Goal: Task Accomplishment & Management: Manage account settings

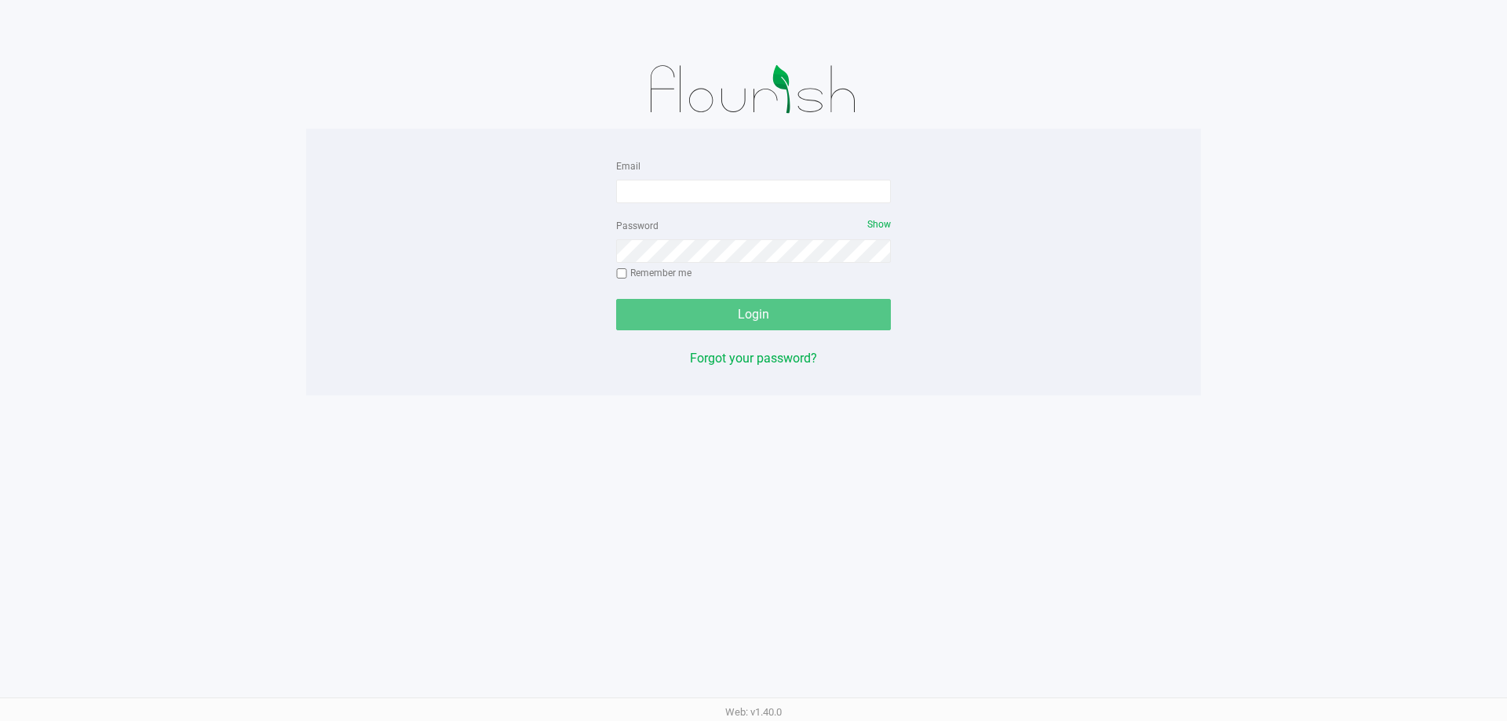
click at [710, 216] on div "Password Show Remember me" at bounding box center [753, 251] width 275 height 71
click at [696, 188] on input "Email" at bounding box center [753, 192] width 275 height 24
drag, startPoint x: 770, startPoint y: 188, endPoint x: 319, endPoint y: 167, distance: 451.0
click at [319, 168] on div "Email [EMAIL_ADDRESS][DOMAIN_NAME] Password Show Remember me Login Forgot your …" at bounding box center [753, 262] width 895 height 212
type input "[EMAIL_ADDRESS][DOMAIN_NAME]"
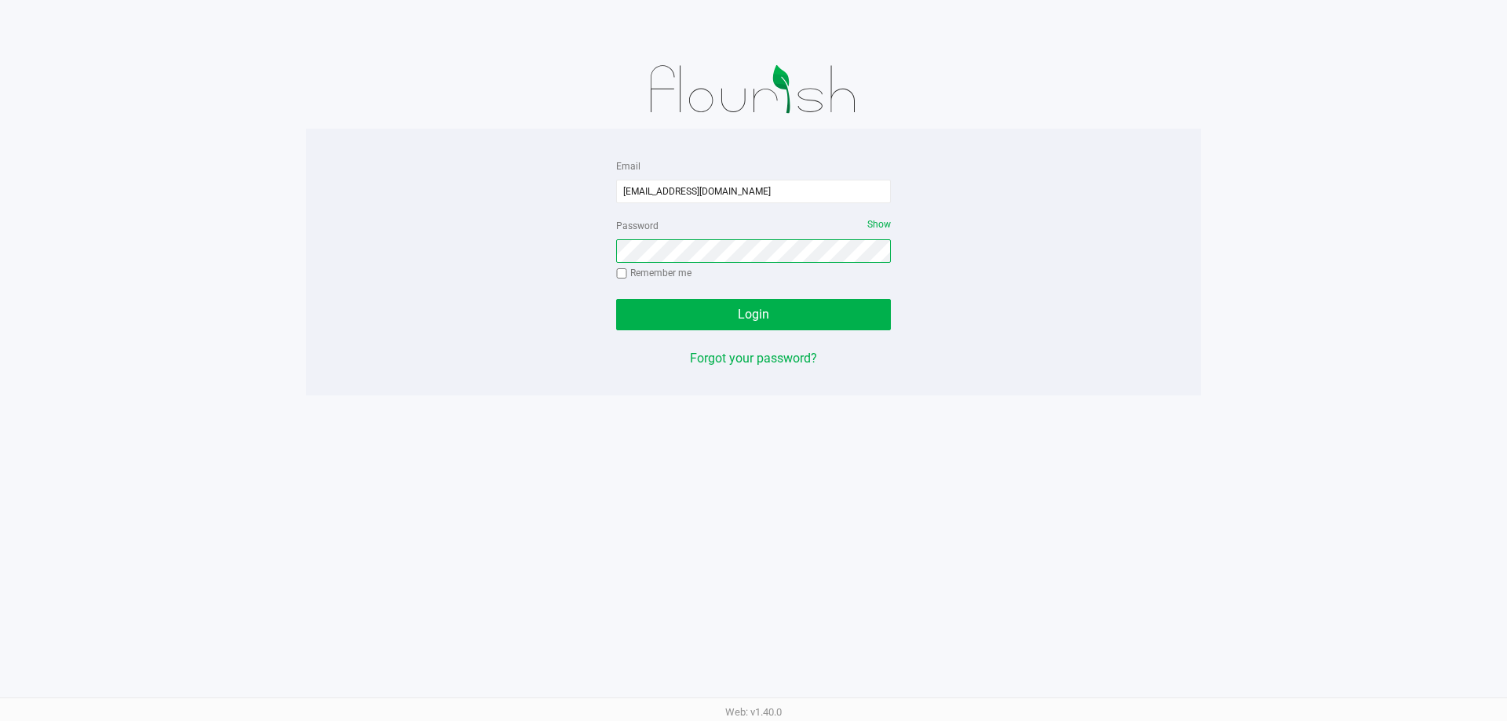
click at [616, 299] on button "Login" at bounding box center [753, 314] width 275 height 31
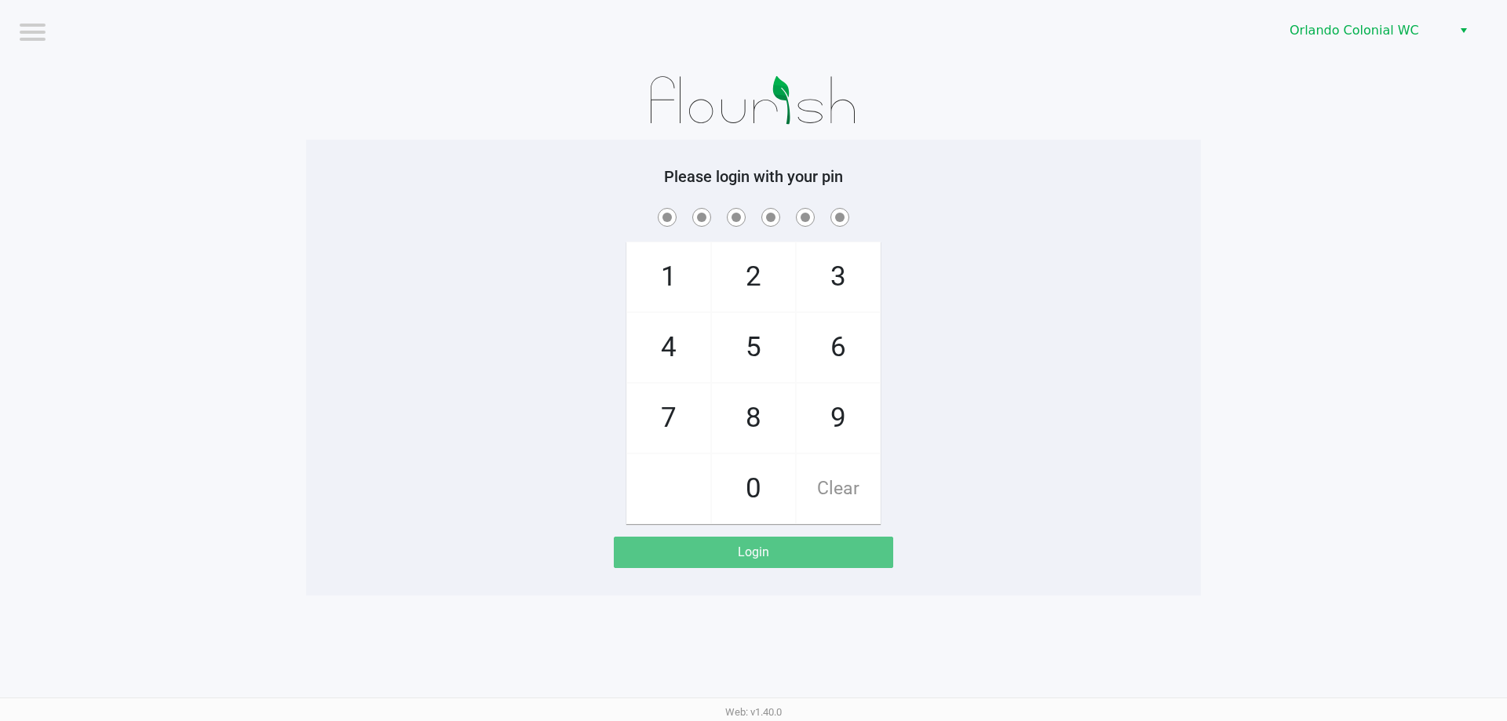
click at [1192, 197] on div "Please login with your pin 1 4 7 2 5 8 0 3 6 9 Clear Login" at bounding box center [753, 367] width 895 height 401
click at [1429, 40] on span "Orlando Colonial WC" at bounding box center [1366, 30] width 172 height 28
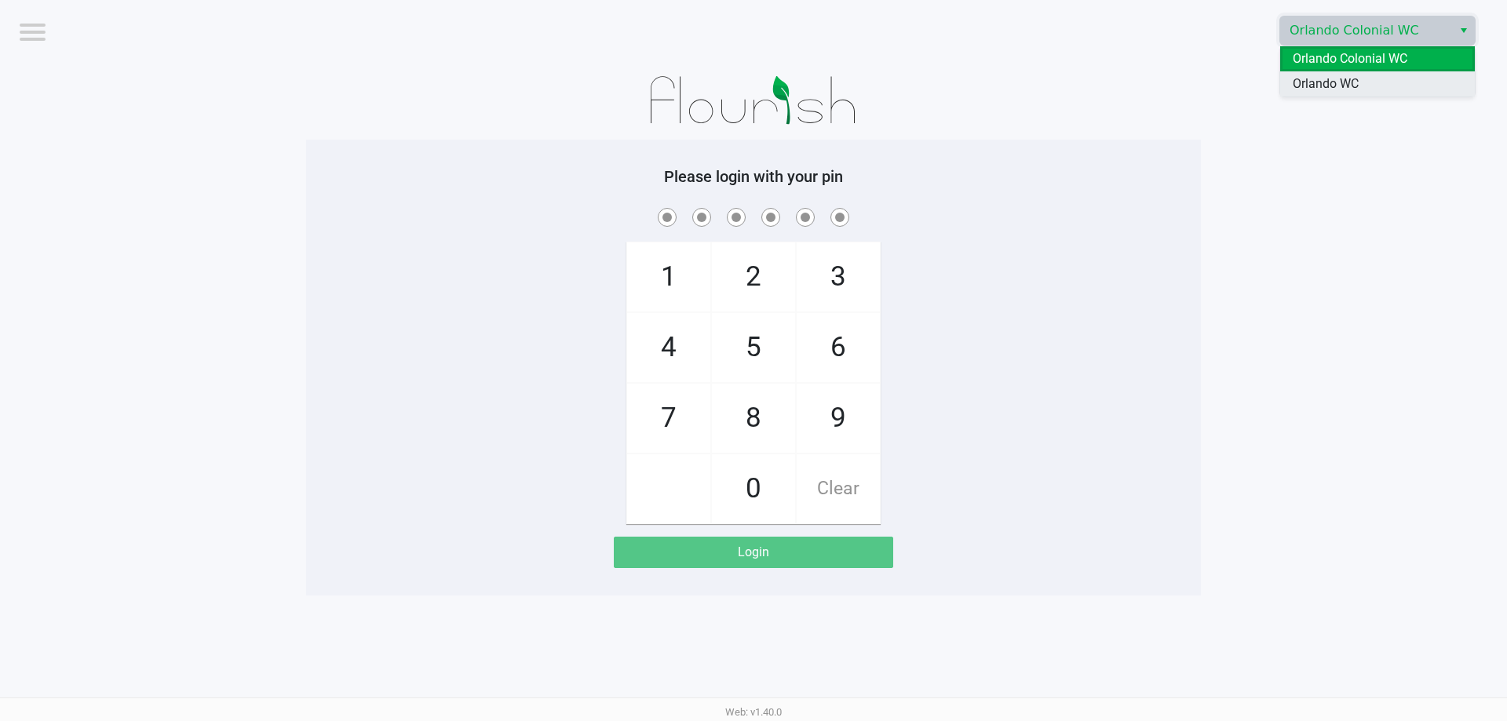
click at [1410, 86] on li "Orlando WC" at bounding box center [1377, 83] width 195 height 25
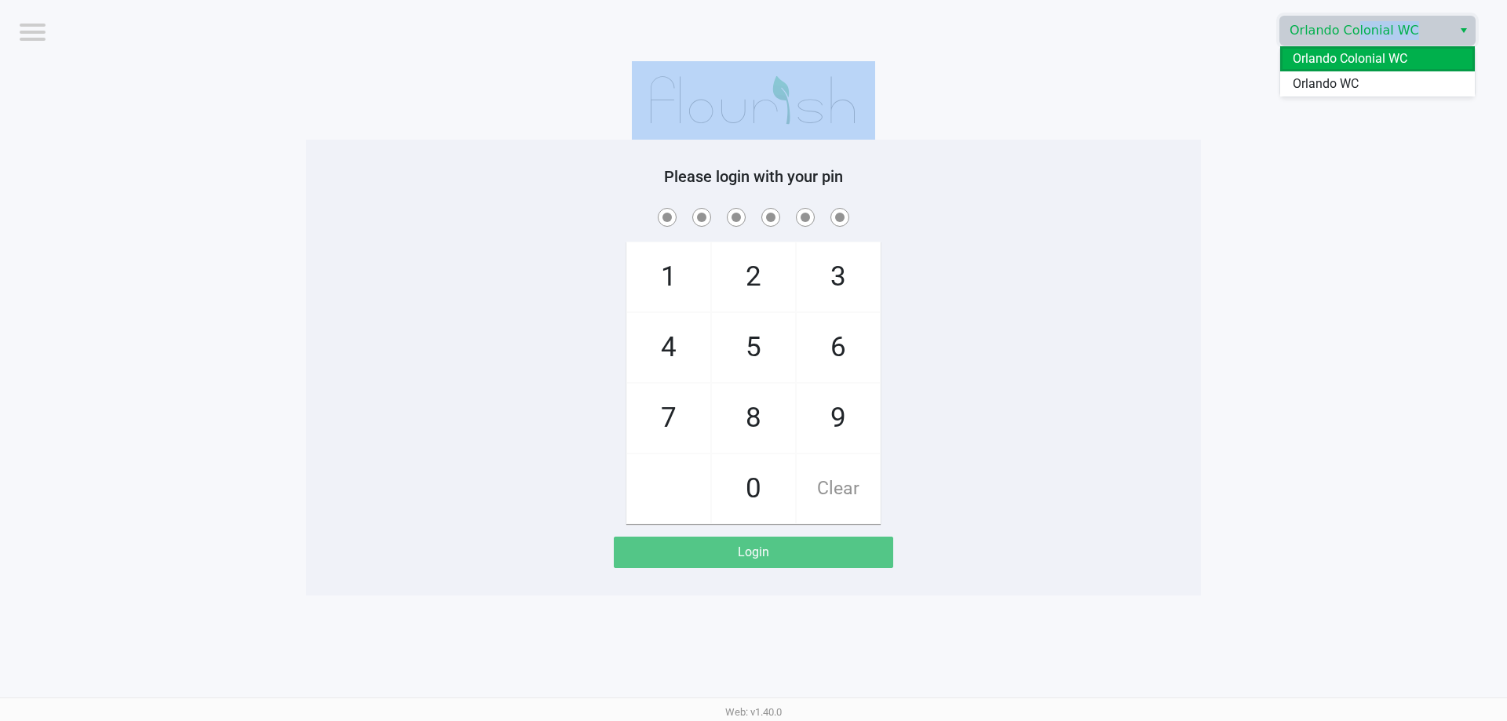
click at [1411, 85] on app-pos-login-wrapper "Logout Orlando Colonial WC Please login with your pin 1 4 7 2 5 8 0 3 6 9 Clear…" at bounding box center [753, 298] width 1507 height 596
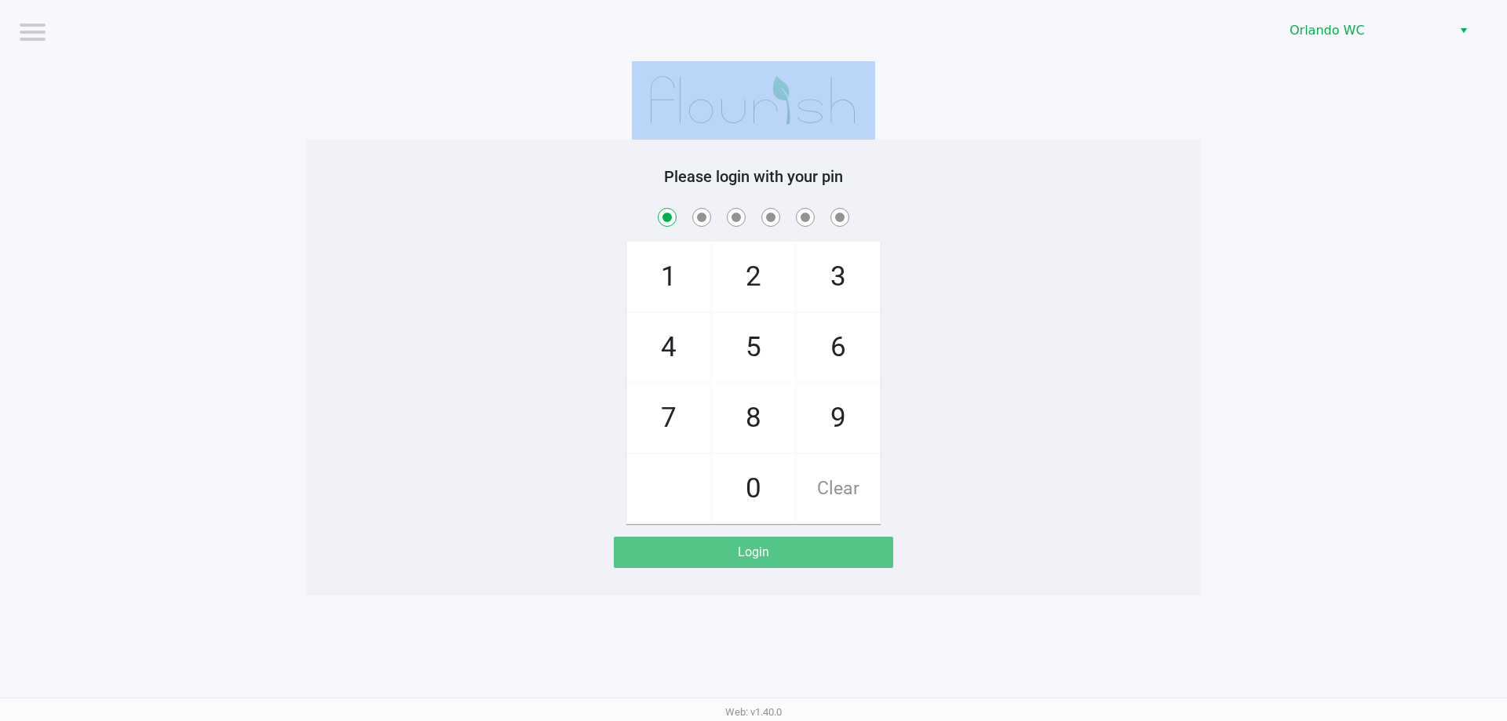
checkbox input "true"
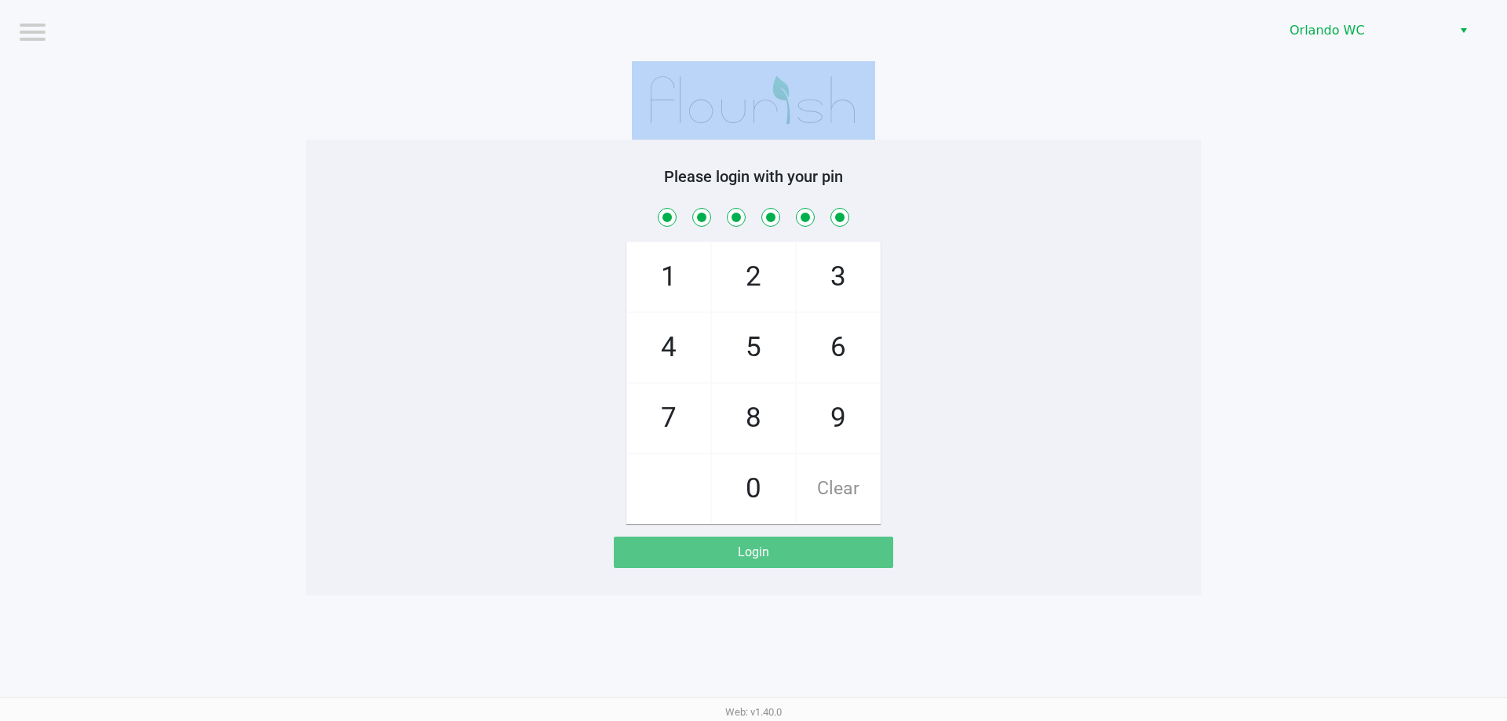
checkbox input "true"
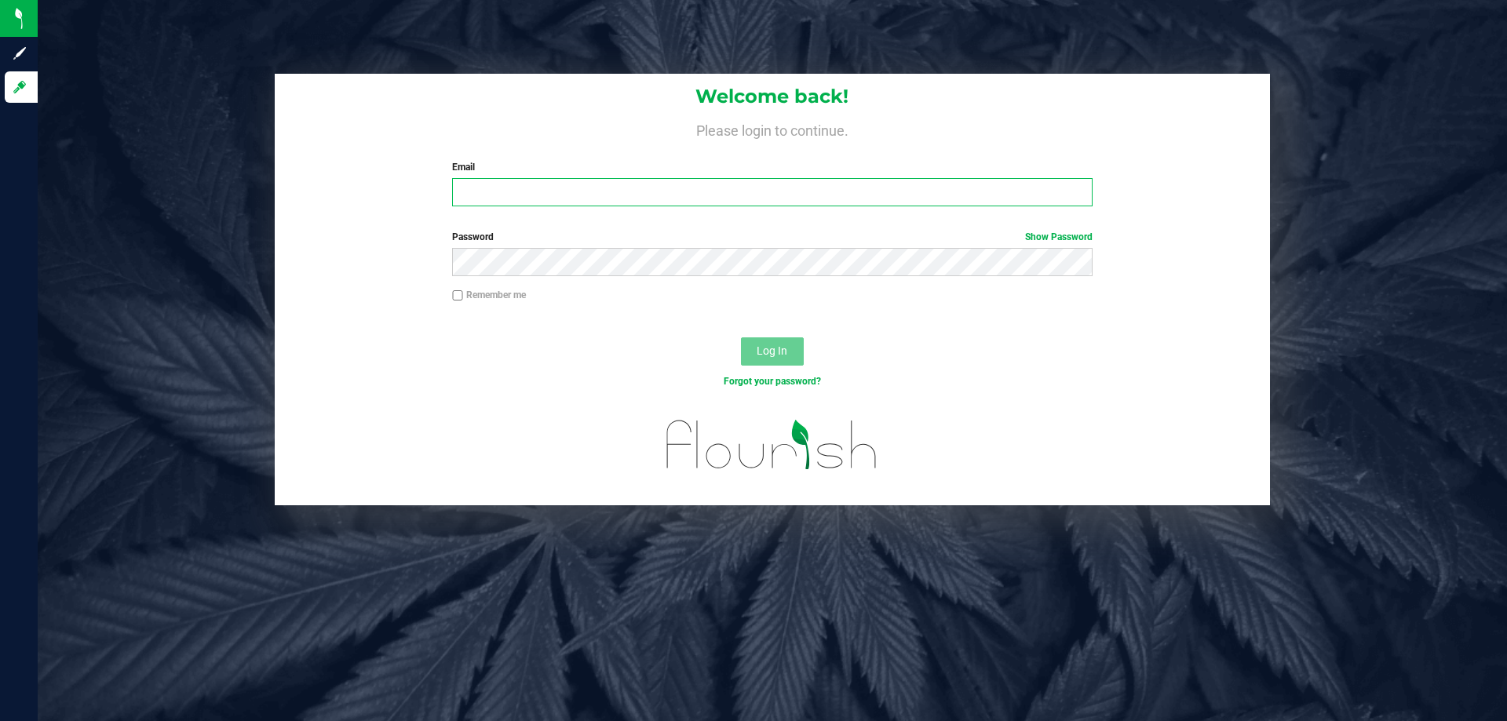
click at [612, 195] on input "Email" at bounding box center [772, 192] width 640 height 28
paste input "[EMAIL_ADDRESS][DOMAIN_NAME]"
type input "[EMAIL_ADDRESS][DOMAIN_NAME]"
click at [741, 337] on button "Log In" at bounding box center [772, 351] width 63 height 28
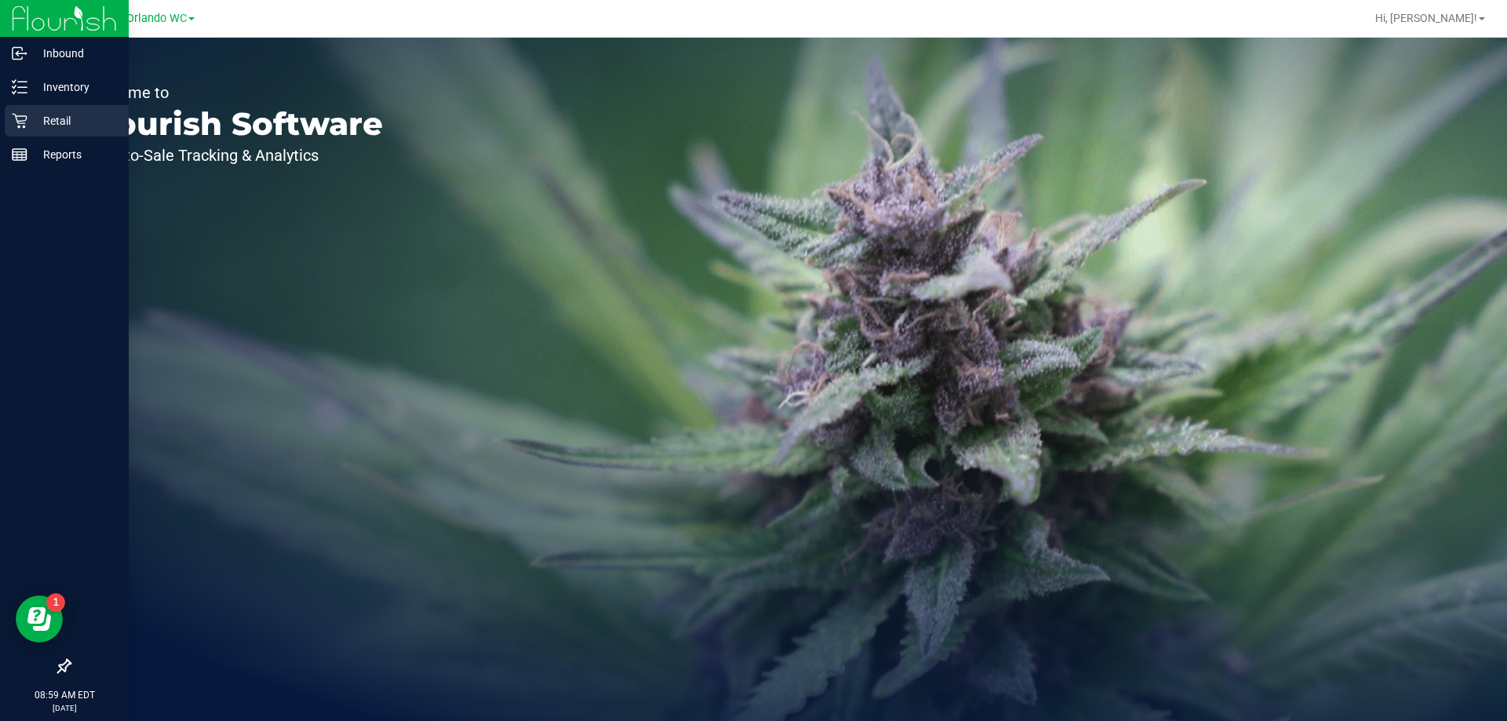
click at [56, 120] on p "Retail" at bounding box center [74, 120] width 94 height 19
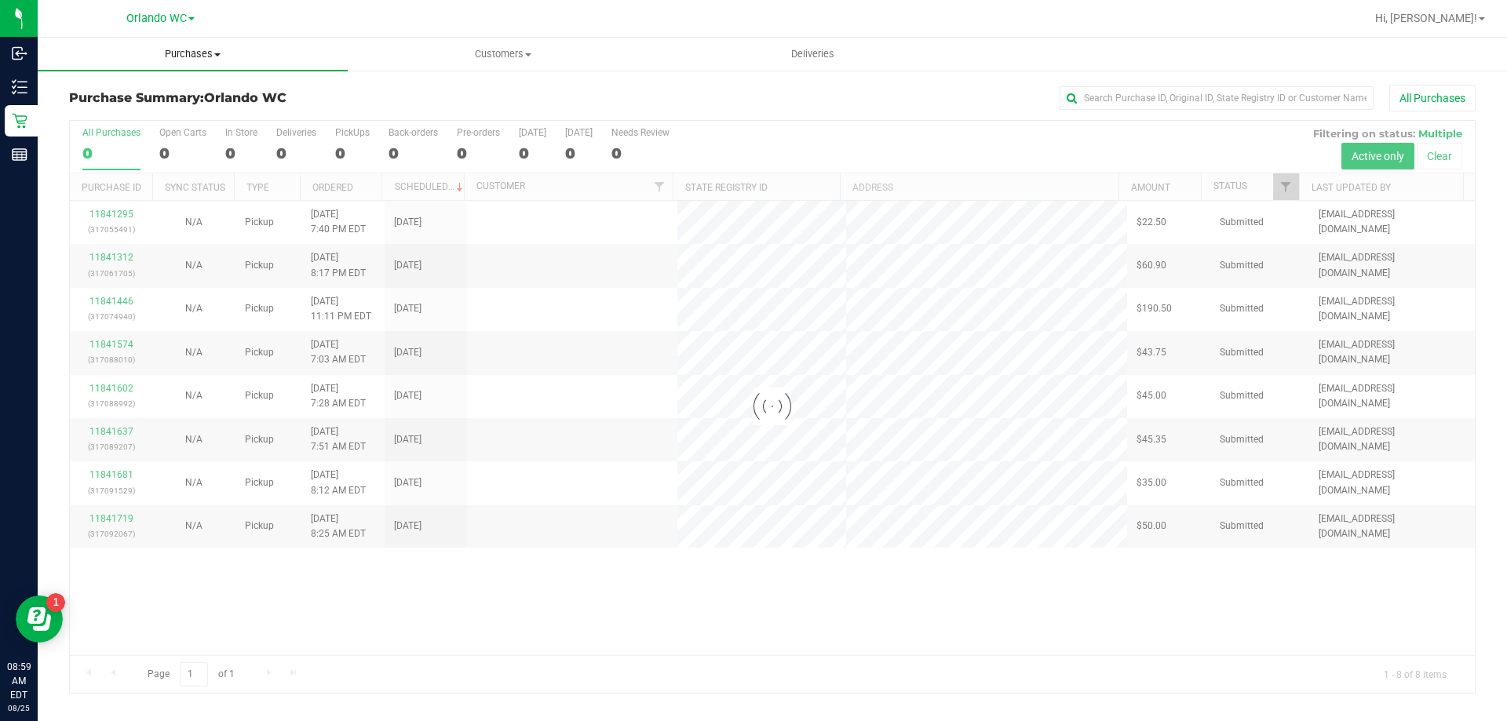
click at [210, 53] on span "Purchases" at bounding box center [193, 54] width 310 height 14
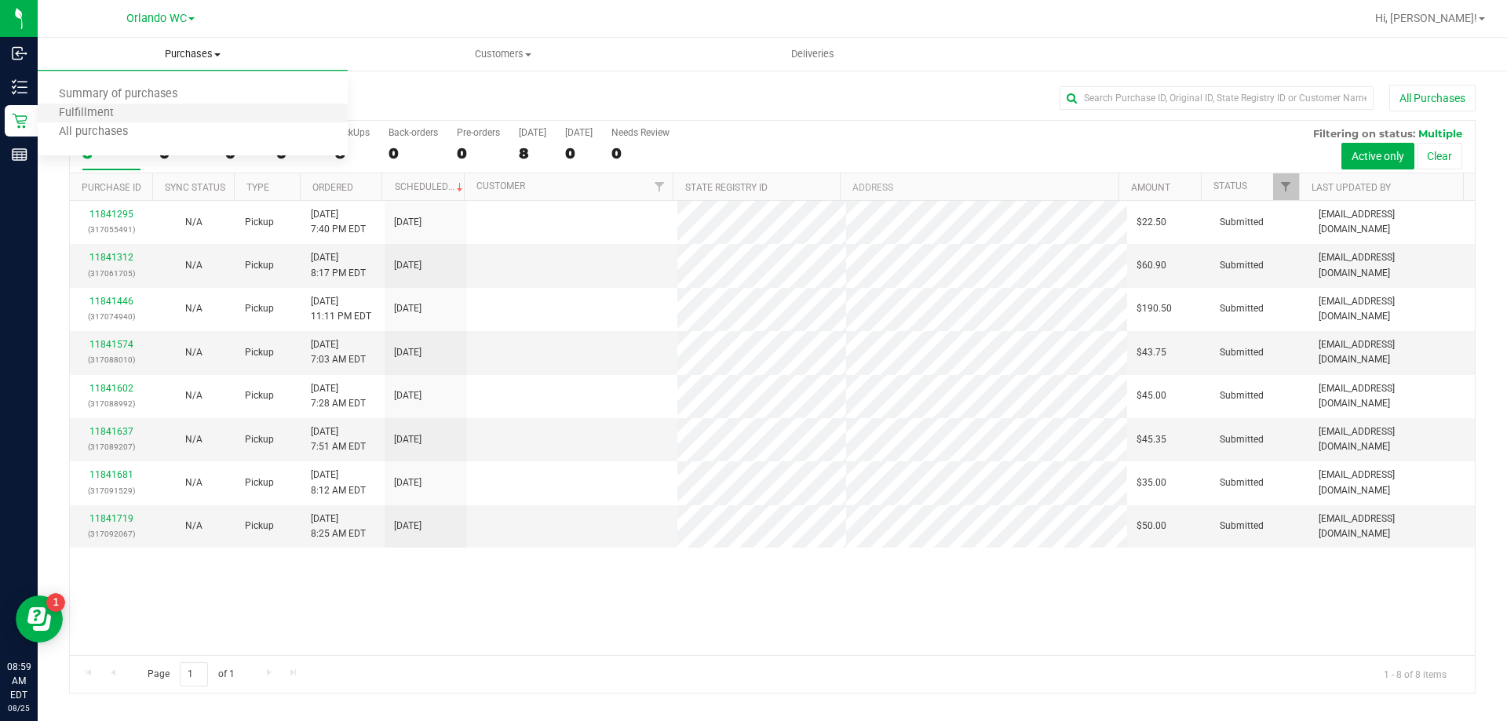
click at [202, 113] on li "Fulfillment" at bounding box center [193, 113] width 310 height 19
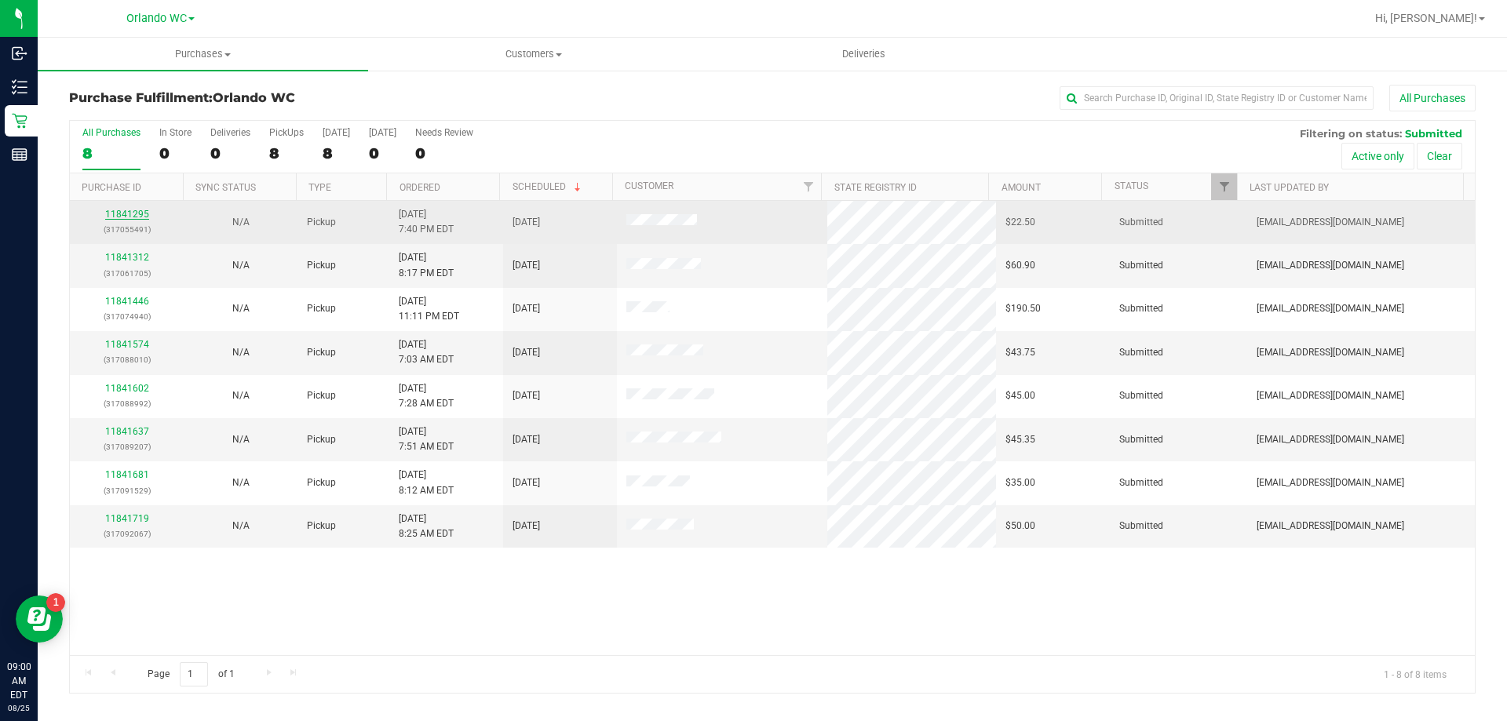
click at [123, 216] on link "11841295" at bounding box center [127, 214] width 44 height 11
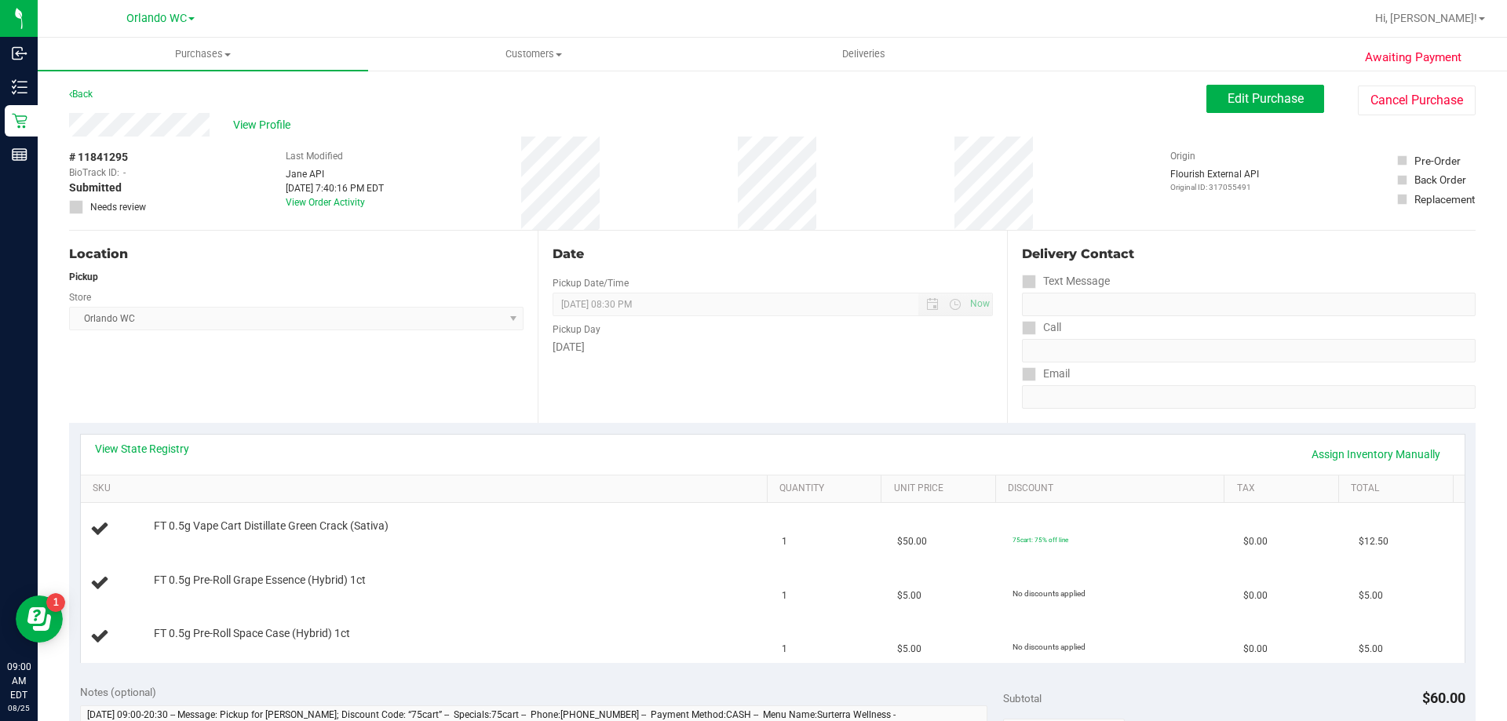
scroll to position [78, 0]
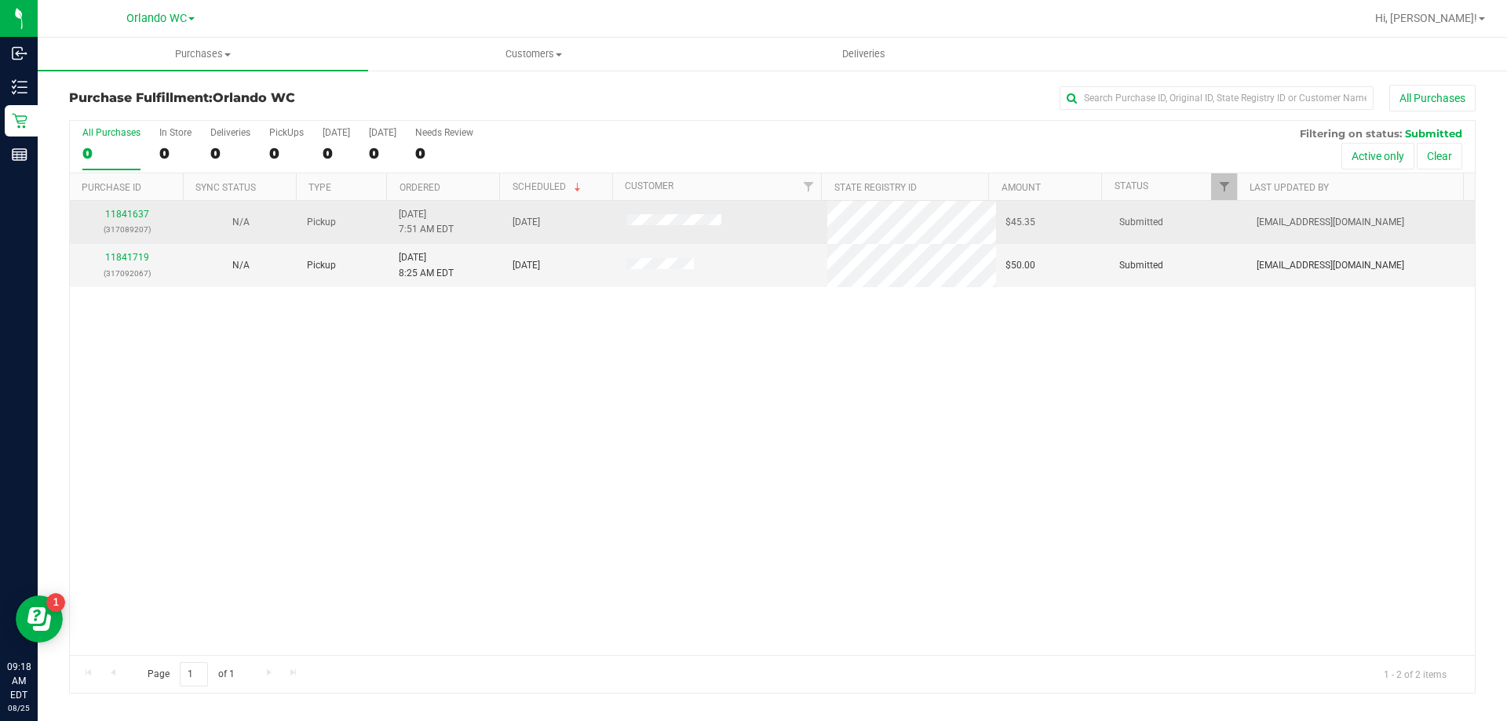
click at [117, 221] on div "11841637 (317089207)" at bounding box center [126, 222] width 95 height 30
click at [122, 217] on link "11841637" at bounding box center [127, 214] width 44 height 11
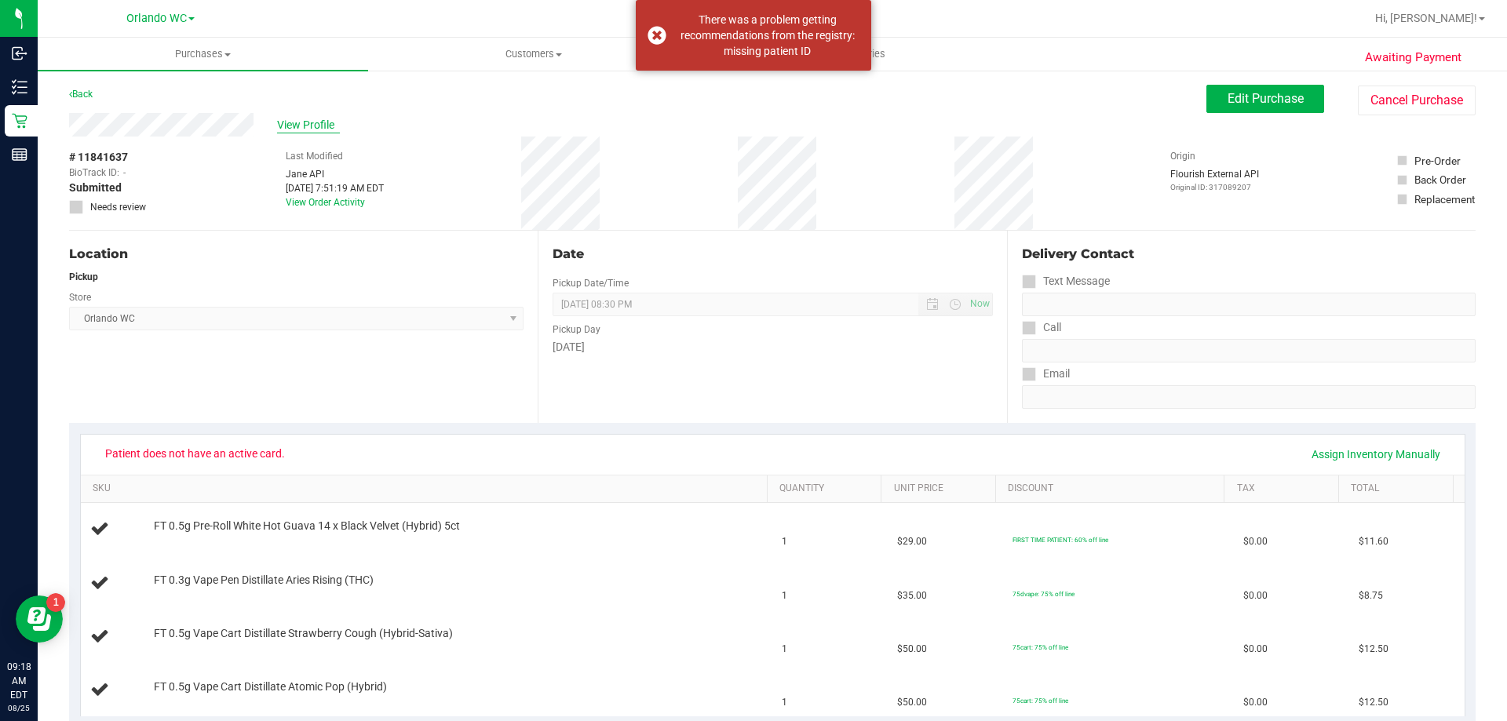
click at [300, 123] on span "View Profile" at bounding box center [308, 125] width 63 height 16
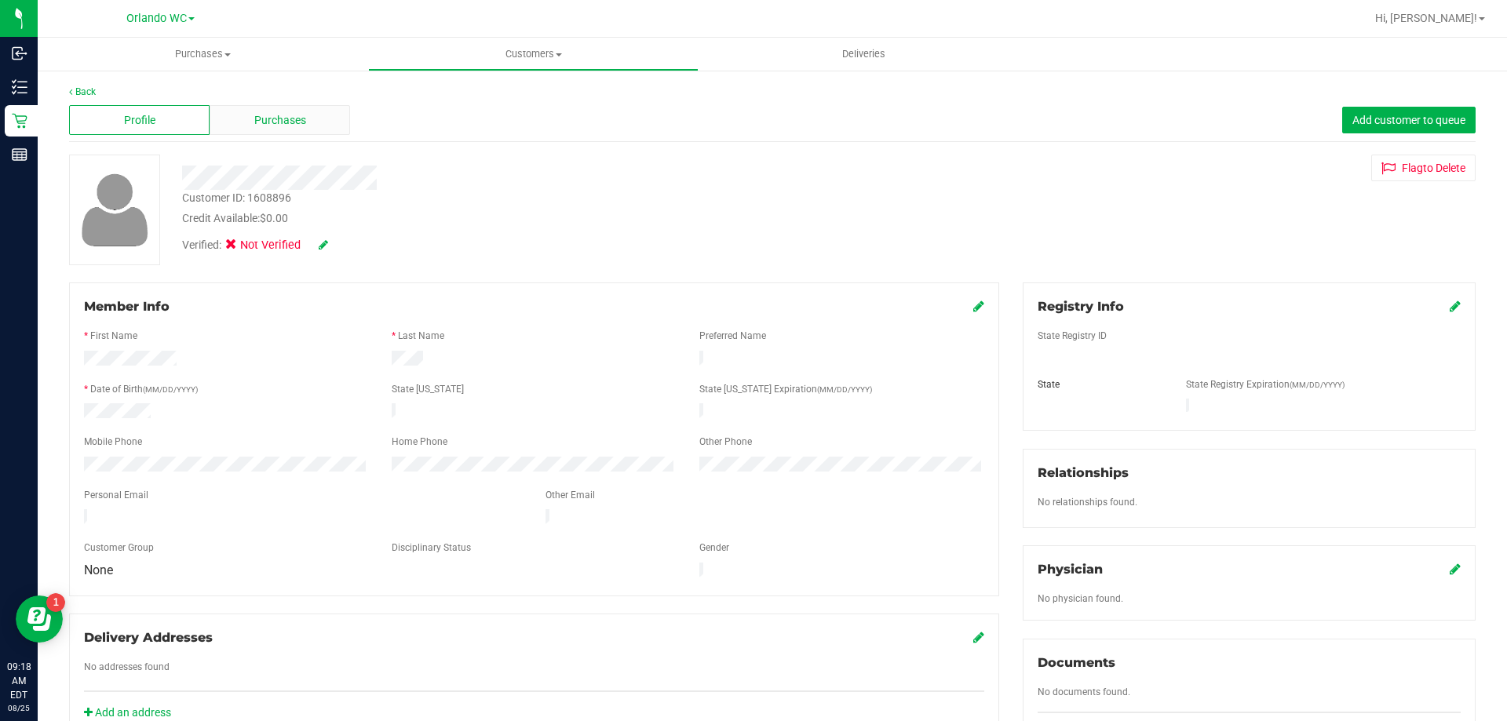
click at [270, 126] on span "Purchases" at bounding box center [280, 120] width 52 height 16
drag, startPoint x: 392, startPoint y: 177, endPoint x: 168, endPoint y: 184, distance: 224.6
click at [168, 184] on div "Customer ID: 1608896 Credit Available: $0.00 Verified: Not Verified Flag to [GE…" at bounding box center [772, 210] width 1430 height 111
click at [386, 176] on div at bounding box center [527, 178] width 715 height 24
click at [177, 177] on div at bounding box center [527, 178] width 715 height 24
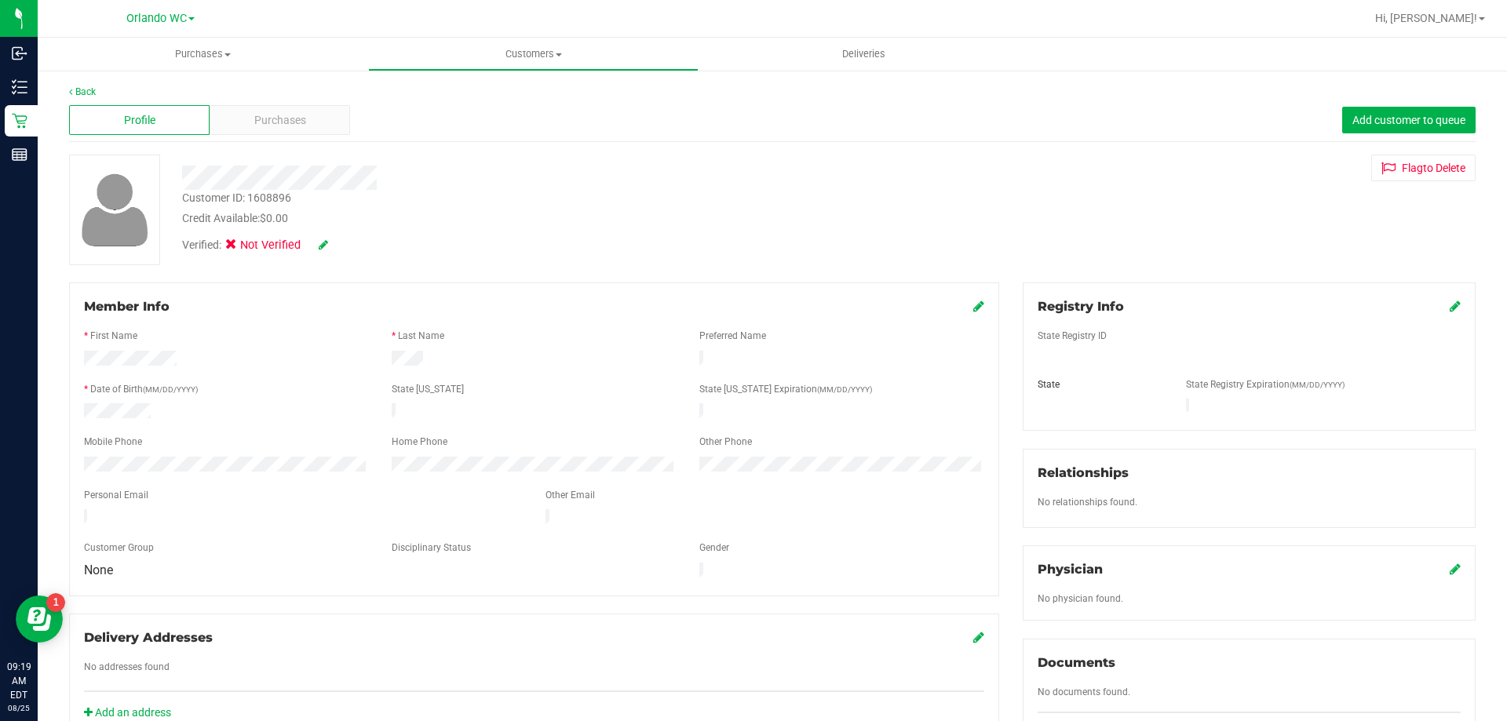
click at [354, 267] on div "Back Profile Purchases Add customer to queue Customer ID: 1608896 Credit Availa…" at bounding box center [772, 582] width 1407 height 995
drag, startPoint x: 181, startPoint y: 359, endPoint x: 73, endPoint y: 364, distance: 108.4
click at [73, 364] on div at bounding box center [226, 360] width 308 height 19
click at [403, 172] on div at bounding box center [527, 178] width 715 height 24
drag, startPoint x: 166, startPoint y: 408, endPoint x: 82, endPoint y: 411, distance: 84.0
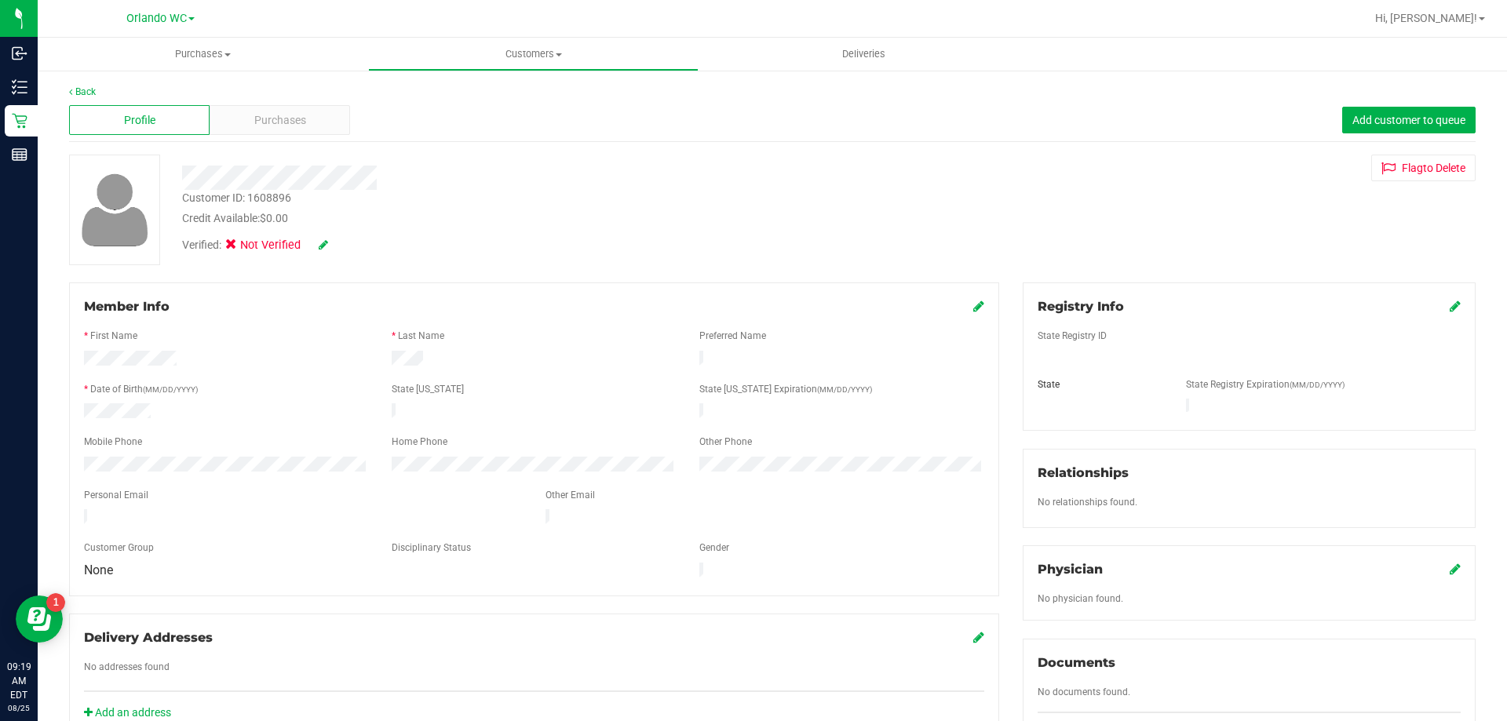
click at [82, 411] on div at bounding box center [226, 412] width 308 height 19
click at [247, 393] on div "* Date of Birth (MM/DD/YYYY)" at bounding box center [226, 391] width 308 height 18
click at [269, 414] on div at bounding box center [226, 412] width 308 height 19
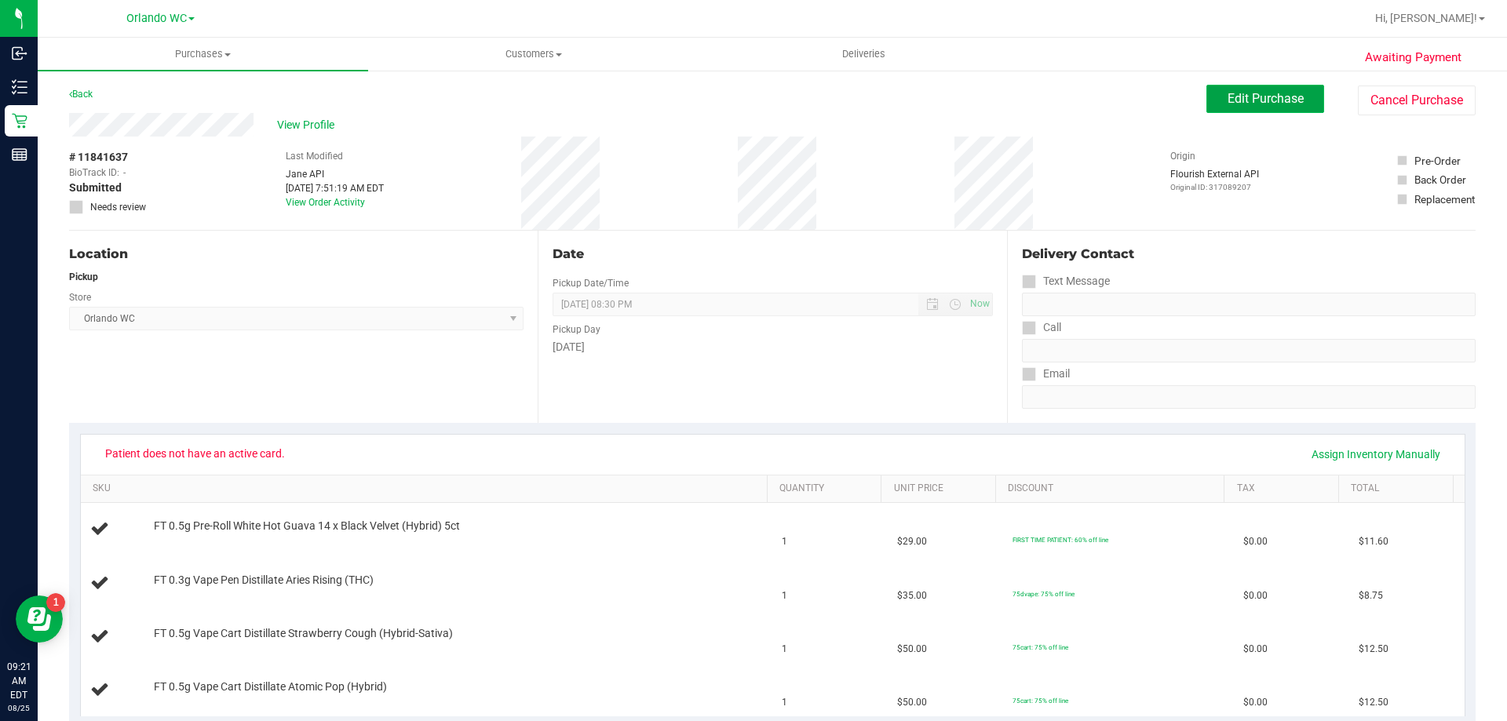
click at [1266, 101] on span "Edit Purchase" at bounding box center [1266, 98] width 76 height 15
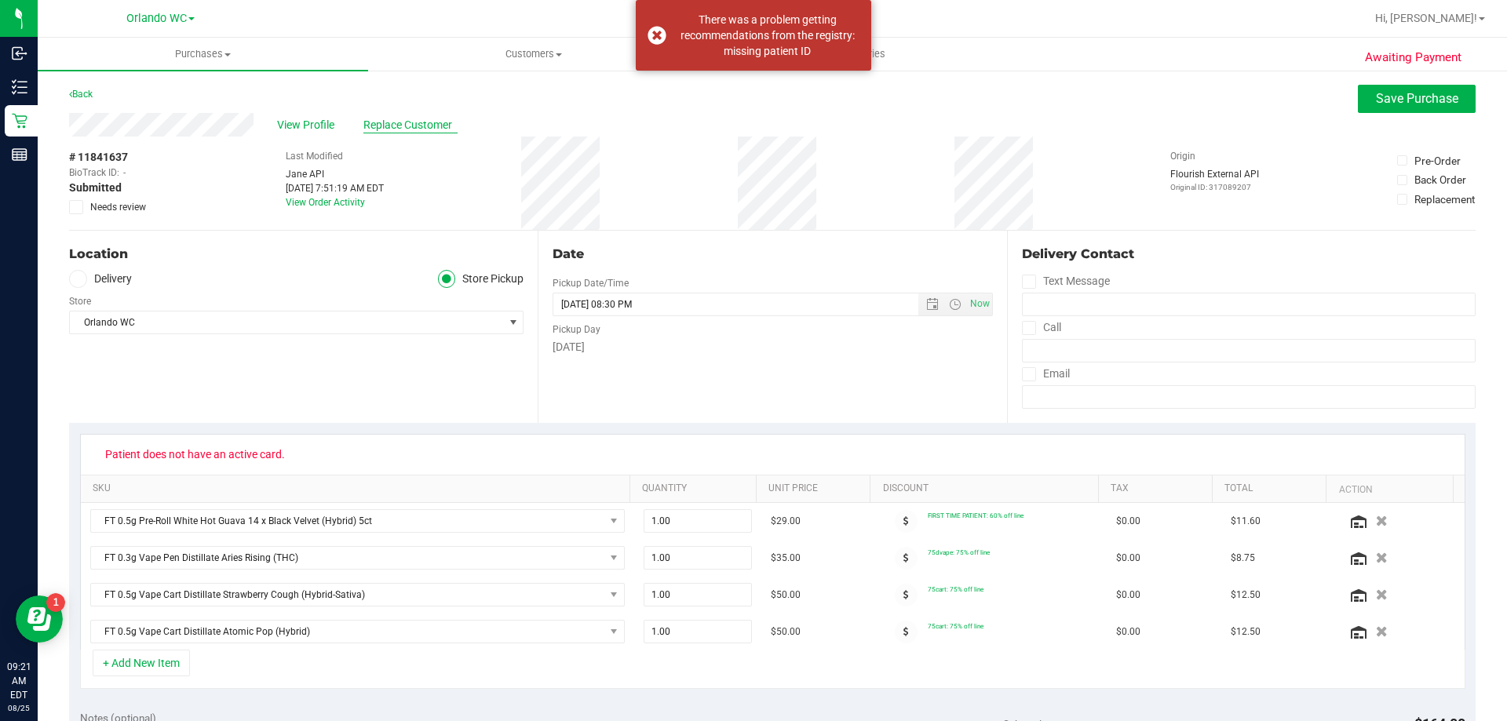
click at [383, 120] on span "Replace Customer" at bounding box center [410, 125] width 94 height 16
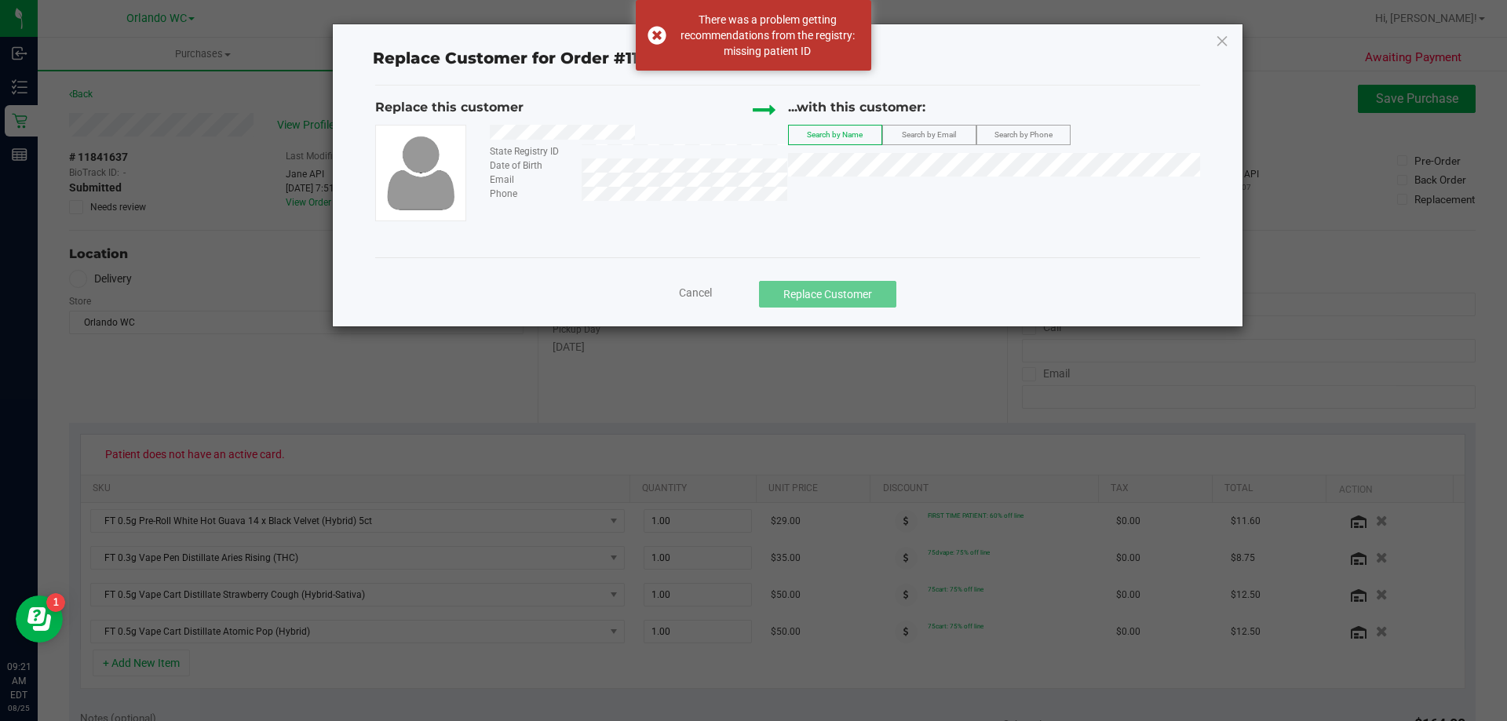
click at [921, 123] on div "...with this customer:" at bounding box center [994, 111] width 413 height 27
click at [921, 134] on span "Search by Email" at bounding box center [929, 134] width 54 height 9
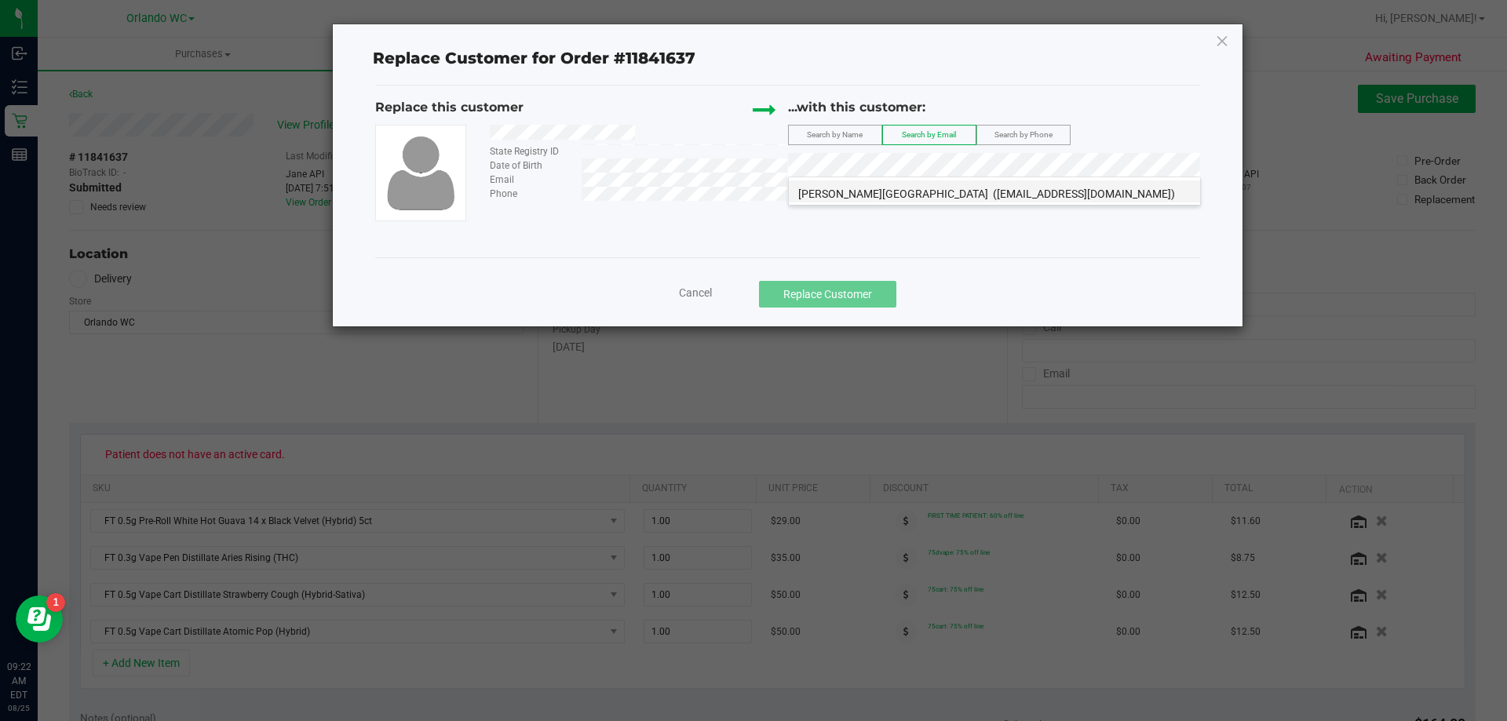
click at [1039, 188] on span "([EMAIL_ADDRESS][DOMAIN_NAME])" at bounding box center [1084, 194] width 182 height 13
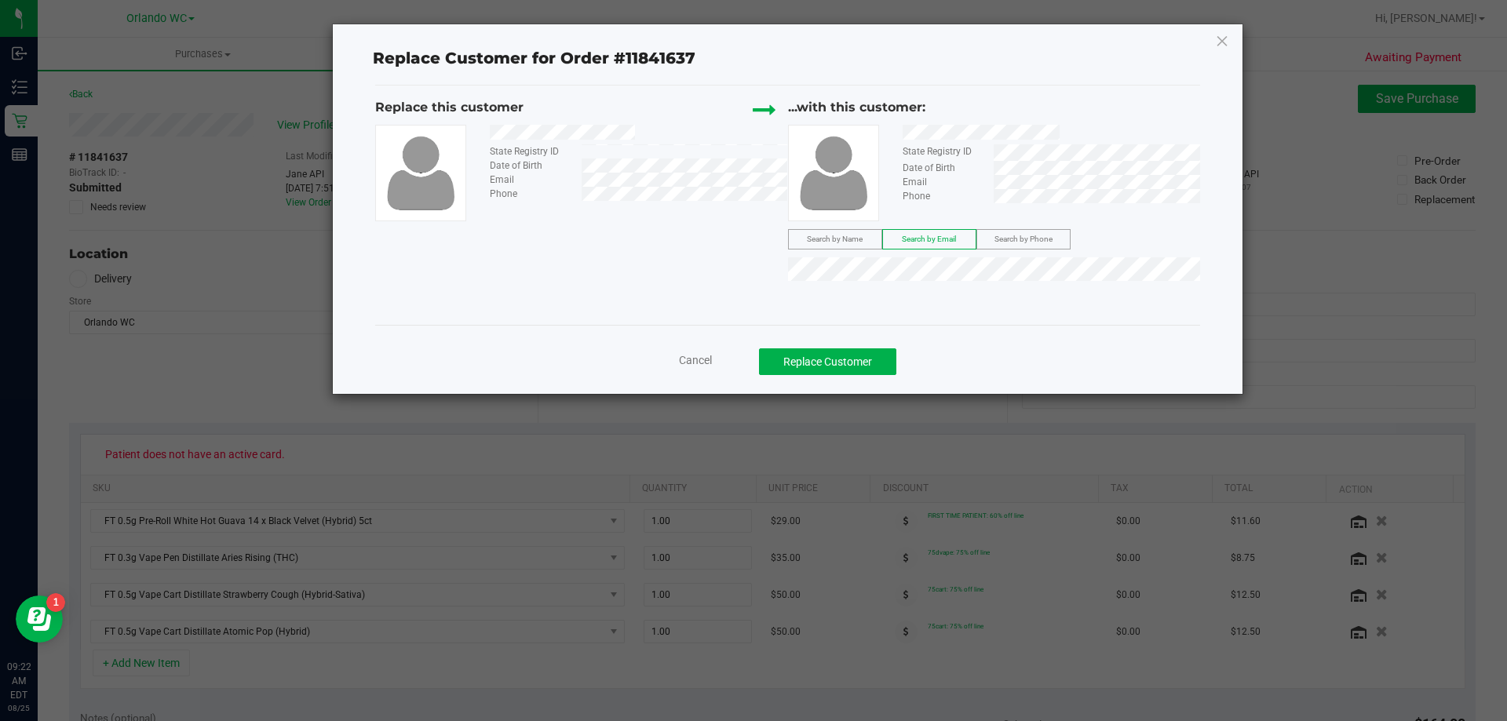
click at [1067, 140] on div at bounding box center [1045, 135] width 309 height 20
click at [670, 299] on div "Replace this customer State Registry ID Date of Birth Email Phone ...with this …" at bounding box center [787, 205] width 825 height 239
click at [849, 370] on button "Replace Customer" at bounding box center [827, 361] width 137 height 27
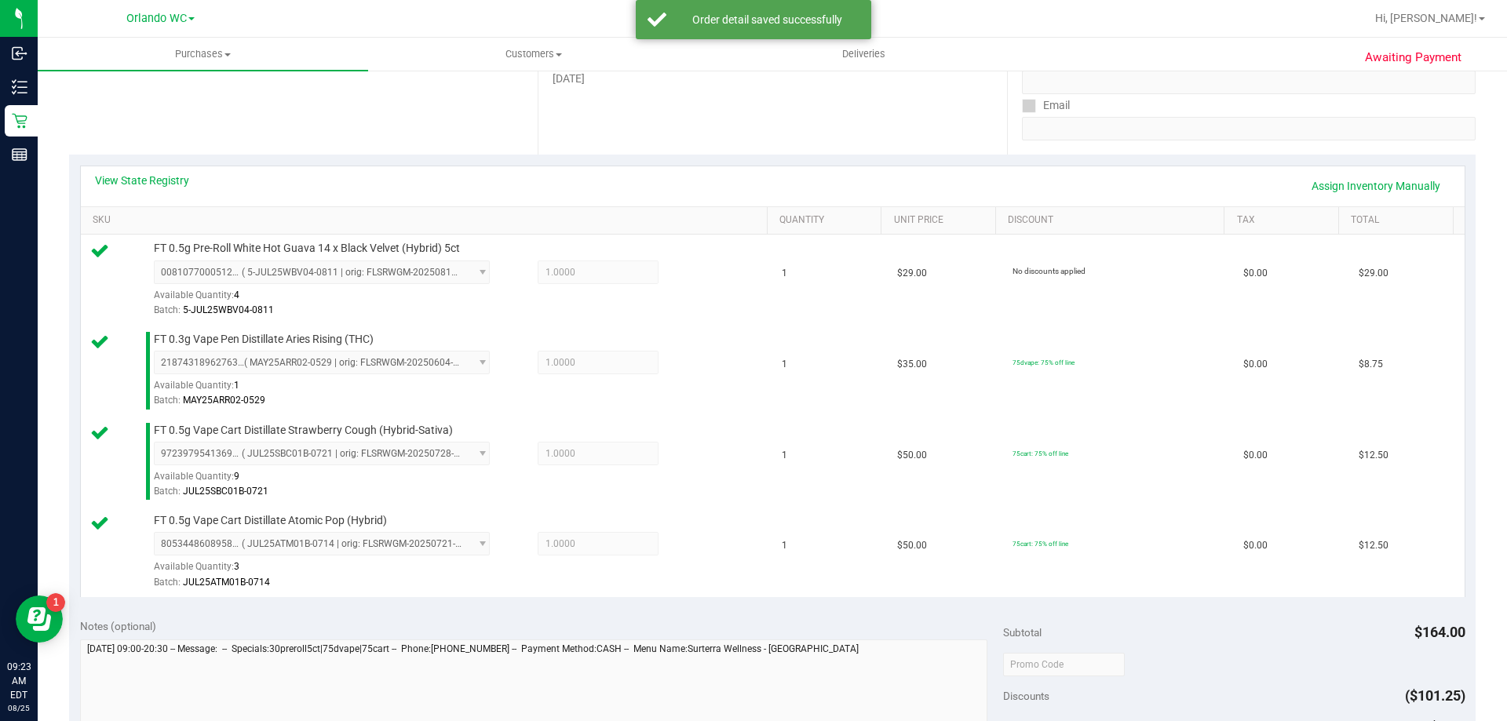
scroll to position [392, 0]
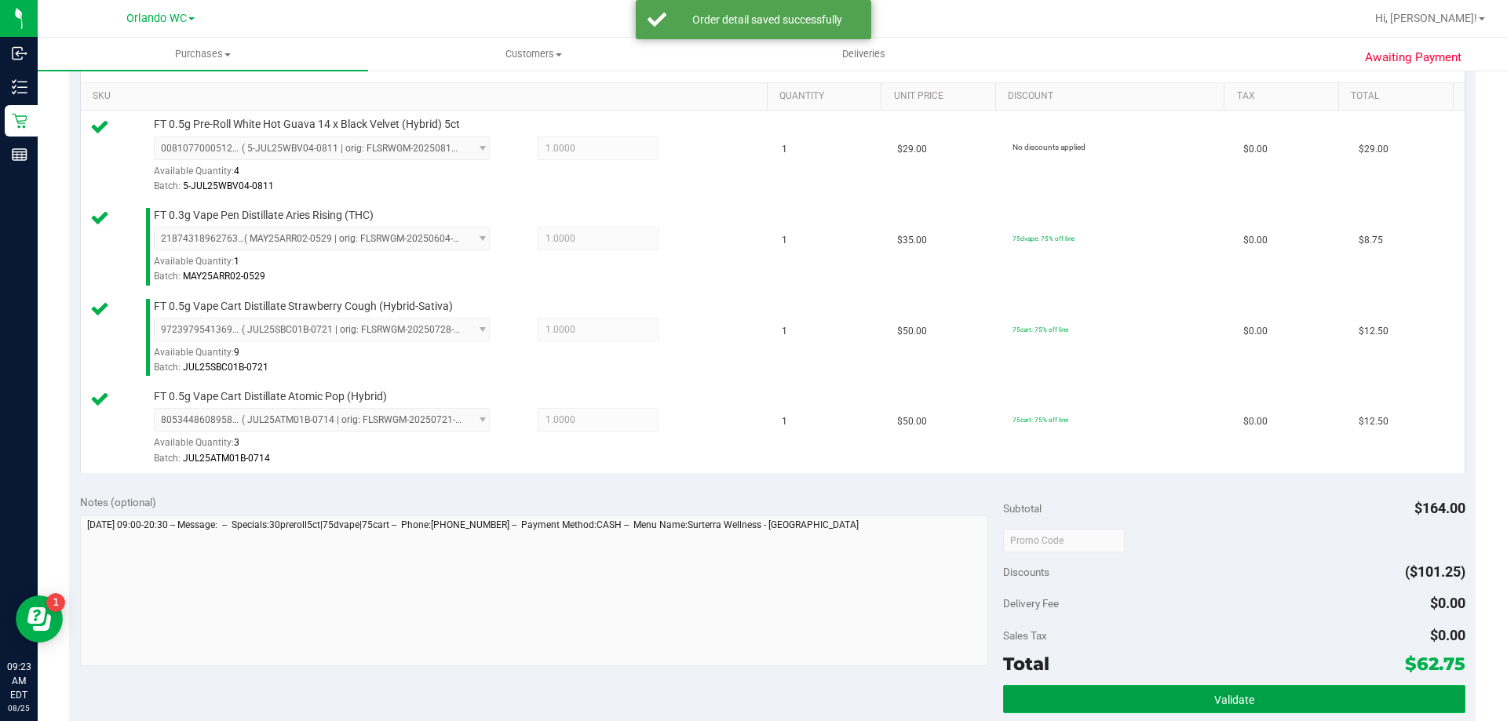
click at [1340, 704] on button "Validate" at bounding box center [1234, 699] width 462 height 28
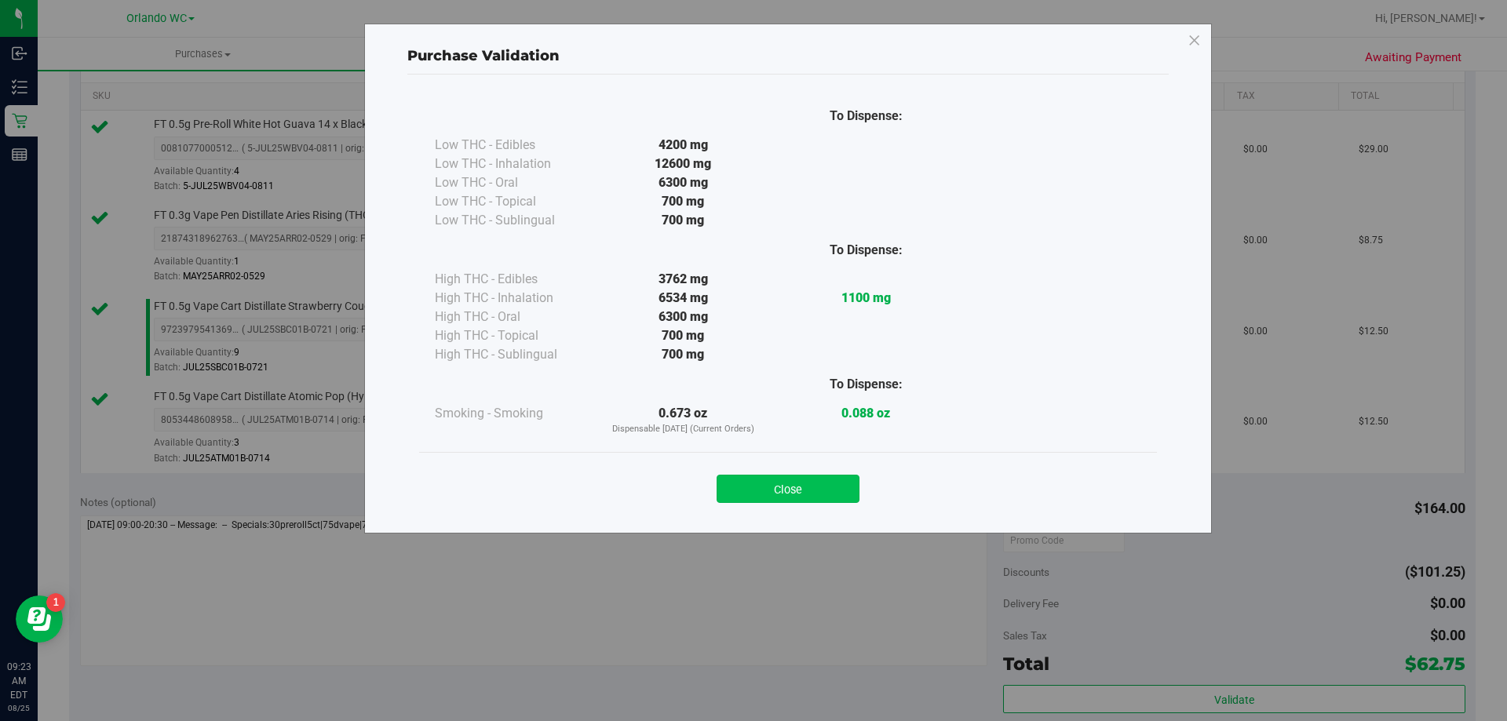
click at [845, 478] on button "Close" at bounding box center [788, 489] width 143 height 28
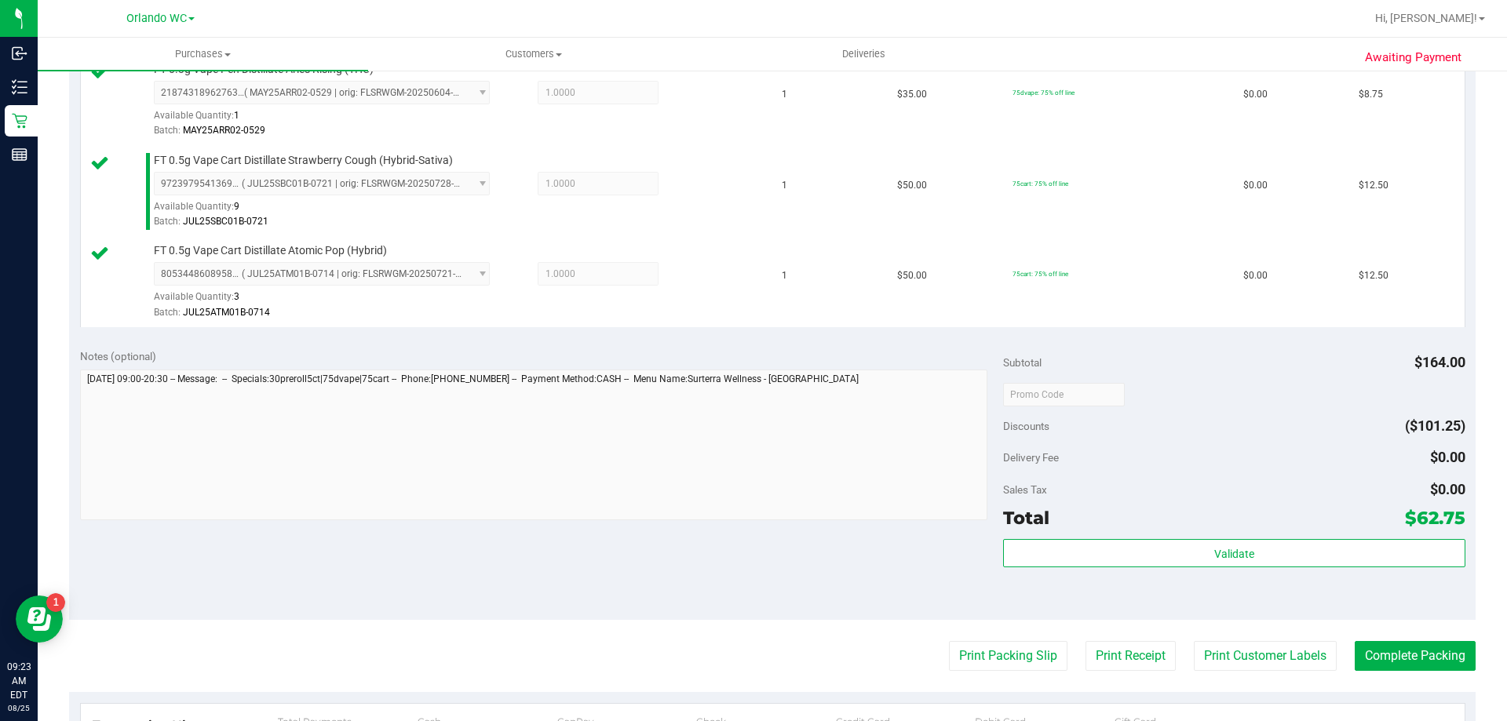
scroll to position [549, 0]
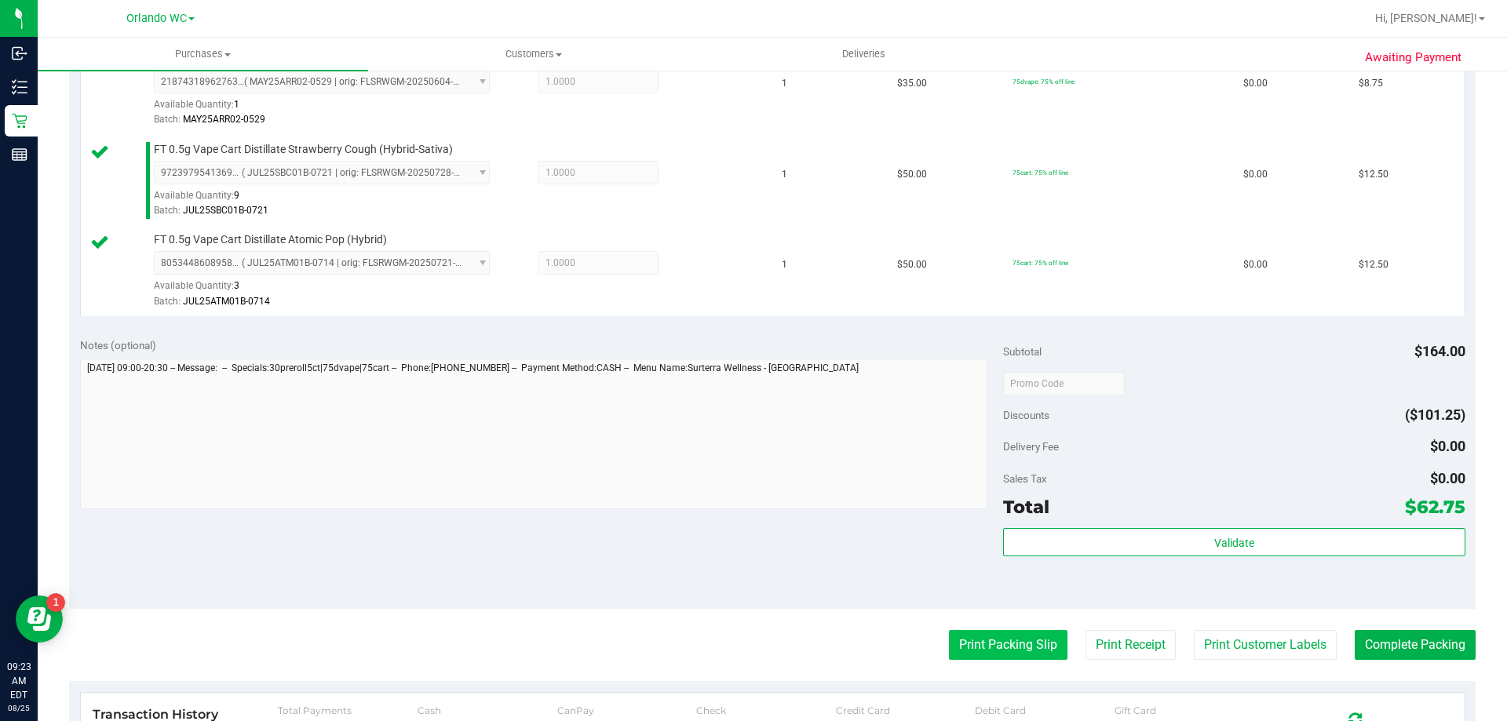
click at [1027, 642] on button "Print Packing Slip" at bounding box center [1008, 645] width 119 height 30
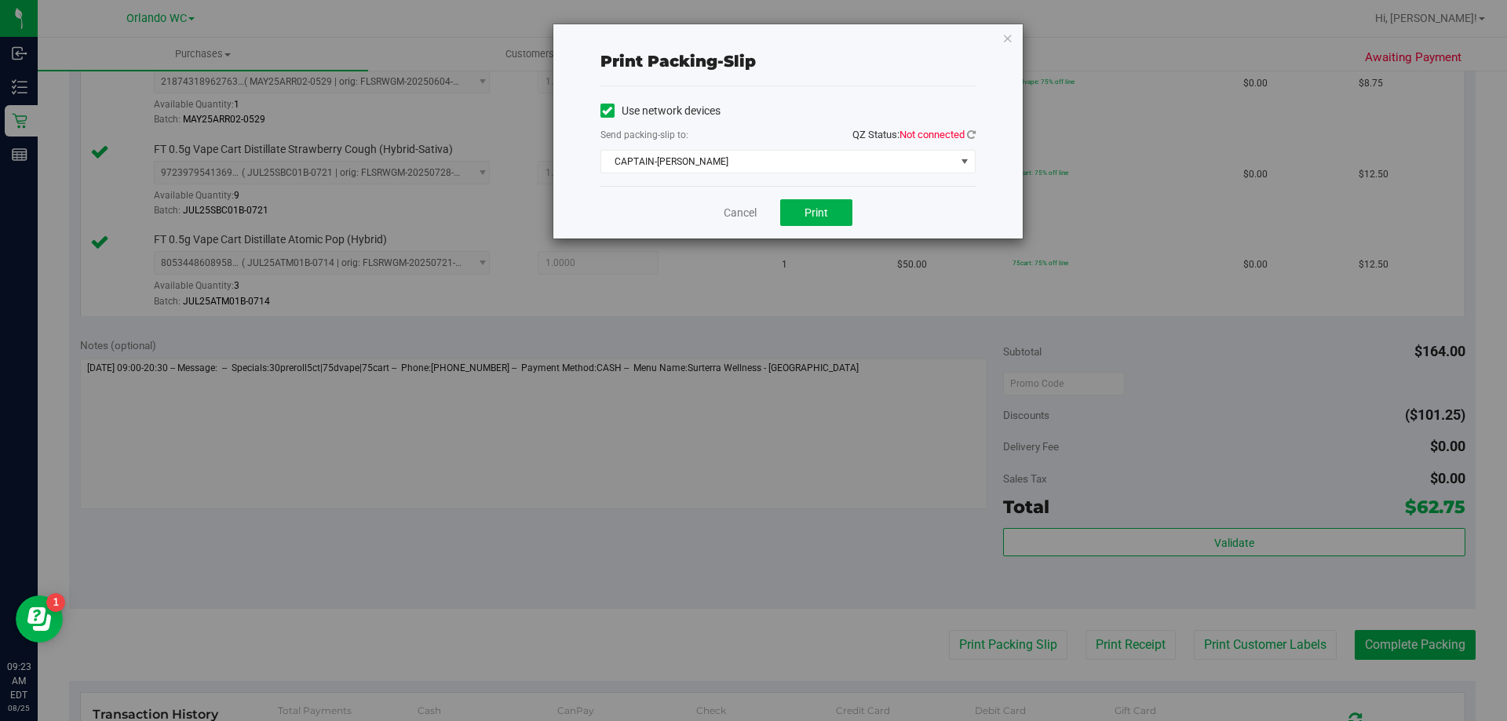
click at [933, 147] on div "Use network devices Send packing-slip to: QZ Status: Not connected CAPTAIN-[PER…" at bounding box center [787, 136] width 375 height 75
click at [931, 154] on span "CAPTAIN-[PERSON_NAME]" at bounding box center [778, 162] width 354 height 22
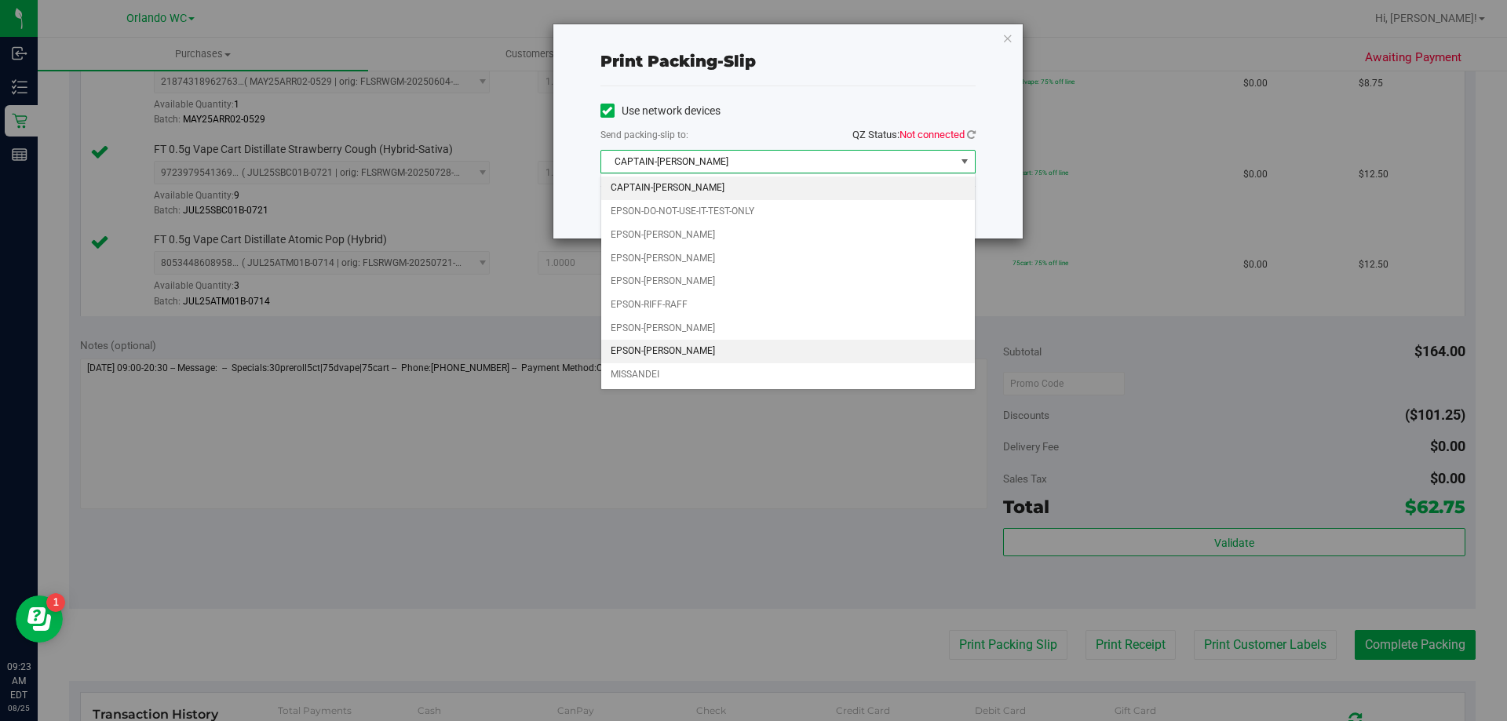
click at [783, 355] on li "EPSON-[PERSON_NAME]" at bounding box center [788, 352] width 374 height 24
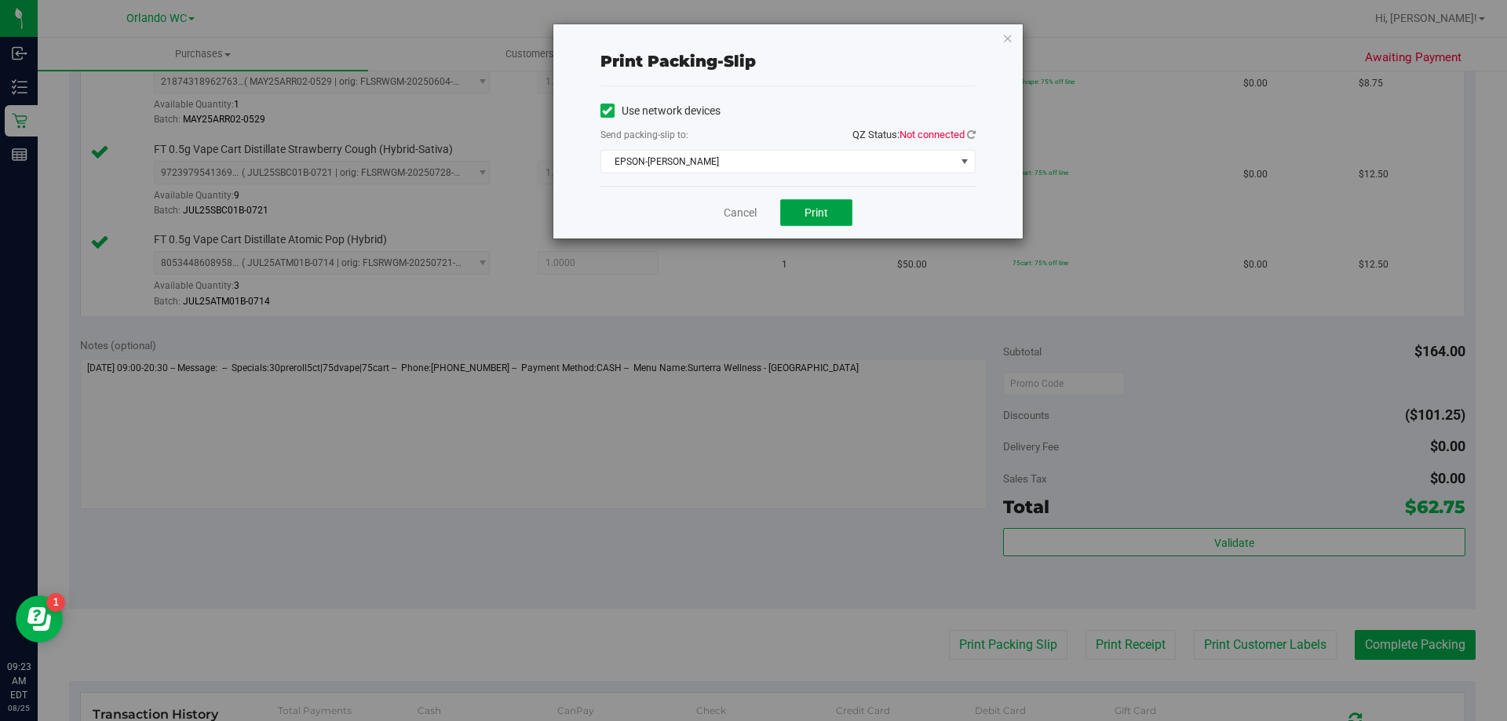
click at [838, 218] on button "Print" at bounding box center [816, 212] width 72 height 27
drag, startPoint x: 1007, startPoint y: 41, endPoint x: 1014, endPoint y: 97, distance: 56.2
click at [1006, 41] on icon "button" at bounding box center [1007, 37] width 11 height 19
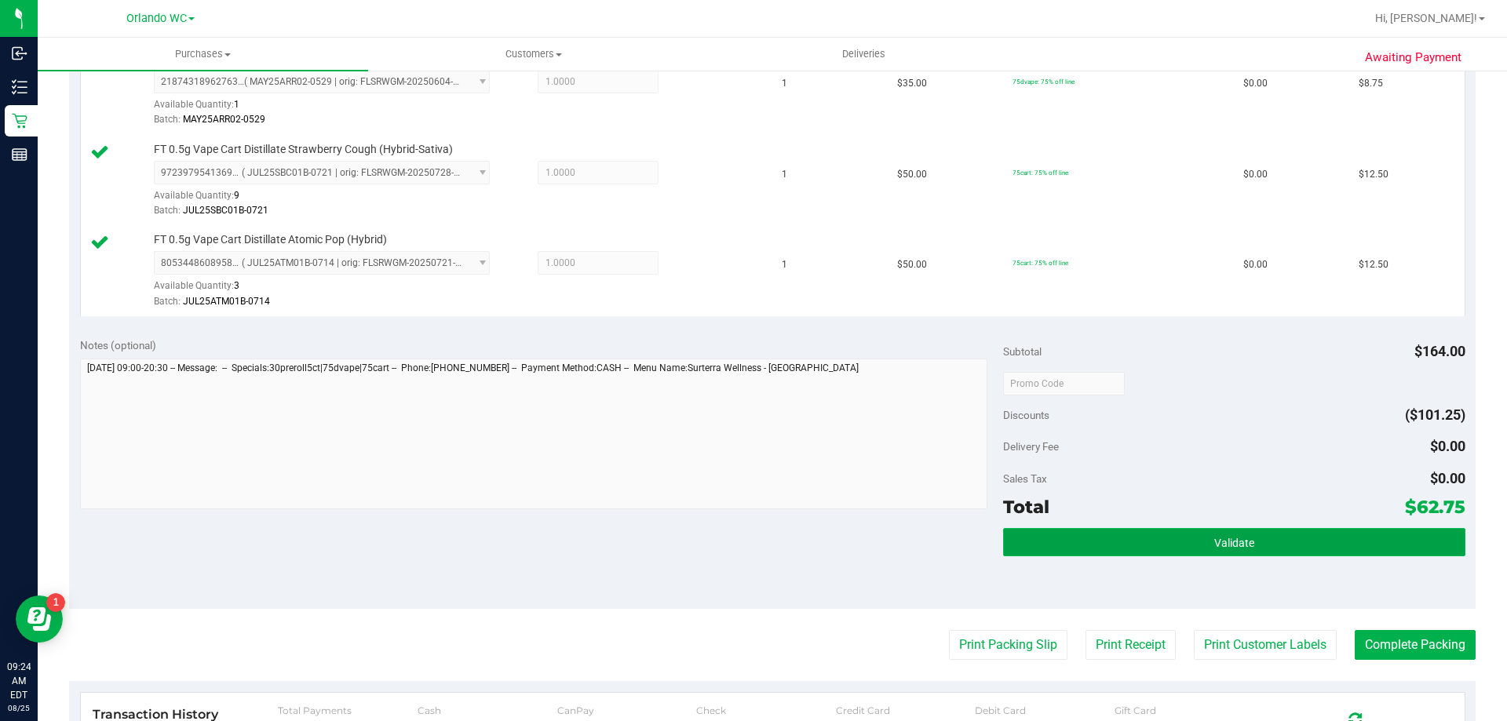
click at [1183, 531] on button "Validate" at bounding box center [1234, 542] width 462 height 28
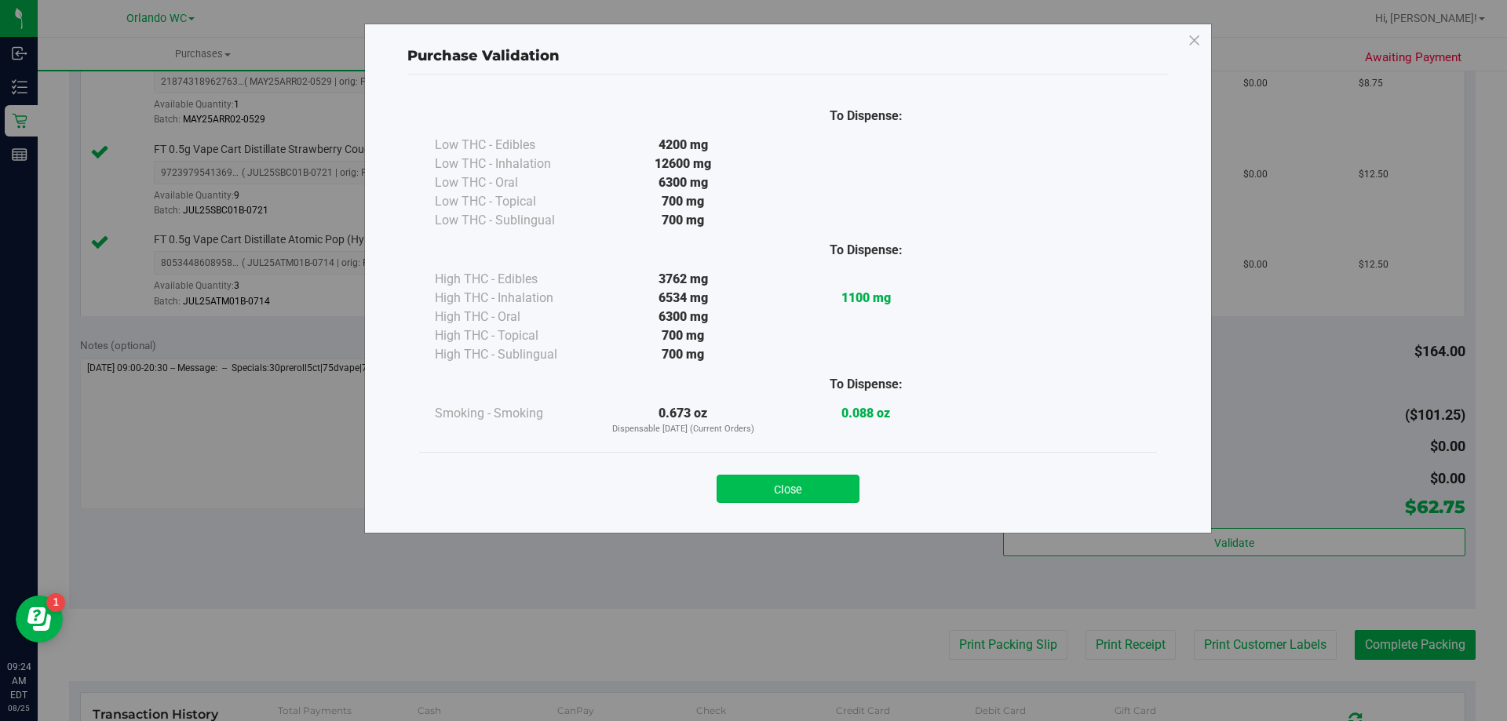
click at [834, 495] on button "Close" at bounding box center [788, 489] width 143 height 28
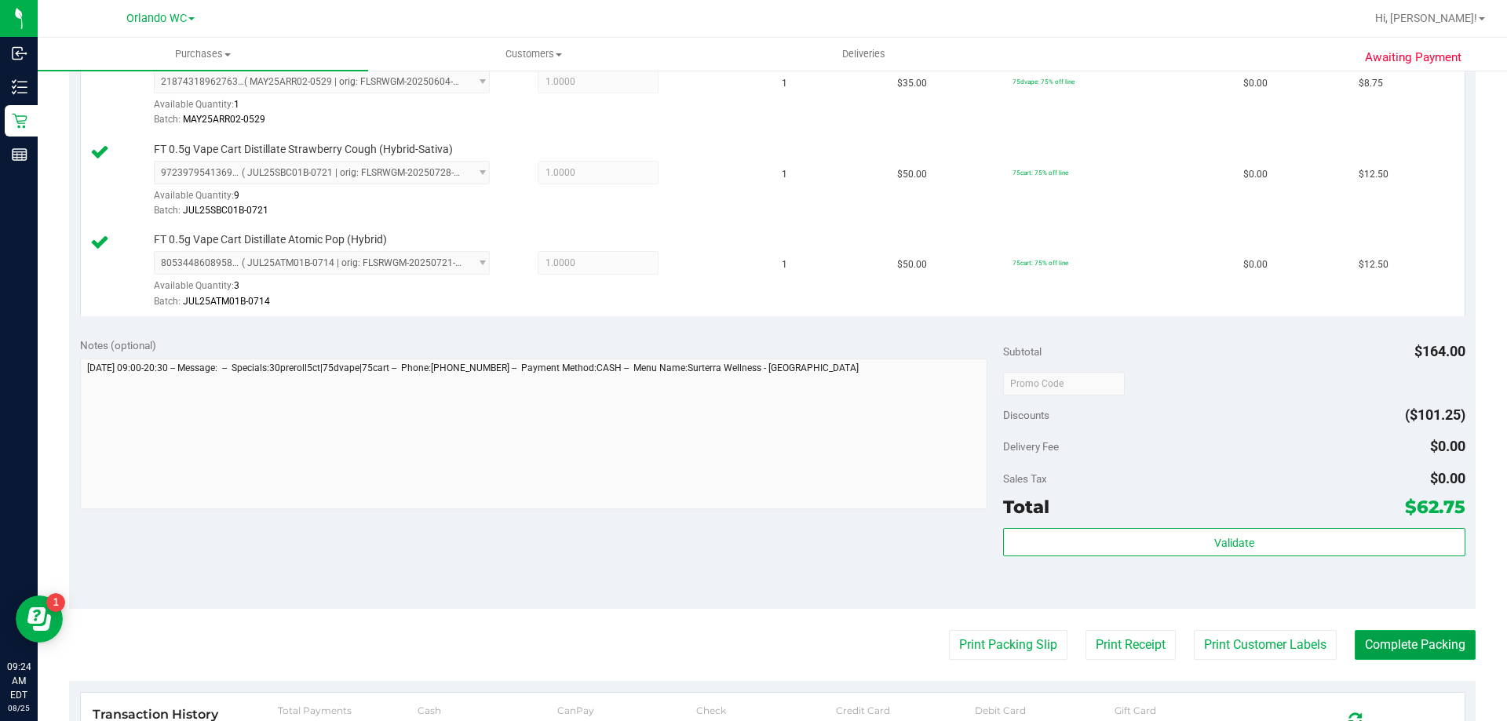
click at [1440, 644] on button "Complete Packing" at bounding box center [1415, 645] width 121 height 30
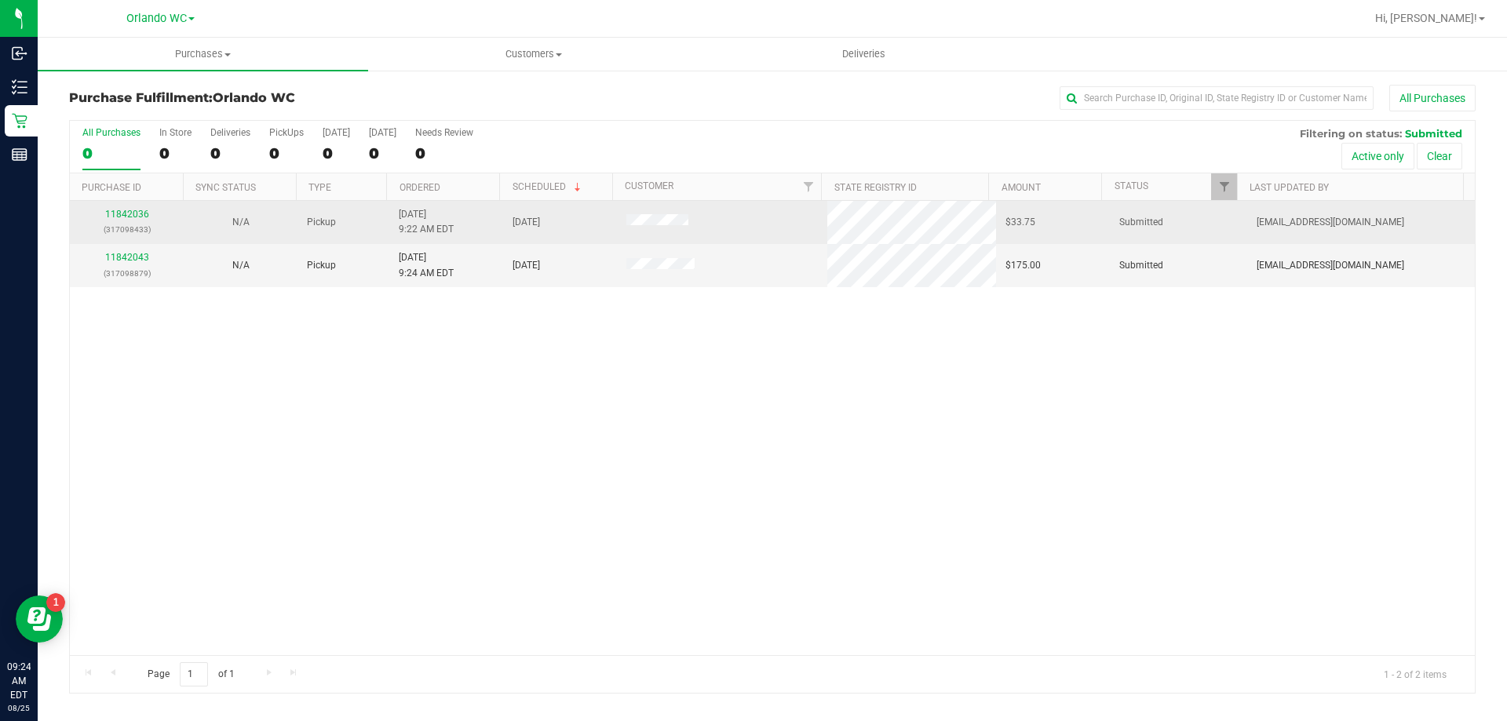
click at [131, 208] on div "11842036 (317098433)" at bounding box center [126, 222] width 95 height 30
click at [137, 218] on link "11842036" at bounding box center [127, 214] width 44 height 11
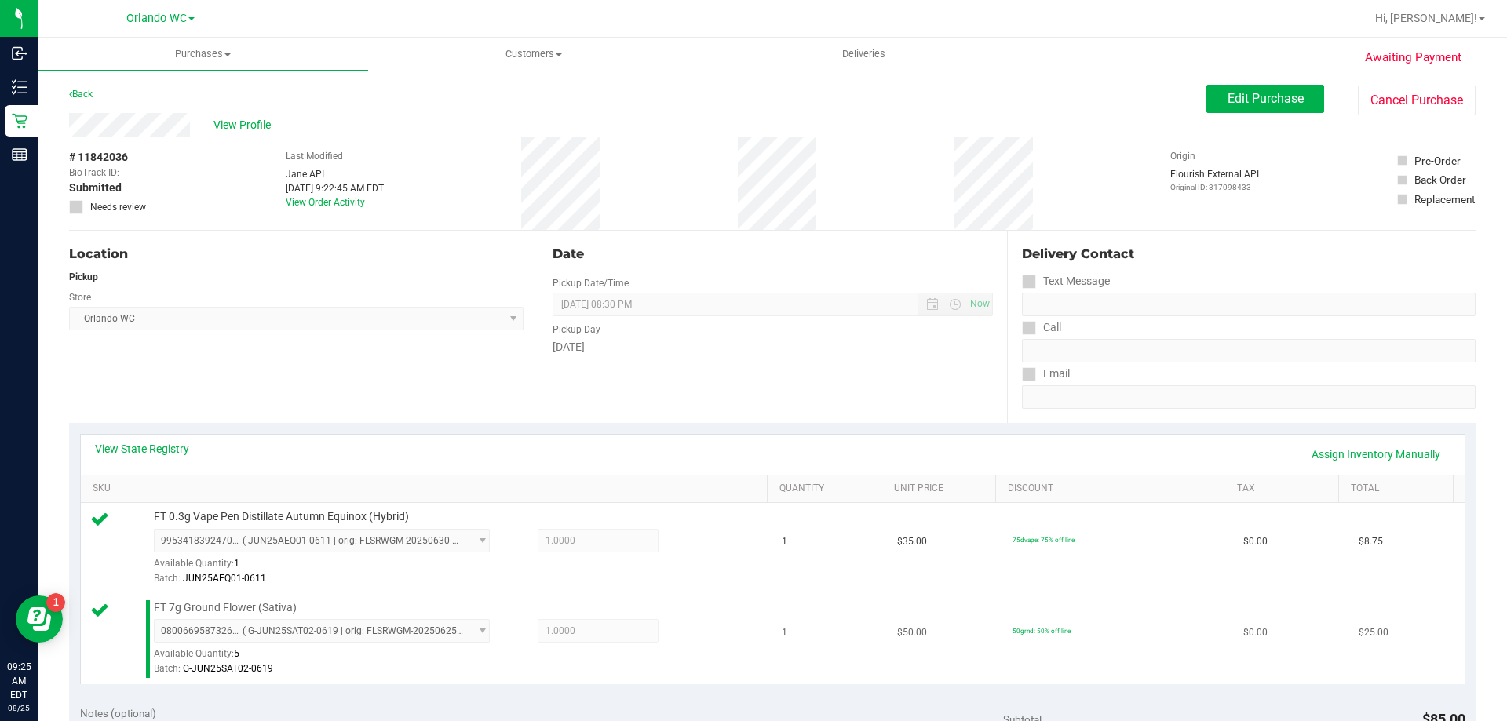
scroll to position [314, 0]
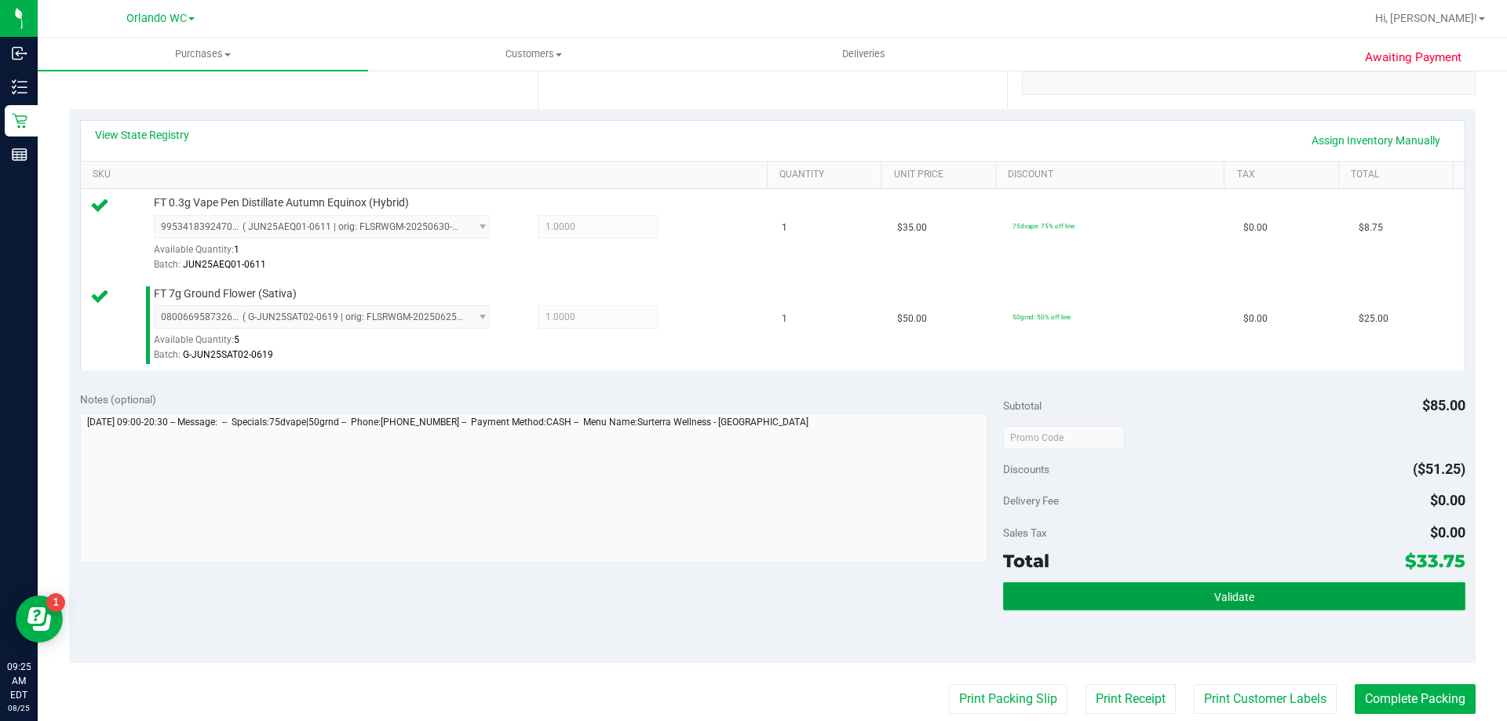
click at [1170, 595] on button "Validate" at bounding box center [1234, 596] width 462 height 28
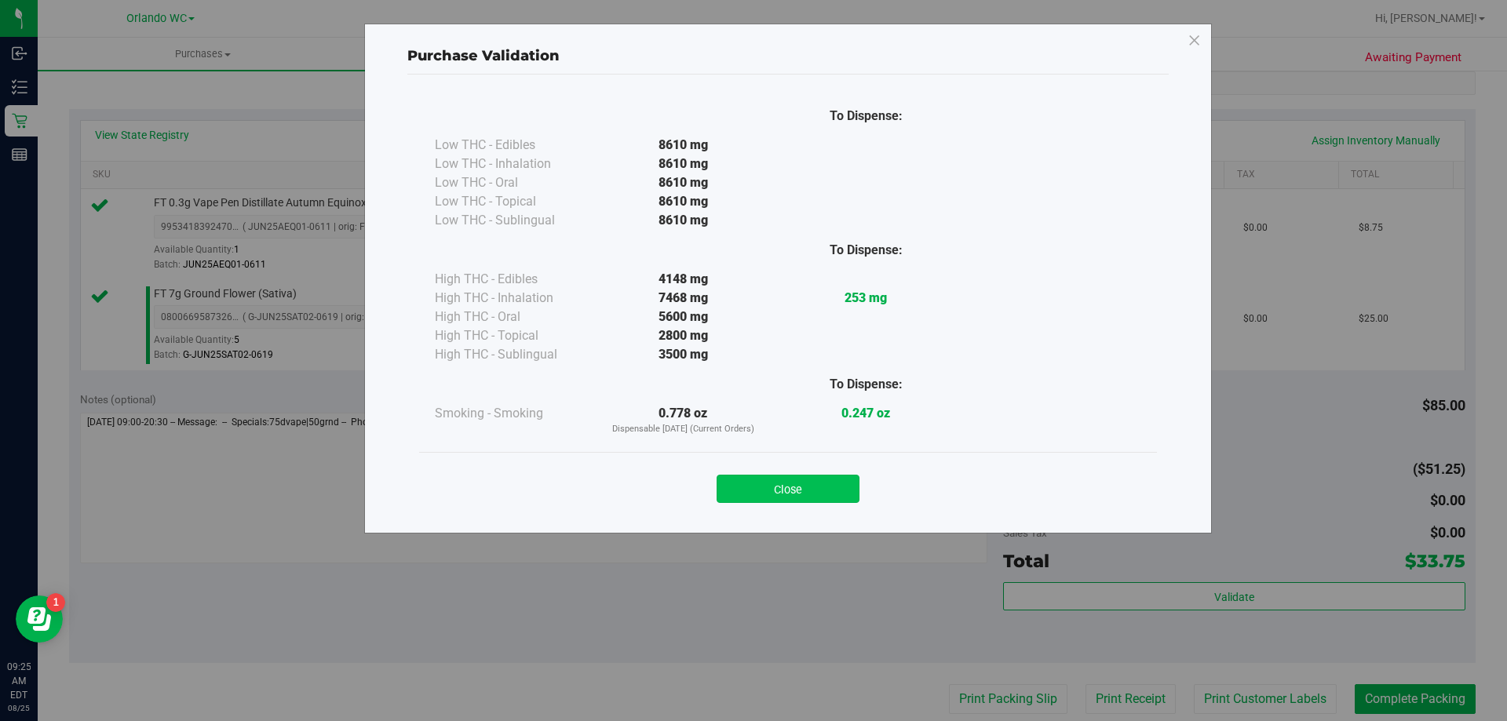
click at [791, 497] on button "Close" at bounding box center [788, 489] width 143 height 28
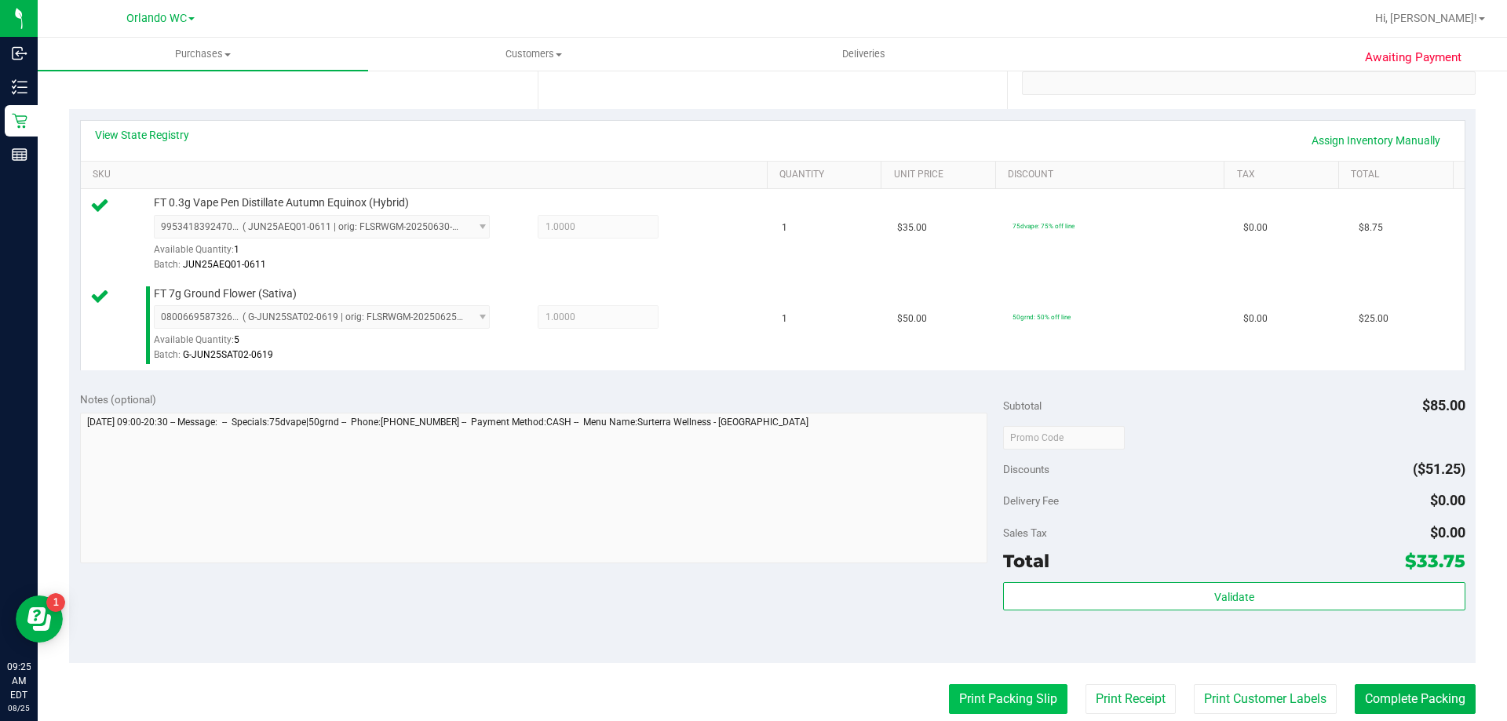
click at [1032, 699] on button "Print Packing Slip" at bounding box center [1008, 699] width 119 height 30
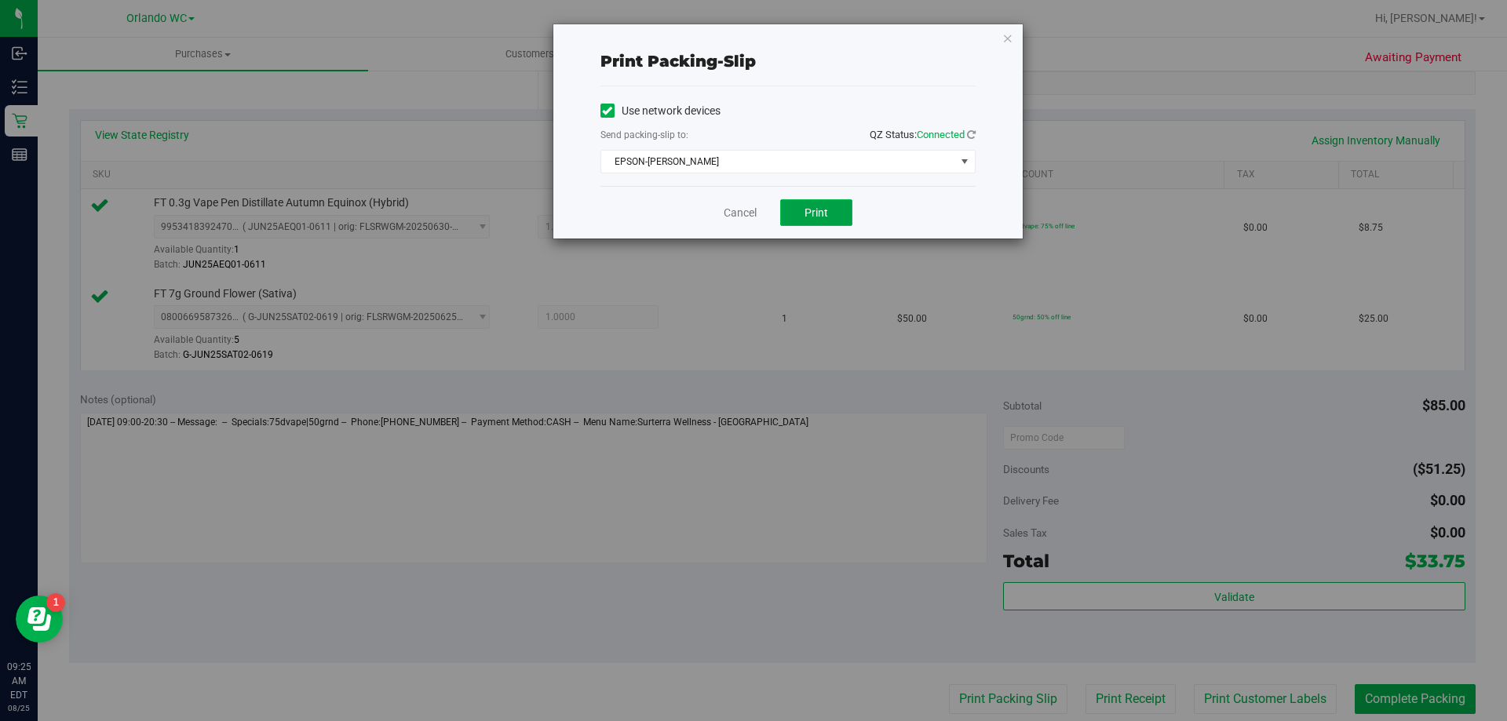
click at [794, 214] on button "Print" at bounding box center [816, 212] width 72 height 27
click at [1009, 38] on icon "button" at bounding box center [1007, 37] width 11 height 19
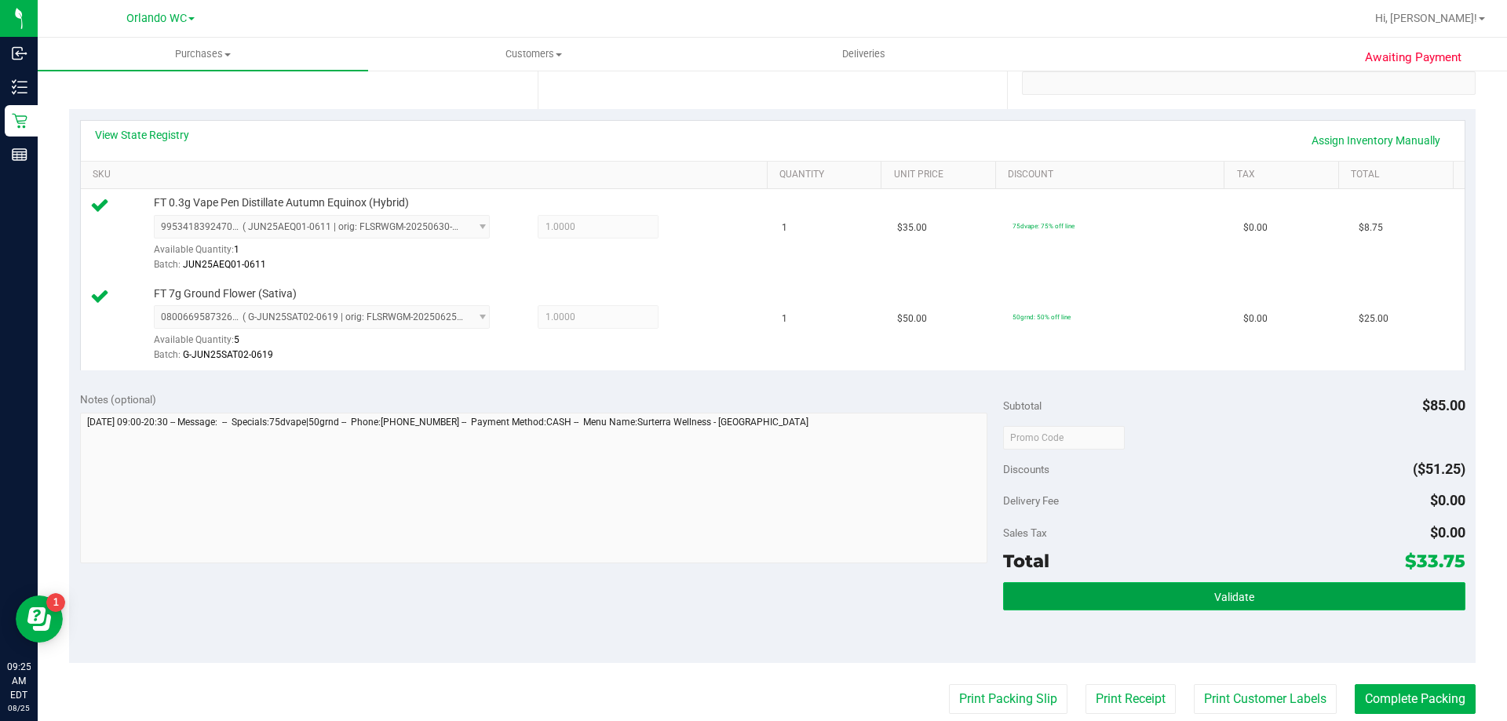
click at [1155, 589] on button "Validate" at bounding box center [1234, 596] width 462 height 28
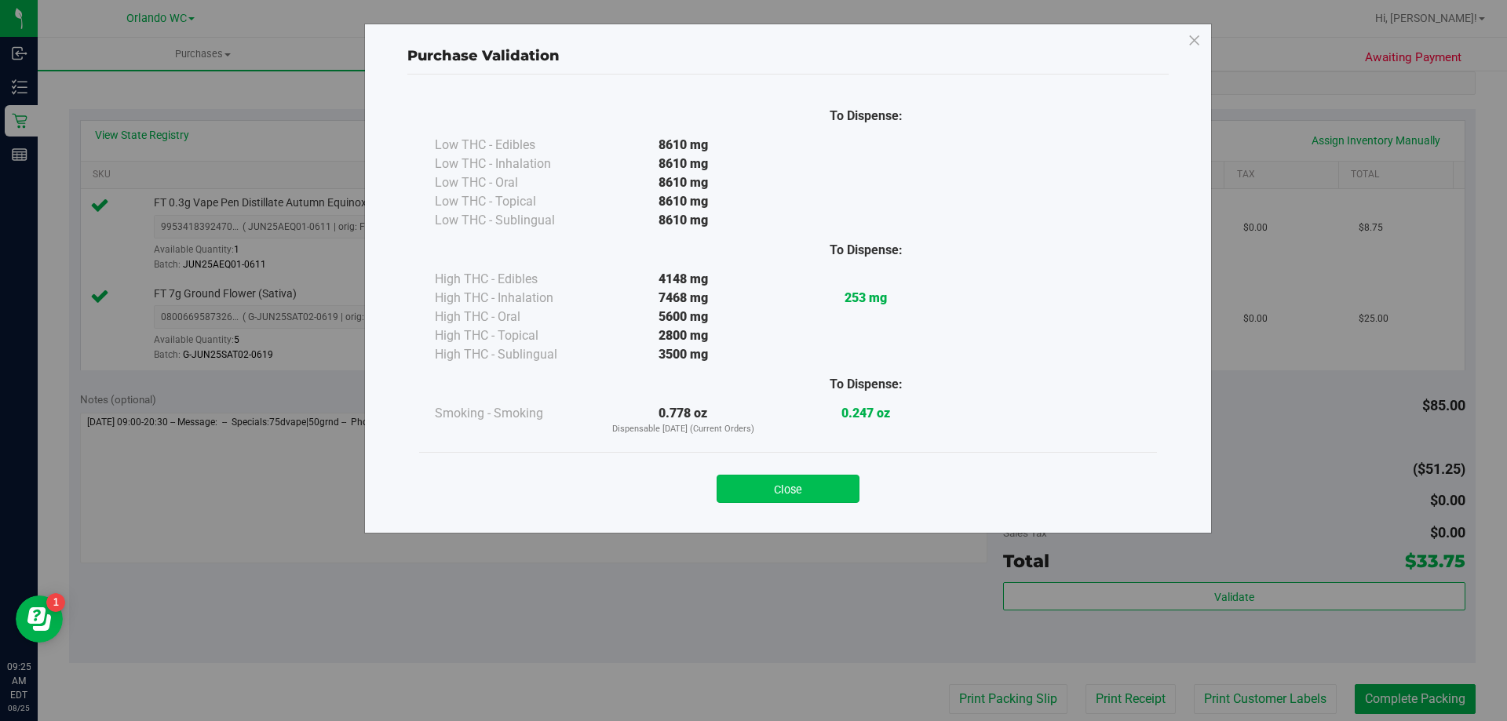
click at [808, 492] on button "Close" at bounding box center [788, 489] width 143 height 28
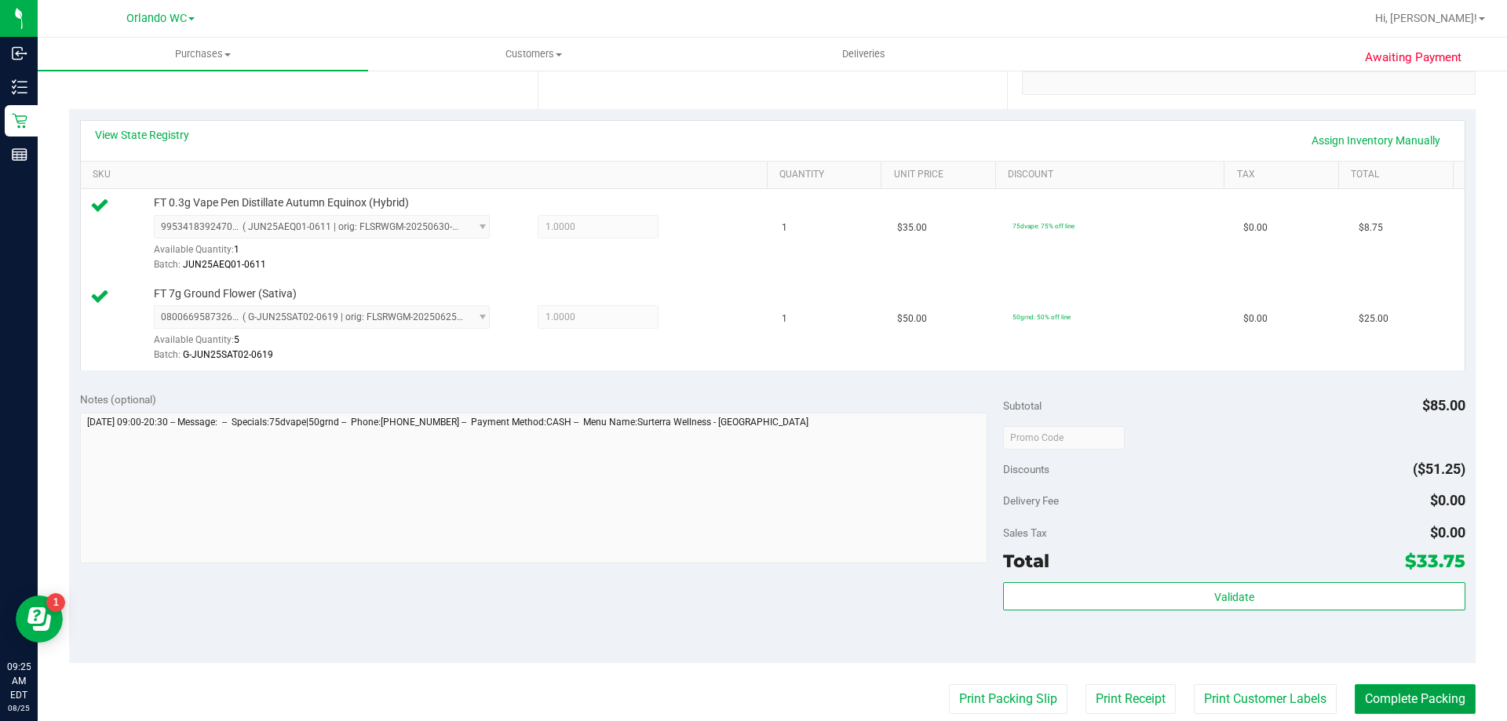
click at [1359, 686] on button "Complete Packing" at bounding box center [1415, 699] width 121 height 30
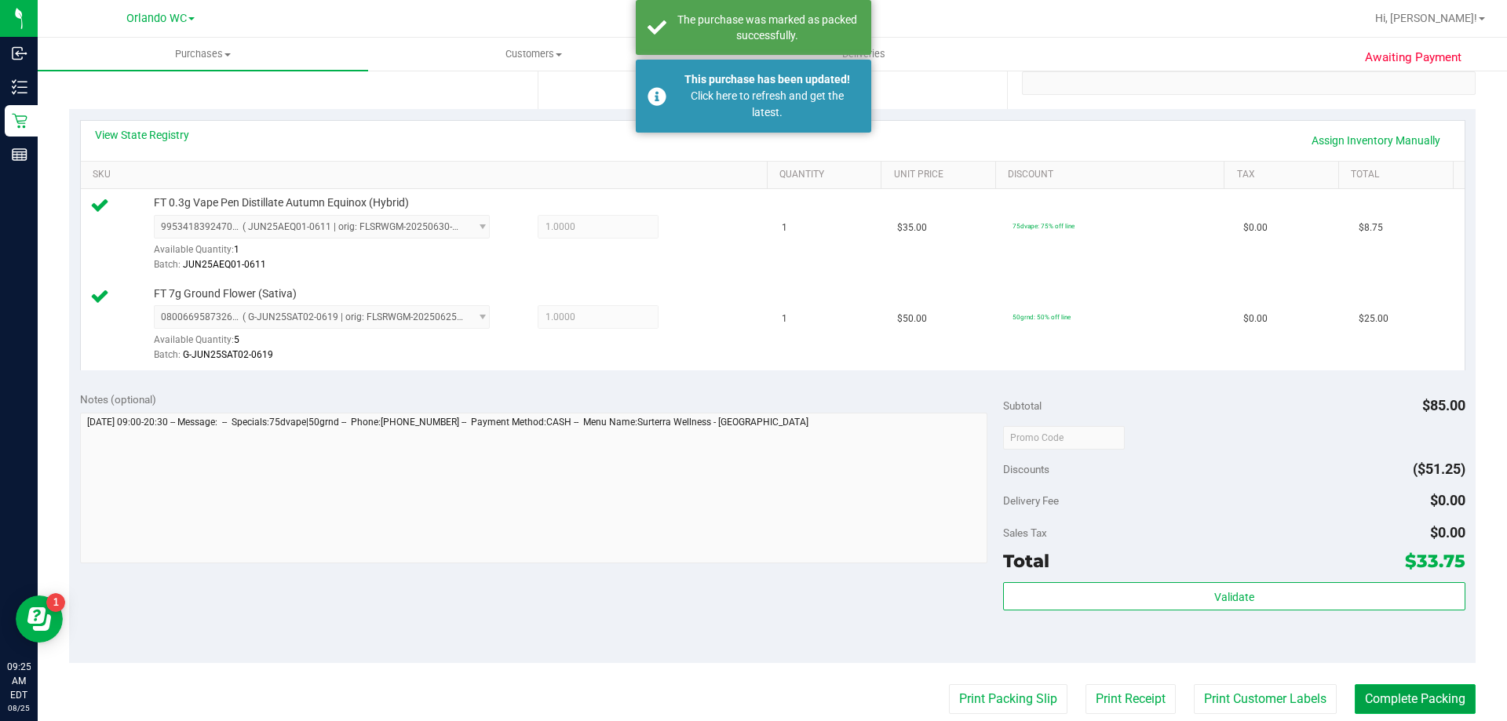
click at [1361, 695] on button "Complete Packing" at bounding box center [1415, 699] width 121 height 30
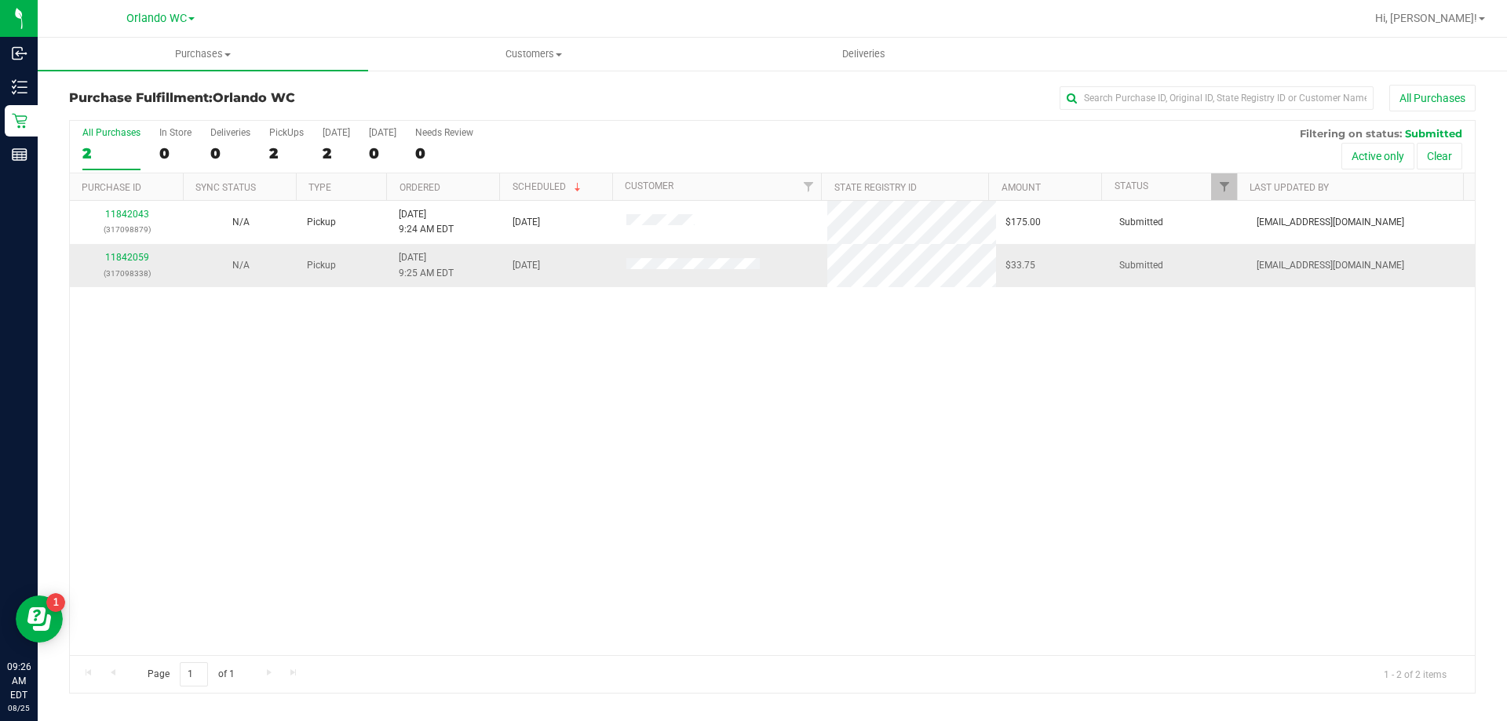
click at [1411, 265] on td "[EMAIL_ADDRESS][DOMAIN_NAME]" at bounding box center [1361, 265] width 228 height 42
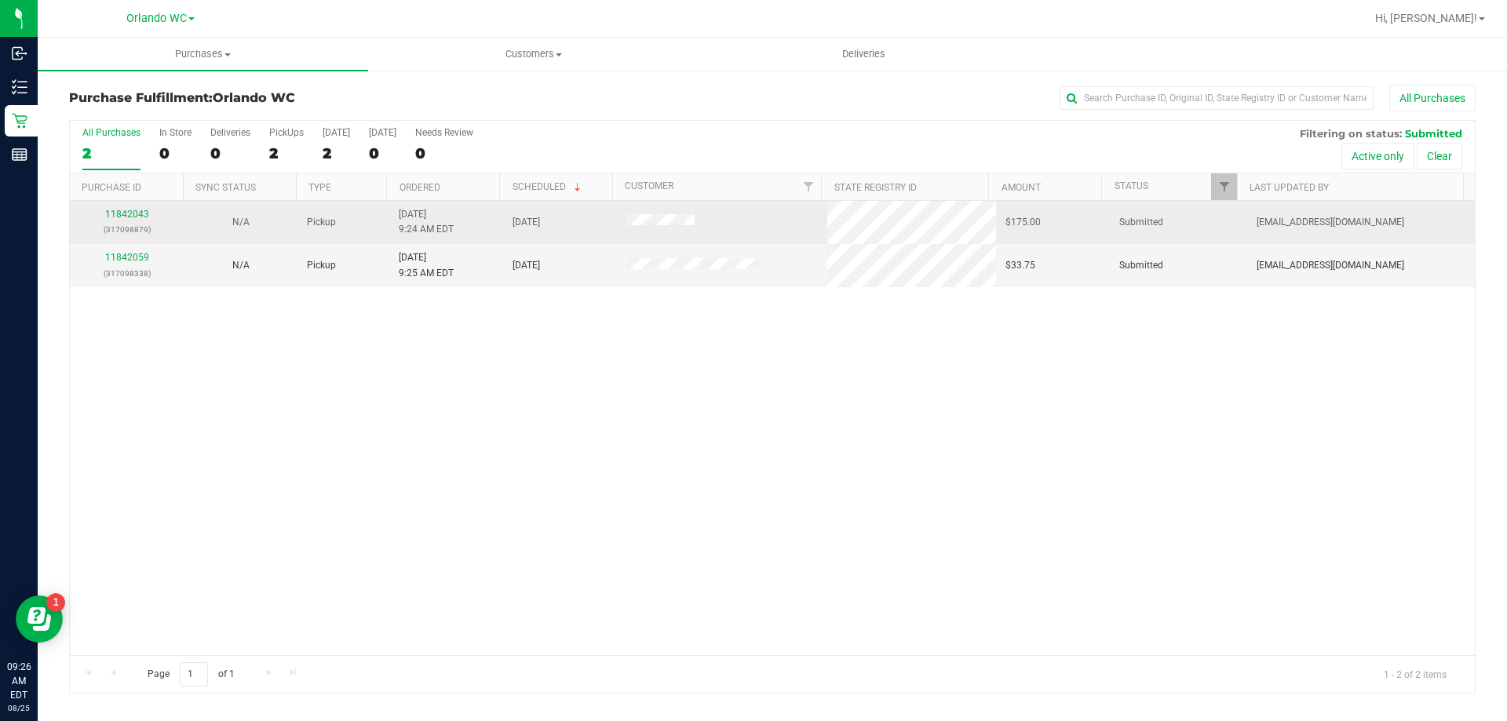
click at [119, 201] on td "11842043 (317098879)" at bounding box center [127, 222] width 114 height 43
click at [134, 219] on link "11842043" at bounding box center [127, 214] width 44 height 11
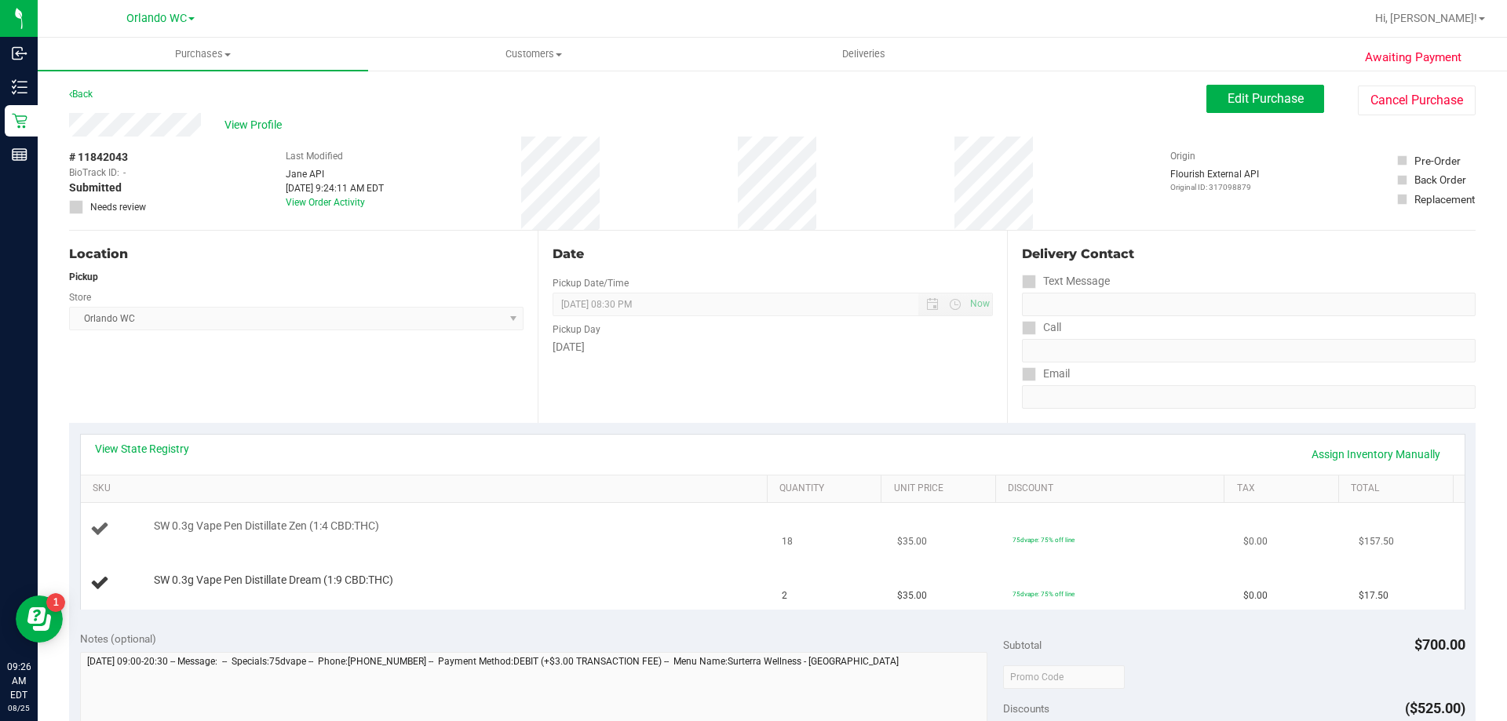
click at [443, 522] on div "SW 0.3g Vape Pen Distillate Zen (1:4 CBD:THC)" at bounding box center [453, 527] width 614 height 16
click at [181, 443] on link "View State Registry" at bounding box center [142, 449] width 94 height 16
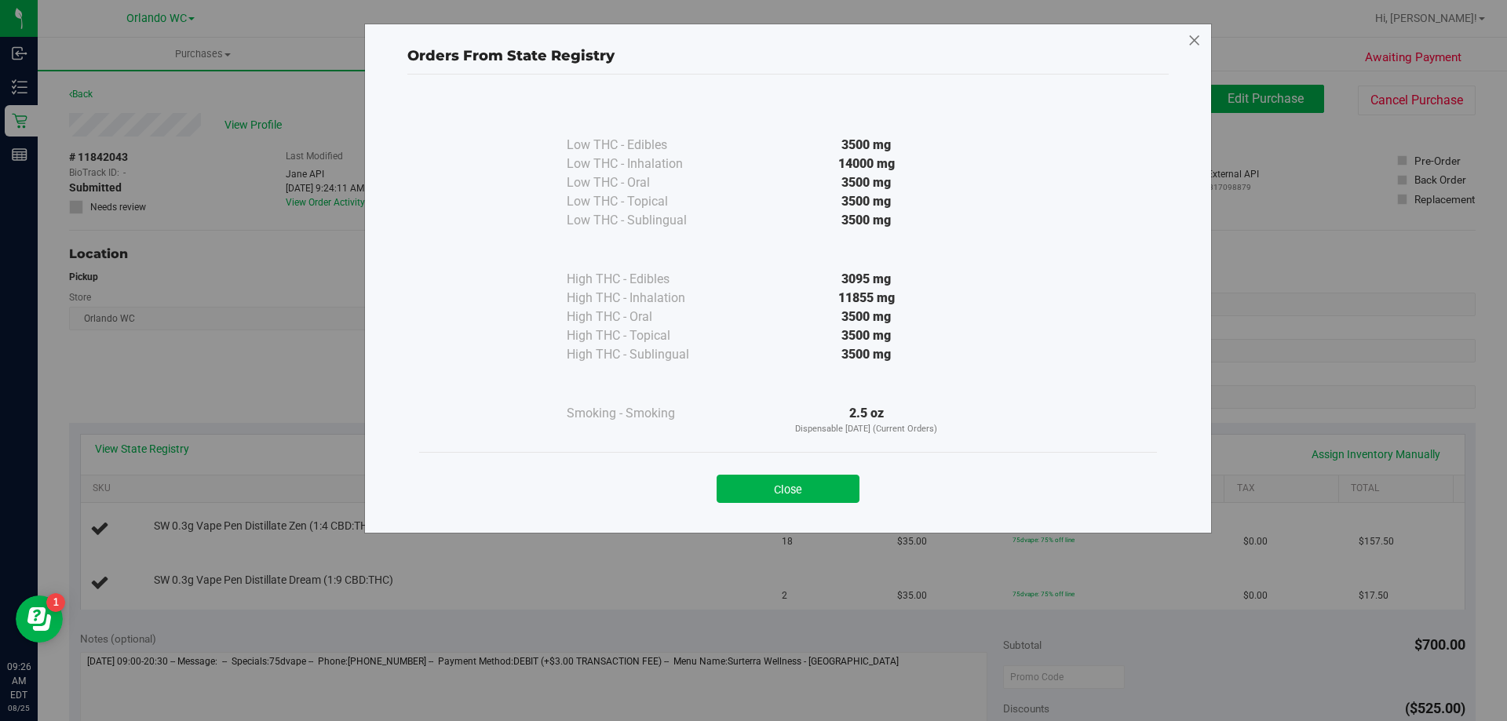
click at [1193, 37] on icon at bounding box center [1195, 40] width 14 height 25
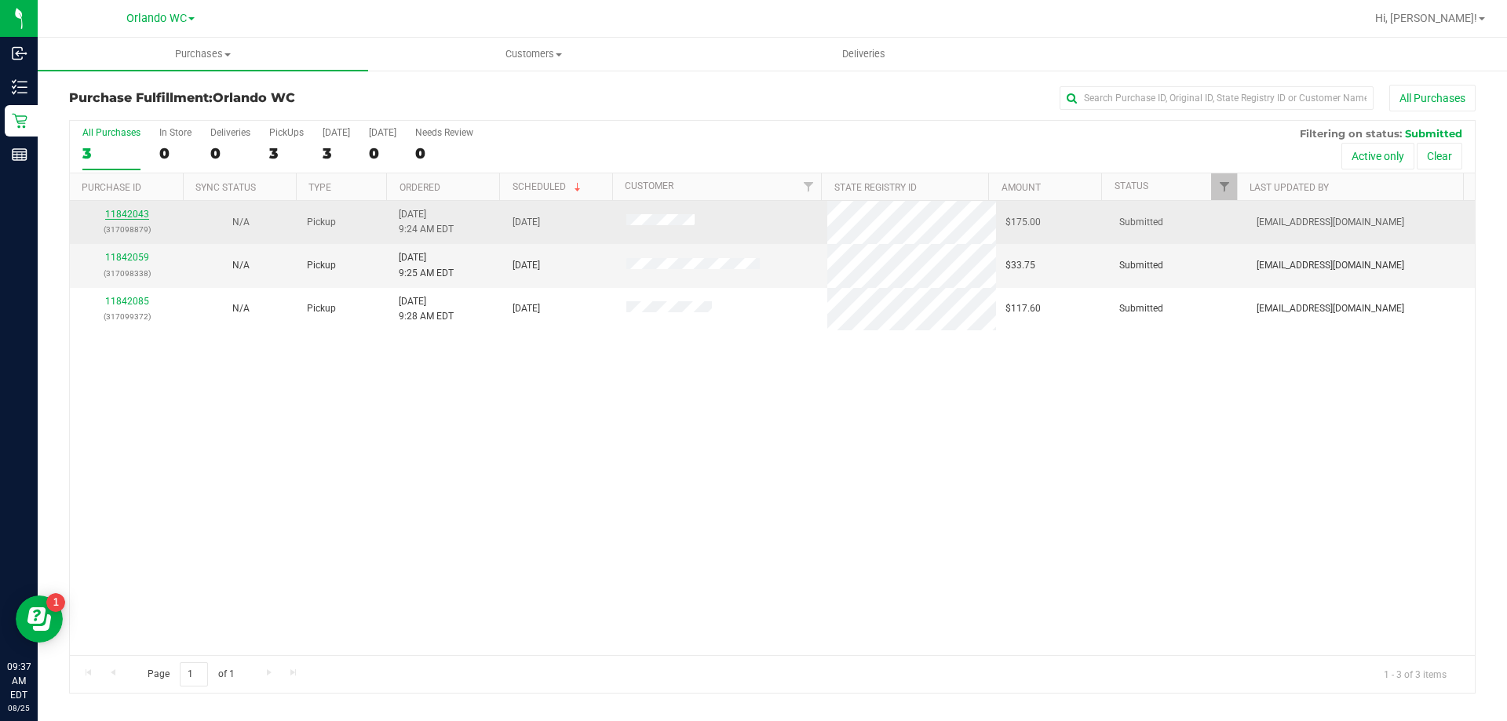
click at [138, 214] on link "11842043" at bounding box center [127, 214] width 44 height 11
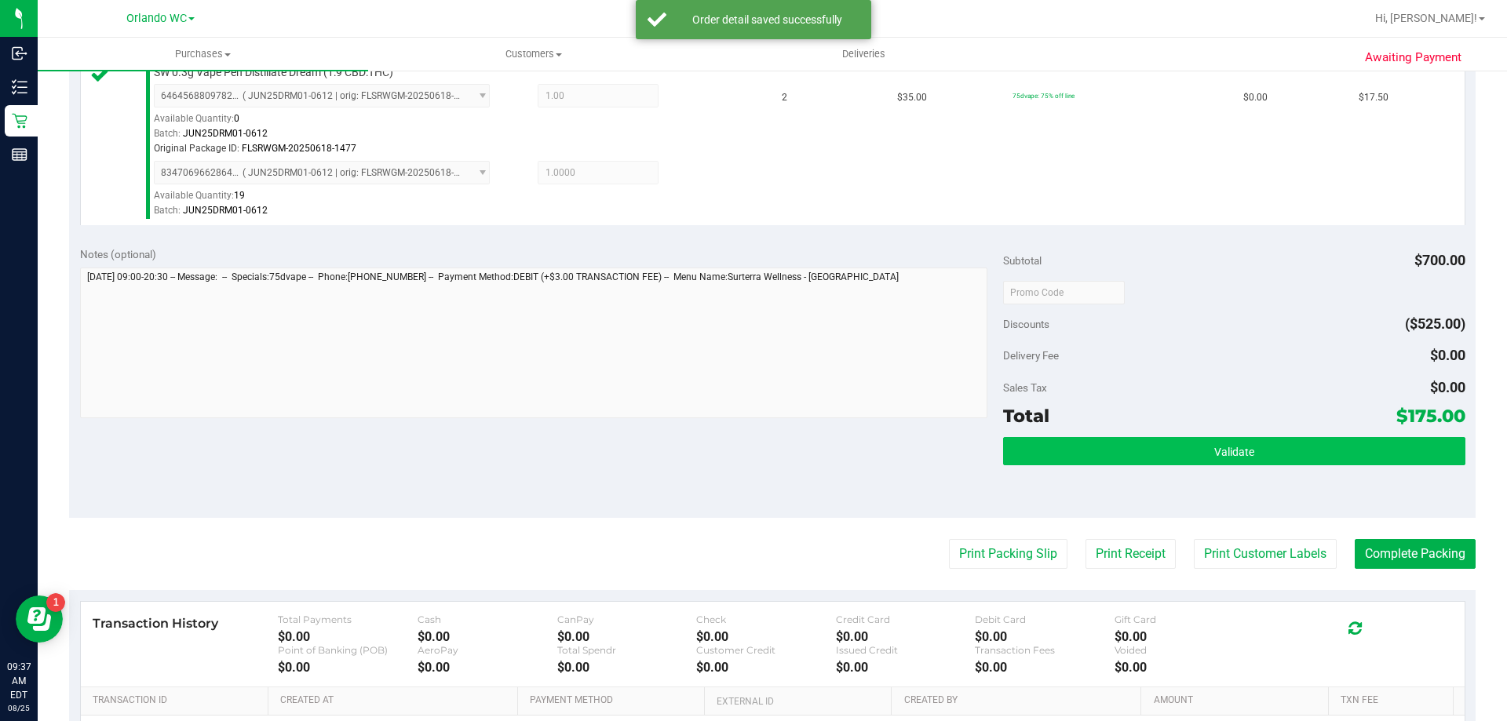
scroll to position [628, 0]
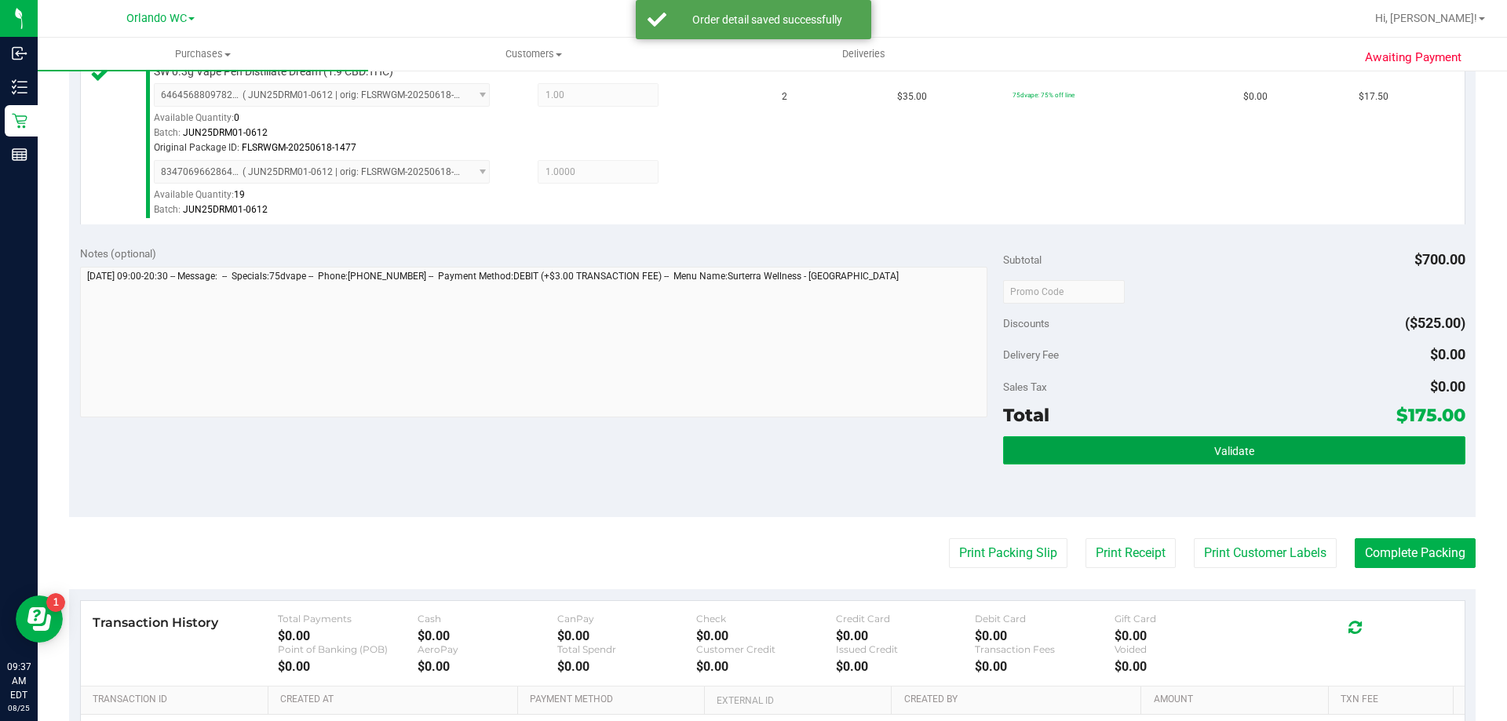
click at [1299, 451] on button "Validate" at bounding box center [1234, 450] width 462 height 28
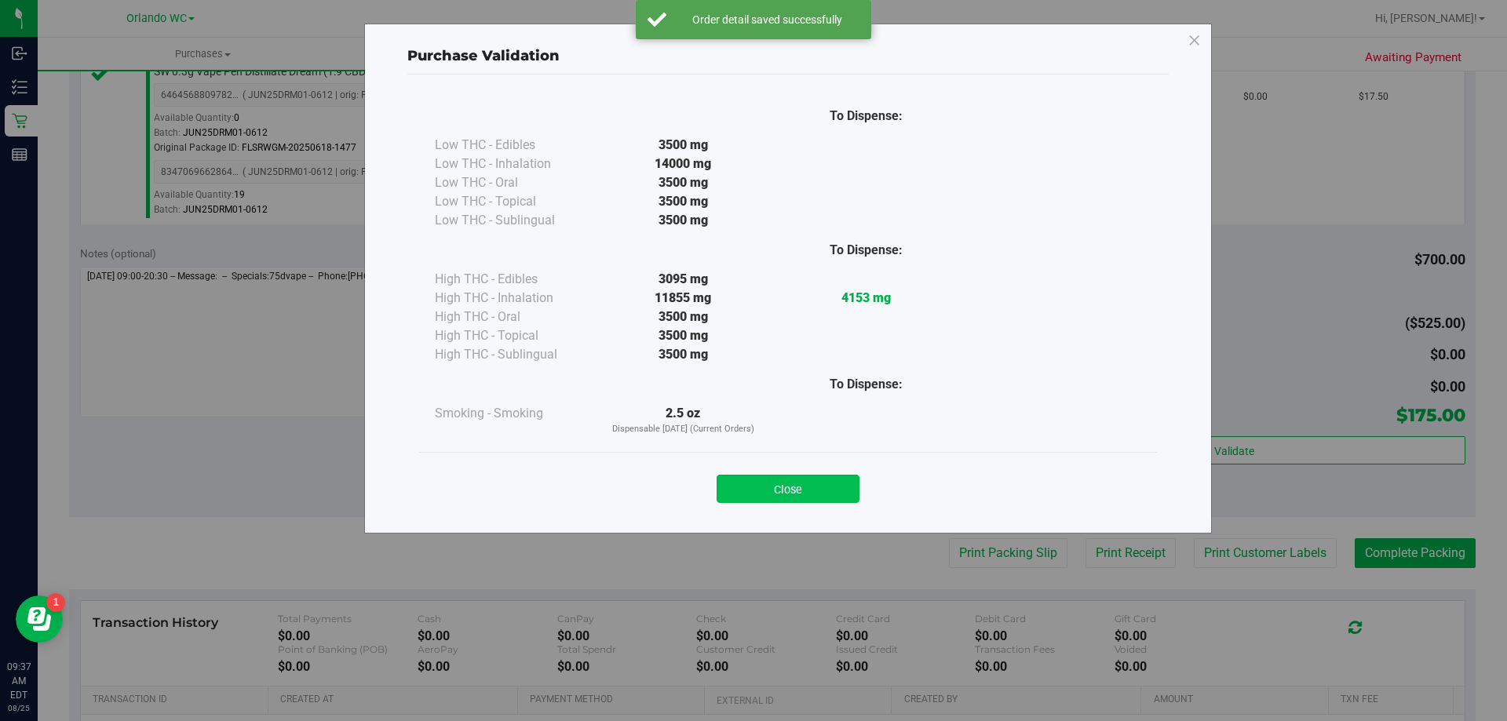
click at [848, 485] on button "Close" at bounding box center [788, 489] width 143 height 28
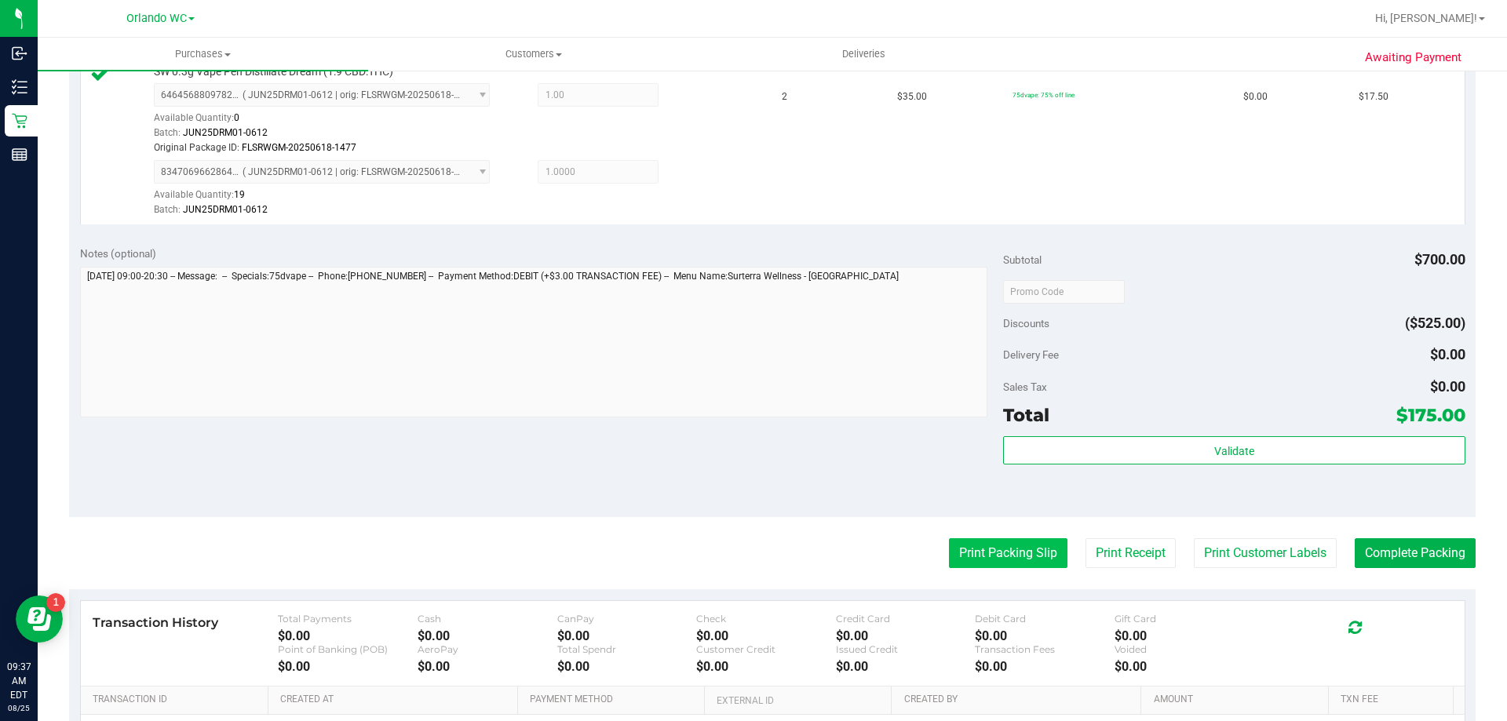
click at [1039, 560] on button "Print Packing Slip" at bounding box center [1008, 553] width 119 height 30
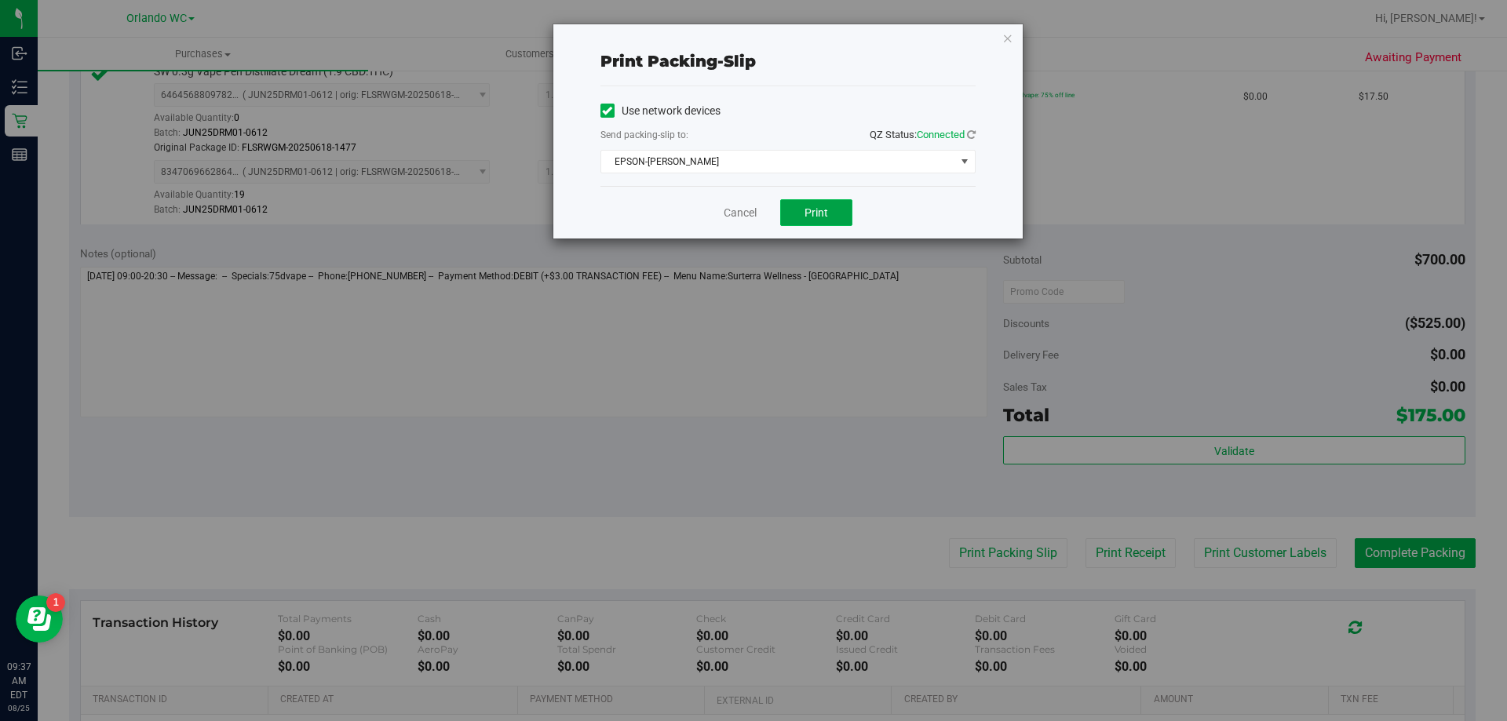
click at [834, 222] on button "Print" at bounding box center [816, 212] width 72 height 27
click at [1005, 41] on icon "button" at bounding box center [1007, 37] width 11 height 19
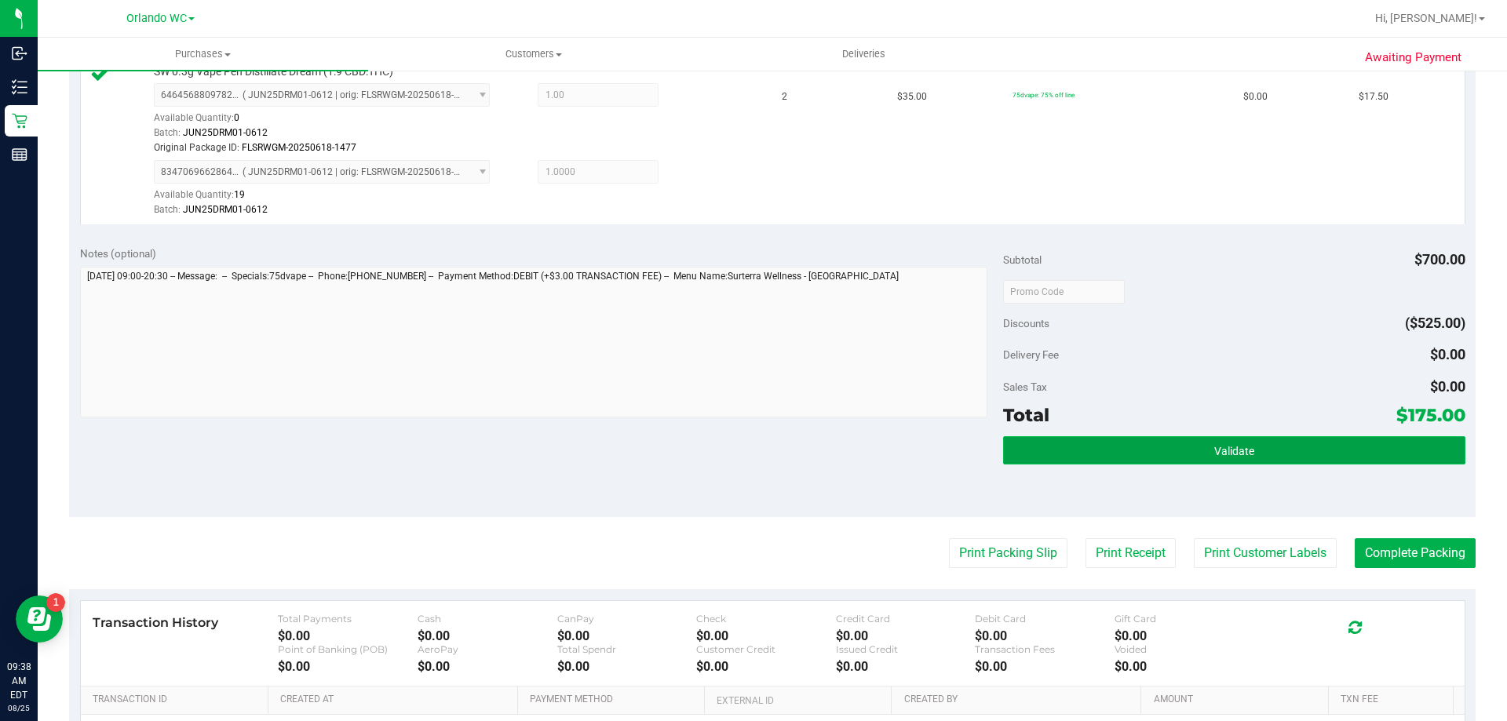
click at [1153, 437] on button "Validate" at bounding box center [1234, 450] width 462 height 28
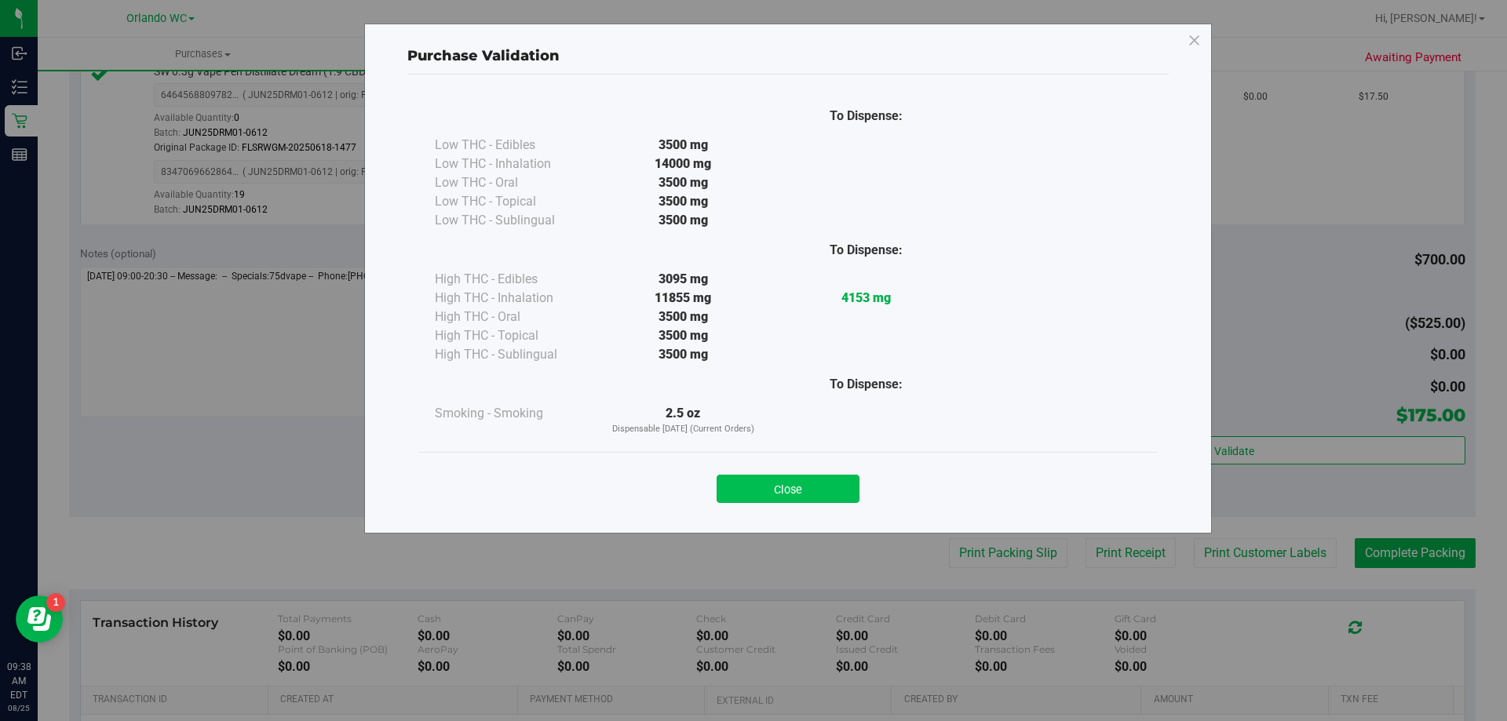
click at [791, 486] on button "Close" at bounding box center [788, 489] width 143 height 28
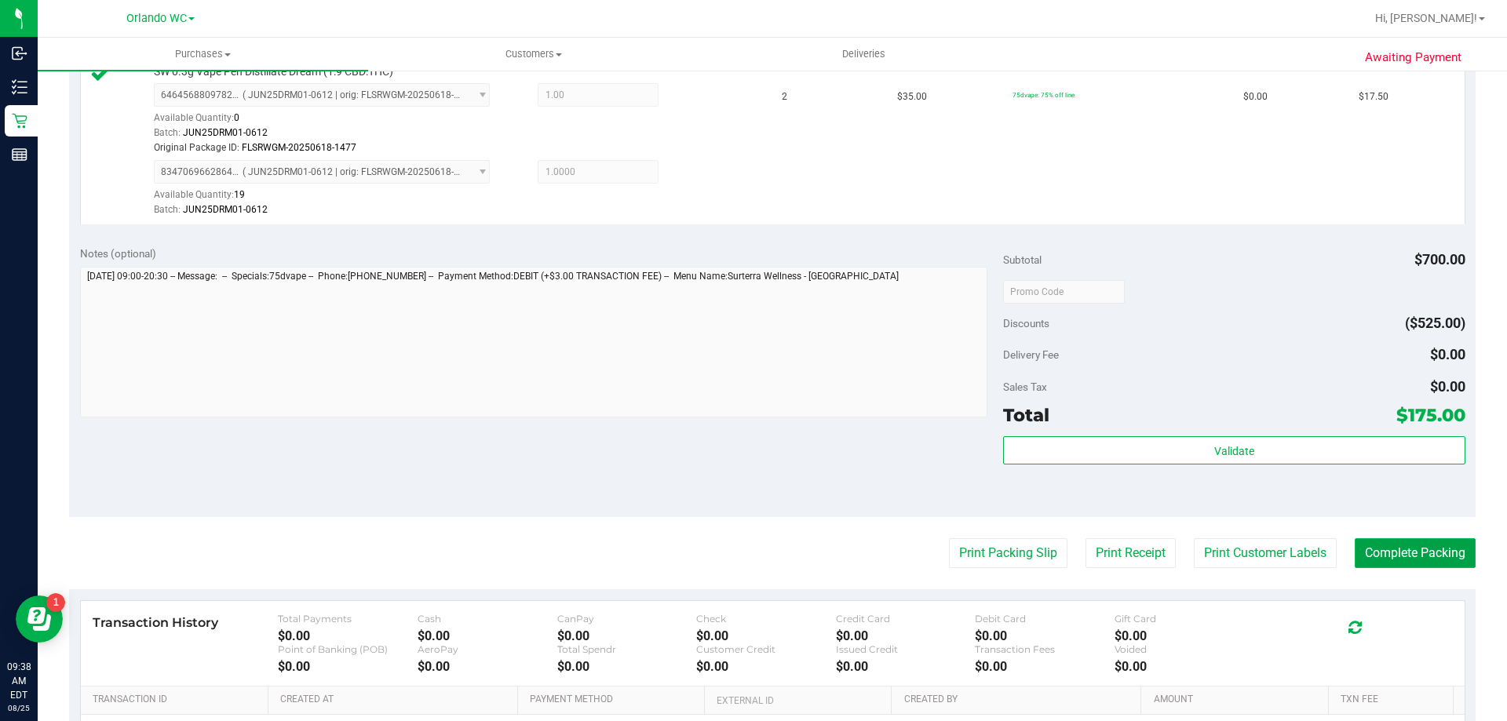
click at [1396, 545] on button "Complete Packing" at bounding box center [1415, 553] width 121 height 30
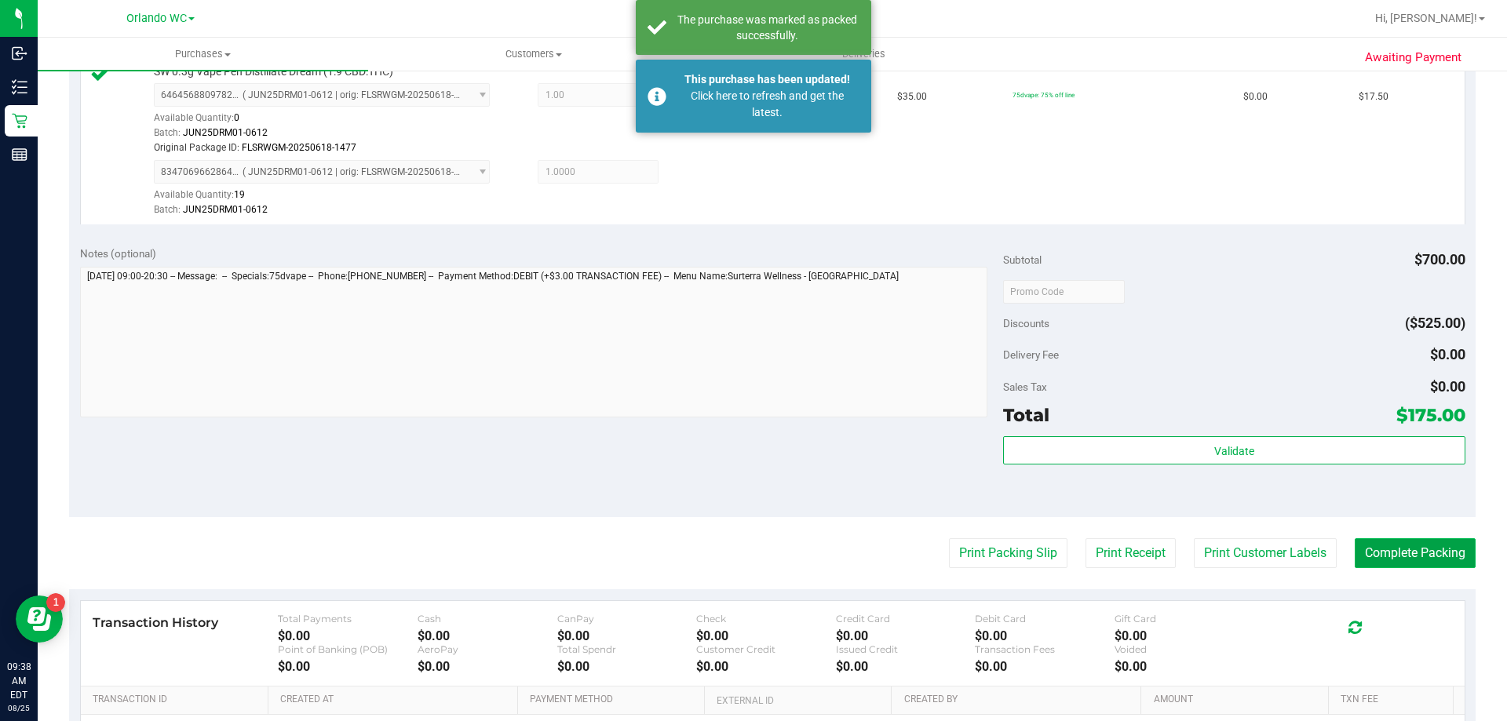
click at [1370, 566] on div "Purchases Summary of purchases Fulfillment All purchases Customers All customer…" at bounding box center [772, 380] width 1469 height 684
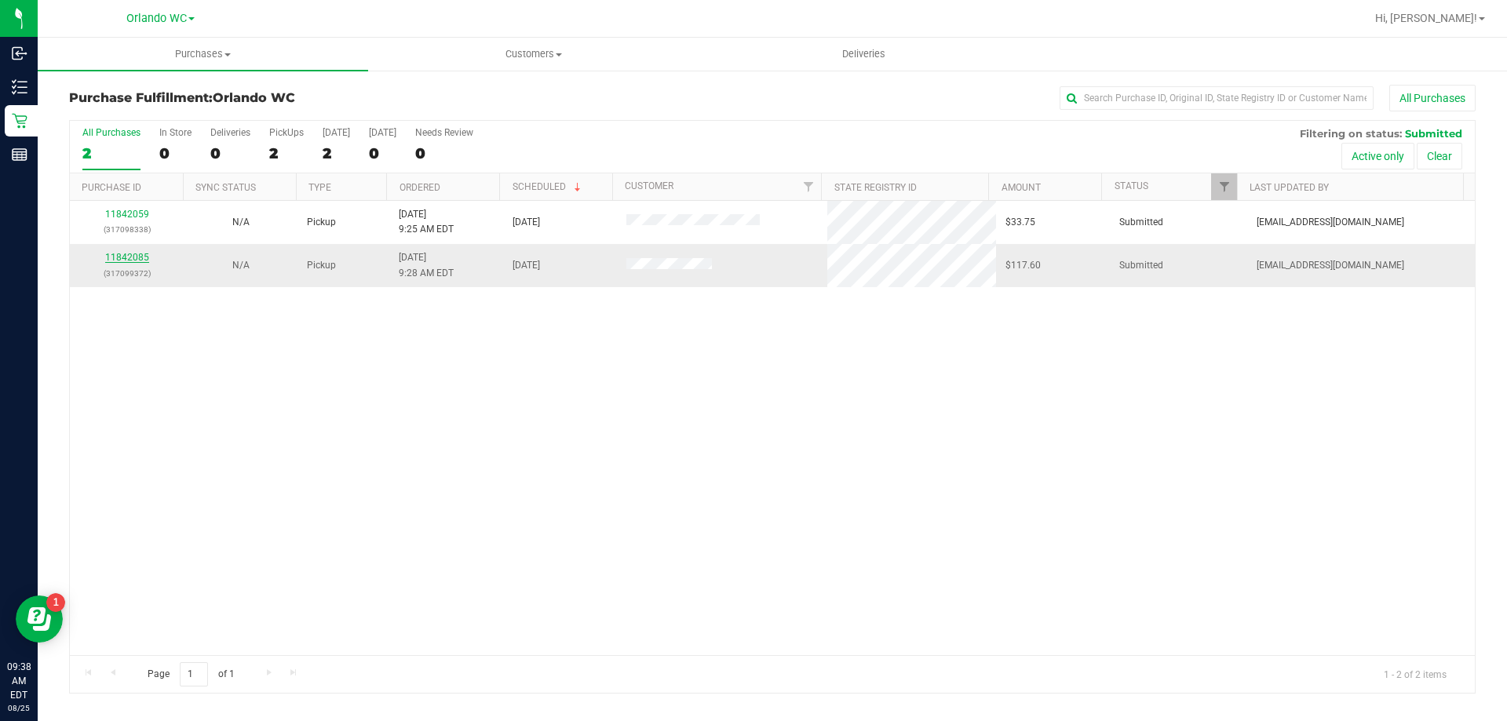
click at [106, 262] on link "11842085" at bounding box center [127, 257] width 44 height 11
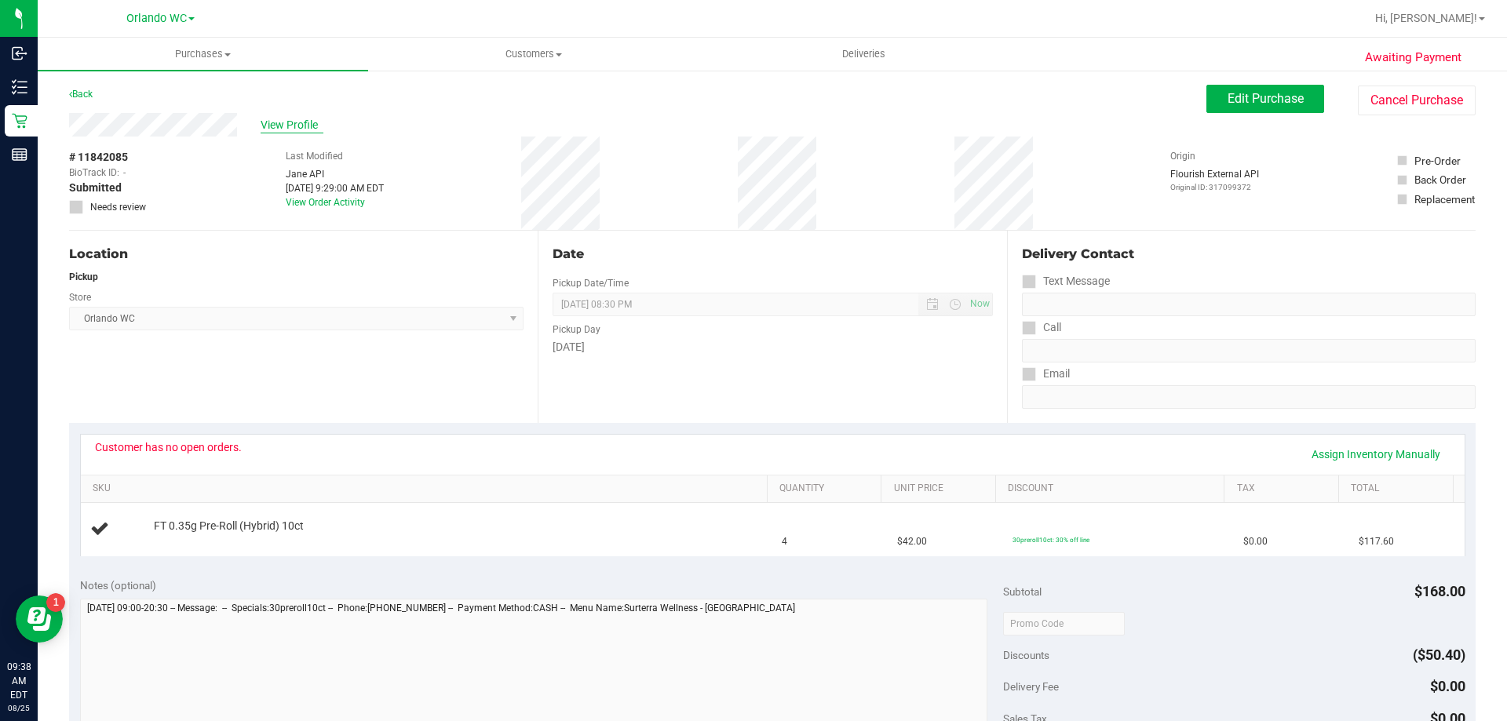
click at [285, 122] on span "View Profile" at bounding box center [292, 125] width 63 height 16
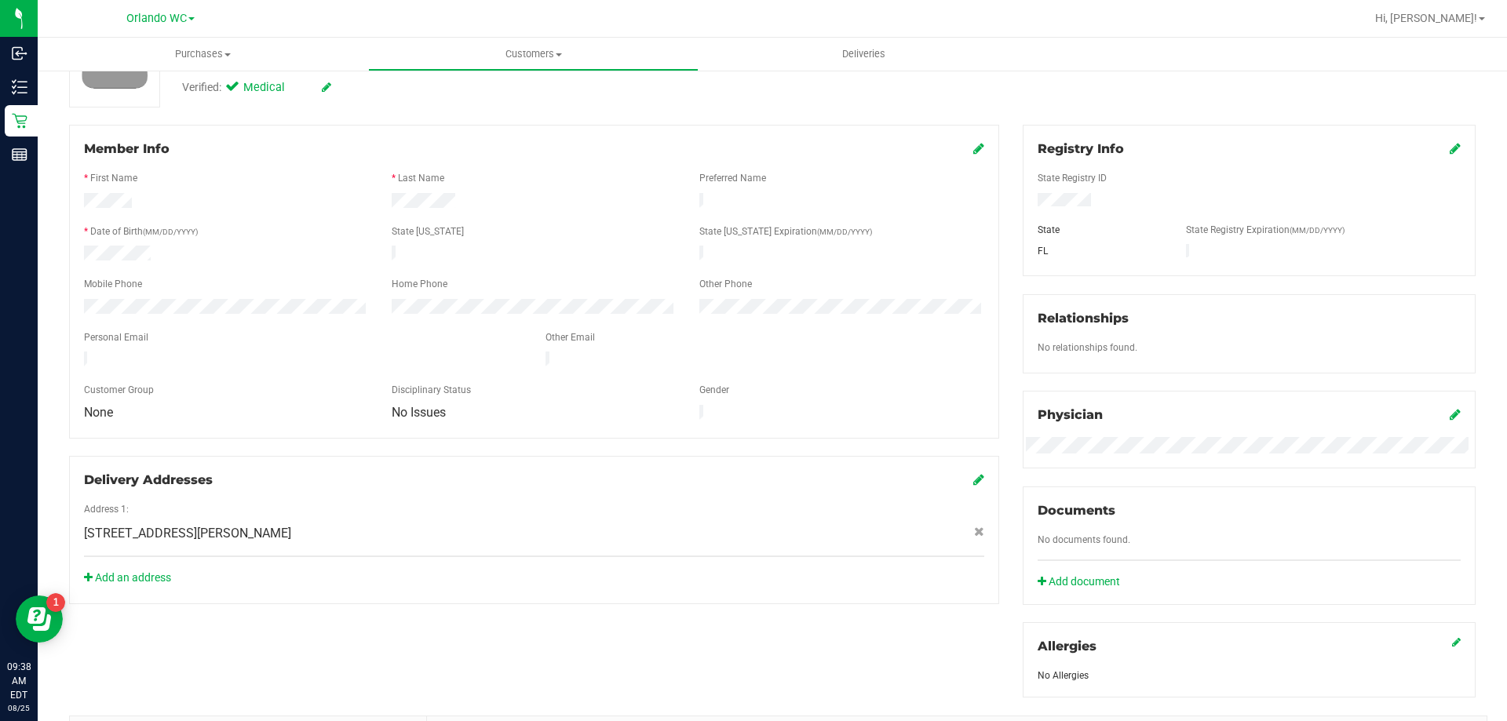
scroll to position [78, 0]
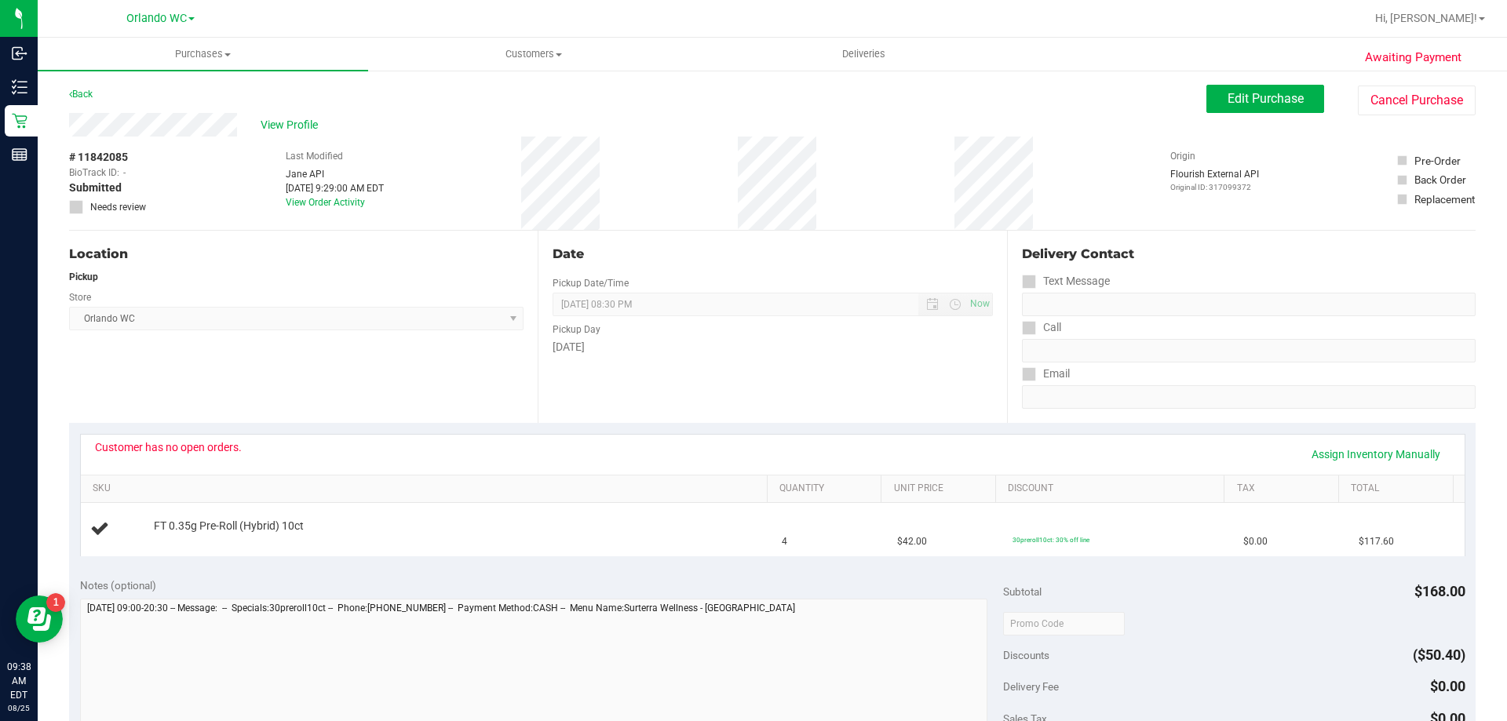
drag, startPoint x: 397, startPoint y: 208, endPoint x: 422, endPoint y: 210, distance: 25.2
click at [384, 208] on div "Last Modified [PERSON_NAME] API [DATE] 9:29:00 AM EDT View Order Activity" at bounding box center [335, 183] width 98 height 93
click at [736, 180] on div "# 11842085 BioTrack ID: - Submitted Needs review Last Modified [PERSON_NAME] AP…" at bounding box center [772, 183] width 1407 height 93
click at [332, 380] on div "Location Pickup Store [GEOGRAPHIC_DATA] WC Select Store [PERSON_NAME][GEOGRAPHI…" at bounding box center [303, 327] width 469 height 192
click at [493, 398] on div "Location Pickup Store [GEOGRAPHIC_DATA] WC Select Store [PERSON_NAME][GEOGRAPHI…" at bounding box center [303, 327] width 469 height 192
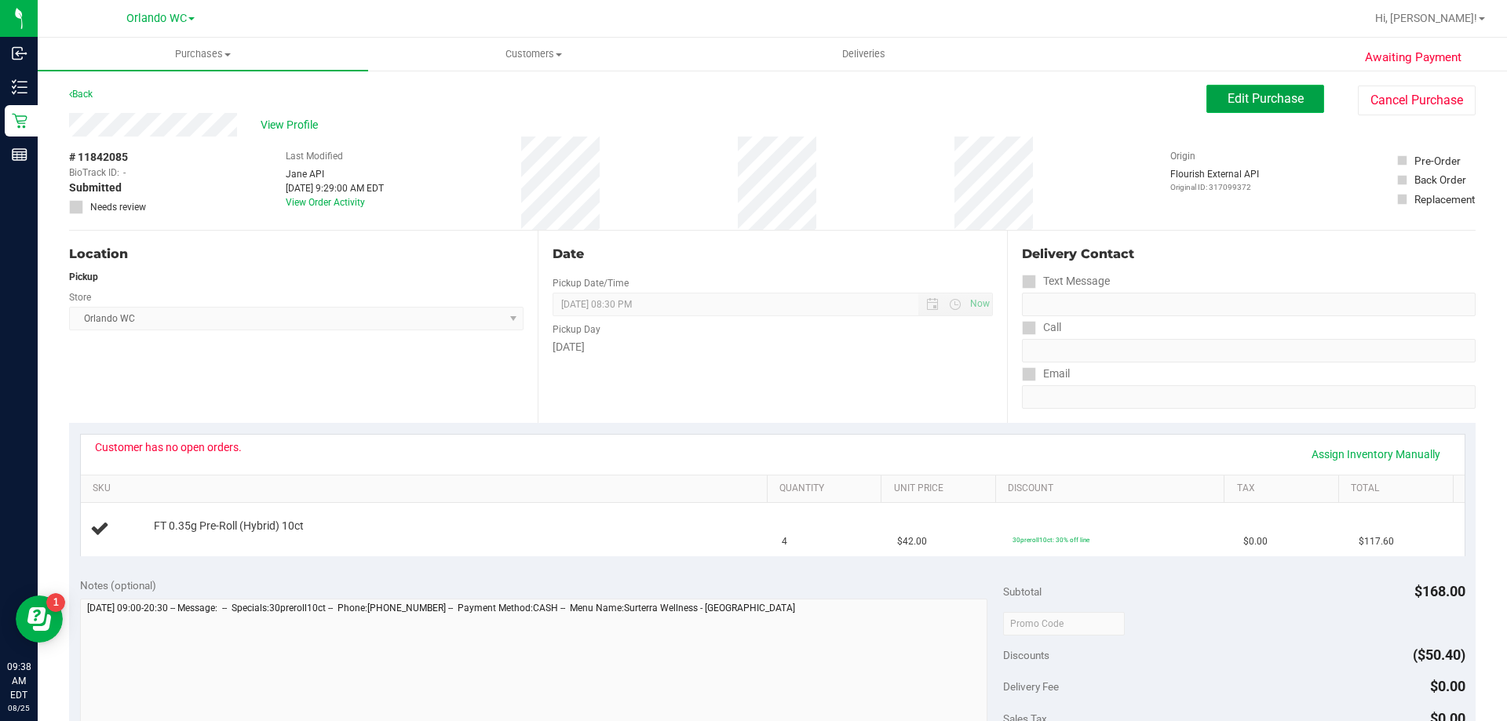
click at [1235, 92] on span "Edit Purchase" at bounding box center [1266, 98] width 76 height 15
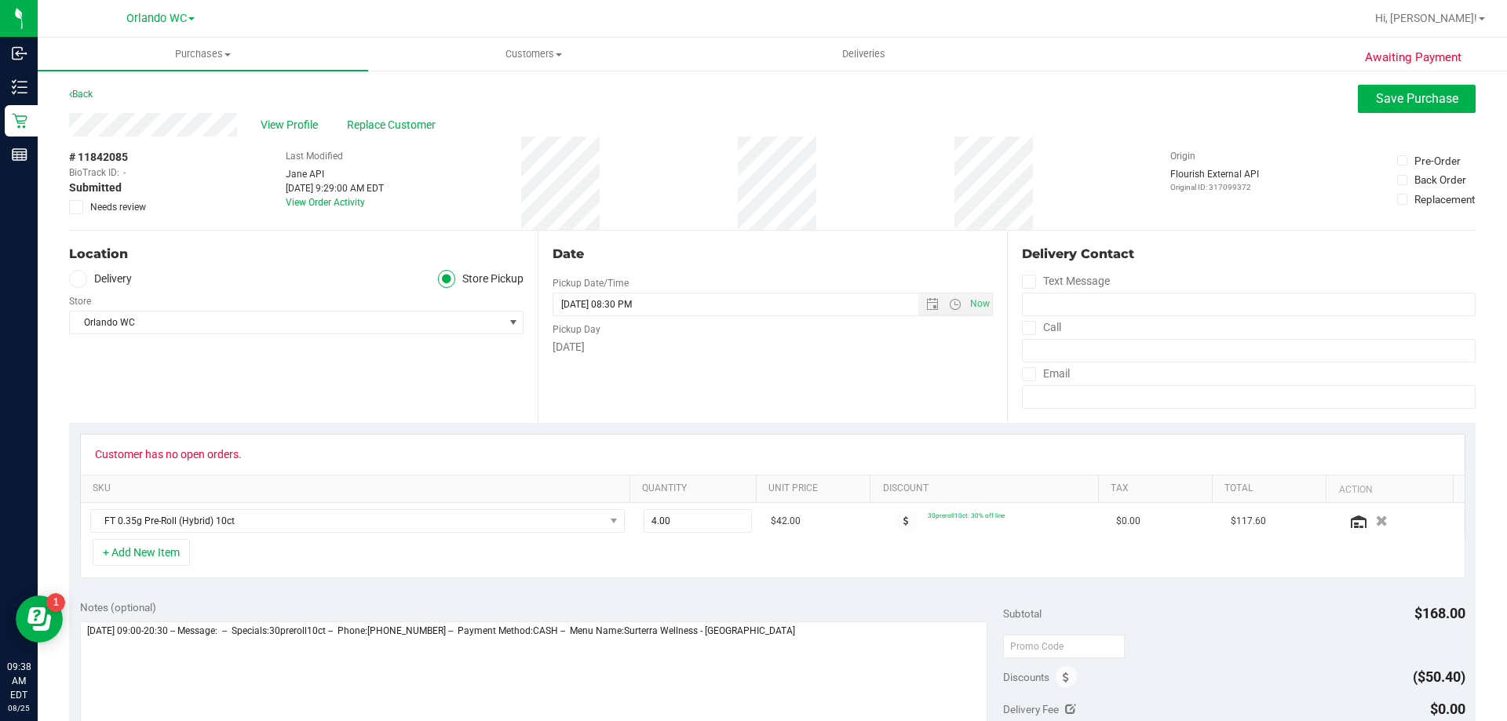
click at [75, 207] on icon at bounding box center [76, 207] width 10 height 0
click at [0, 0] on input "Needs review" at bounding box center [0, 0] width 0 height 0
click at [1443, 99] on span "Save Purchase" at bounding box center [1417, 98] width 82 height 15
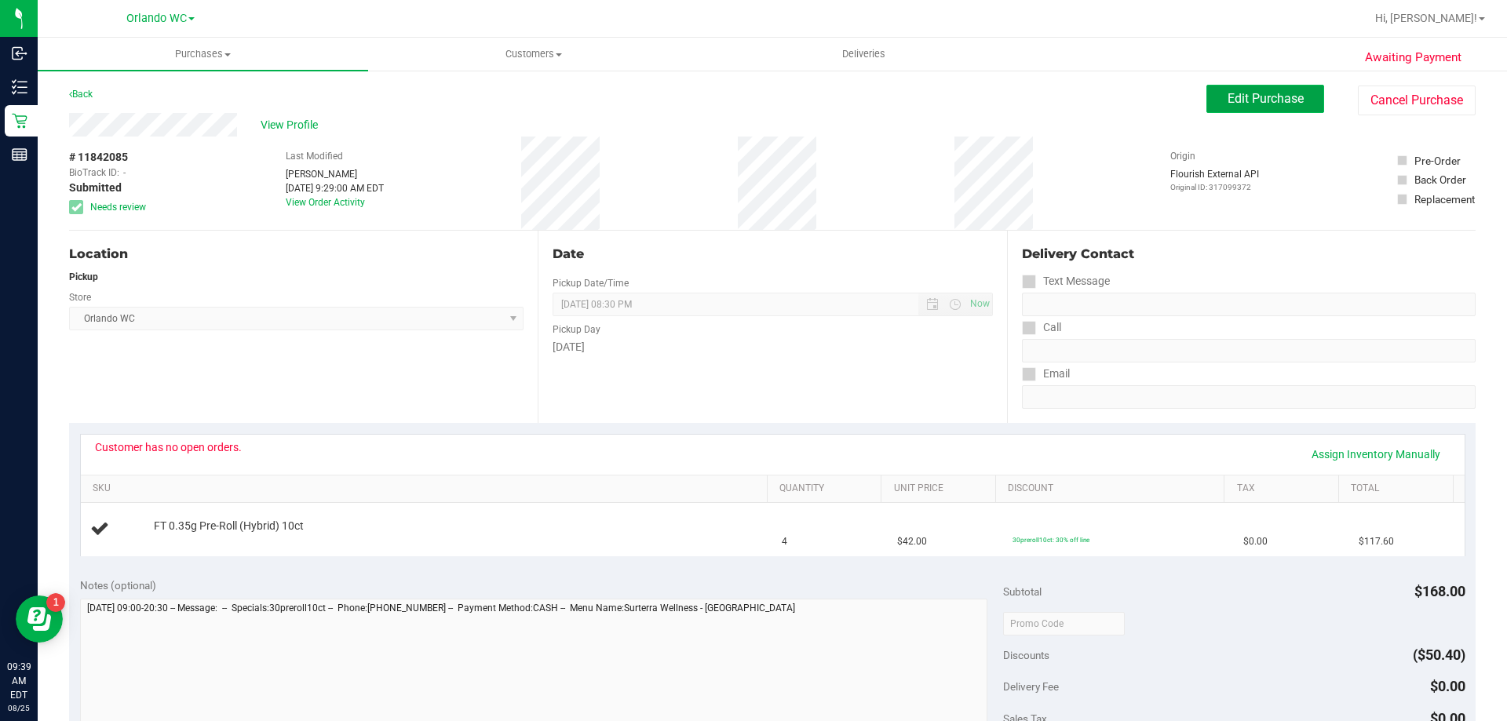
click at [1253, 104] on span "Edit Purchase" at bounding box center [1266, 98] width 76 height 15
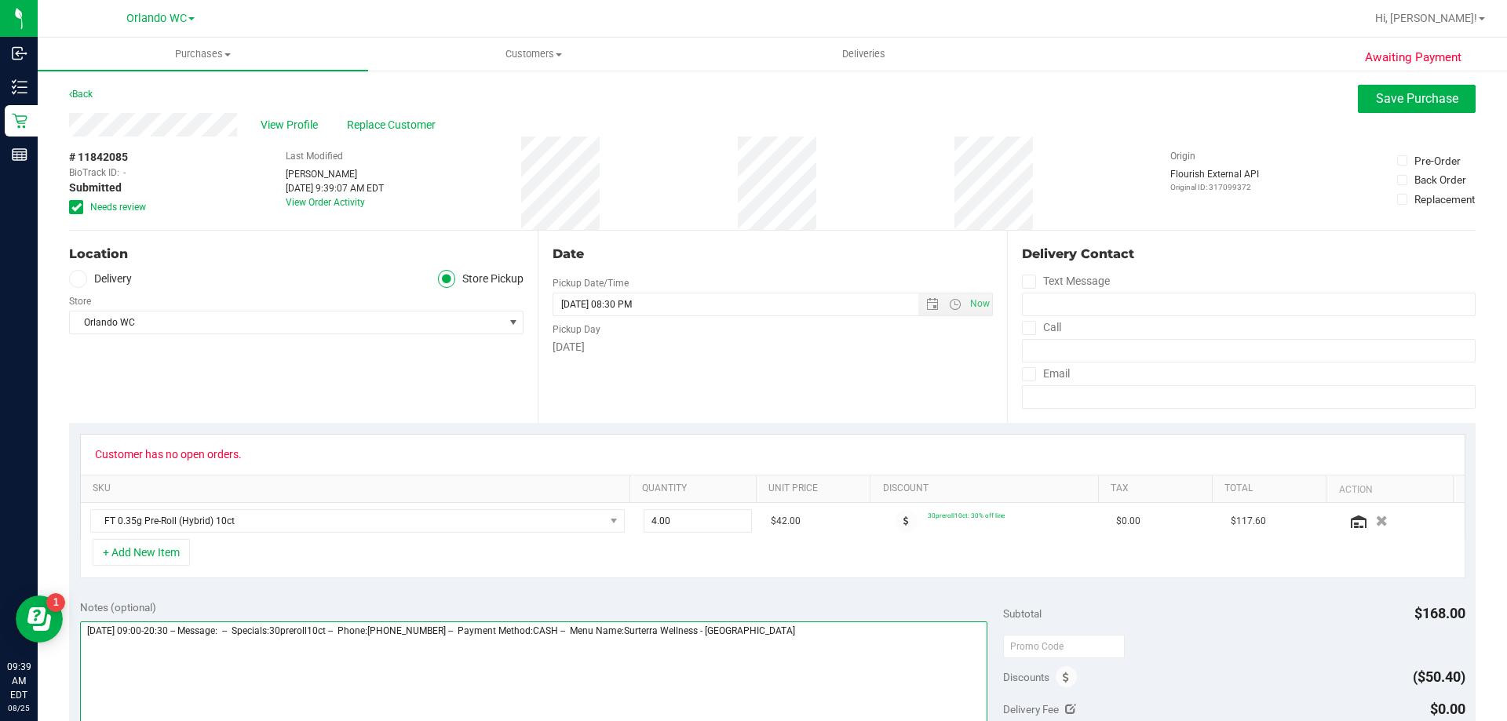
click at [809, 618] on div "Notes (optional)" at bounding box center [542, 688] width 924 height 176
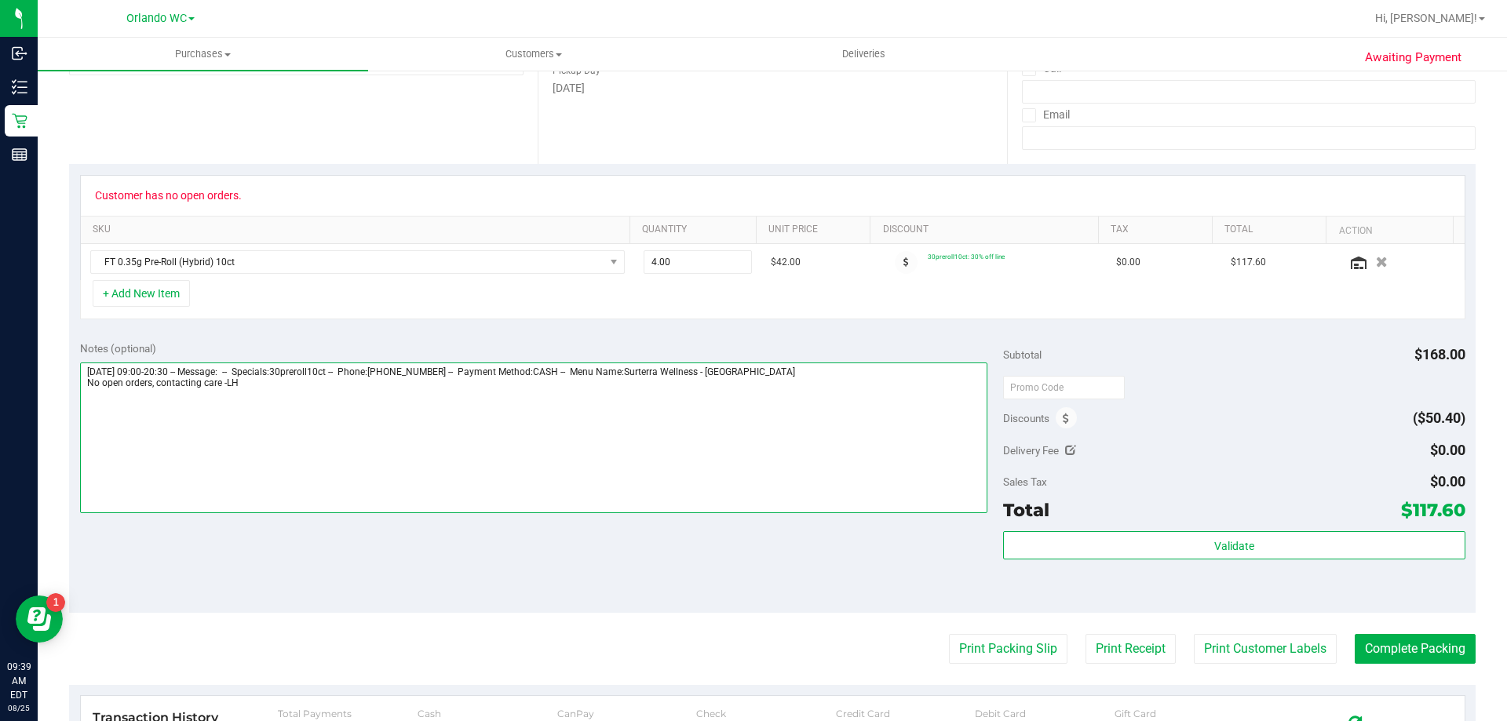
scroll to position [392, 0]
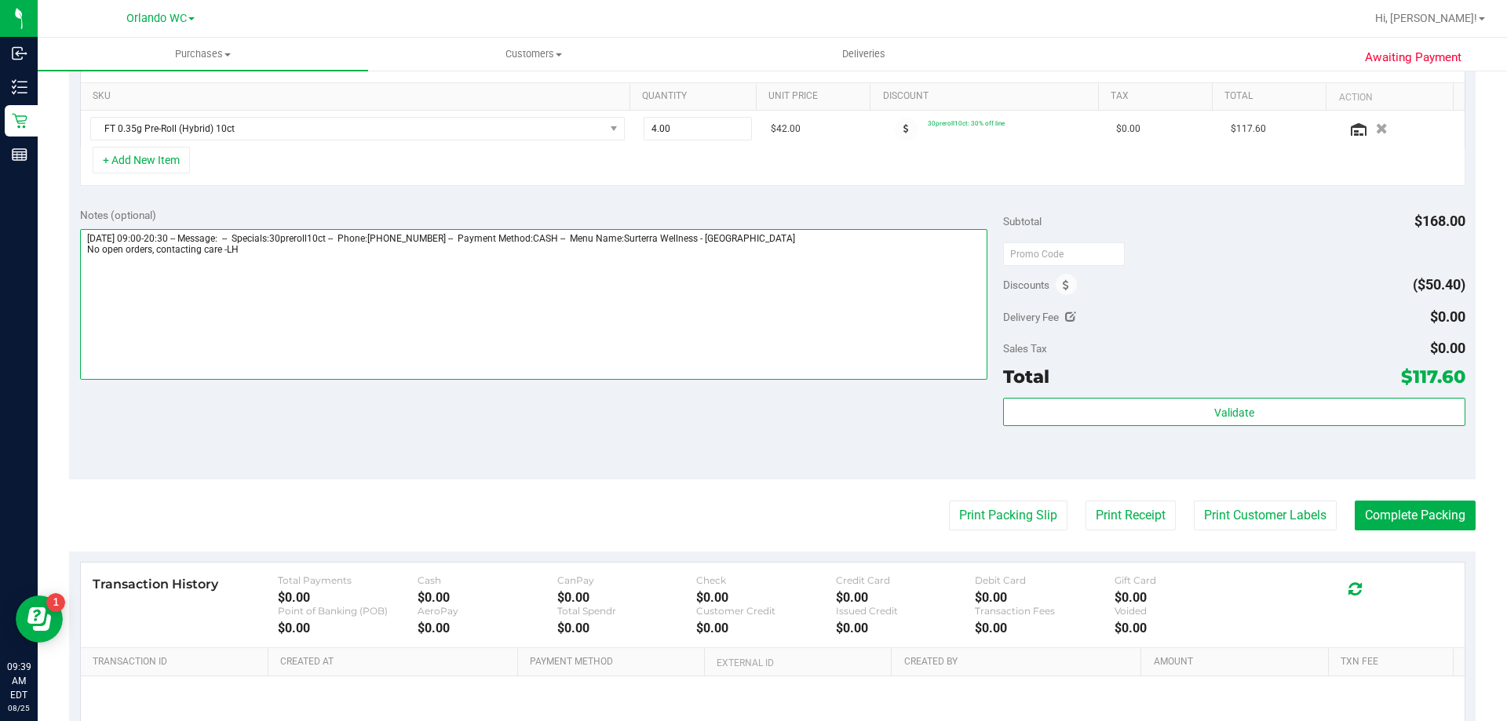
type textarea "[DATE] 09:00-20:30 -- Message: -- Specials:30preroll10ct -- Phone:[PHONE_NUMBER…"
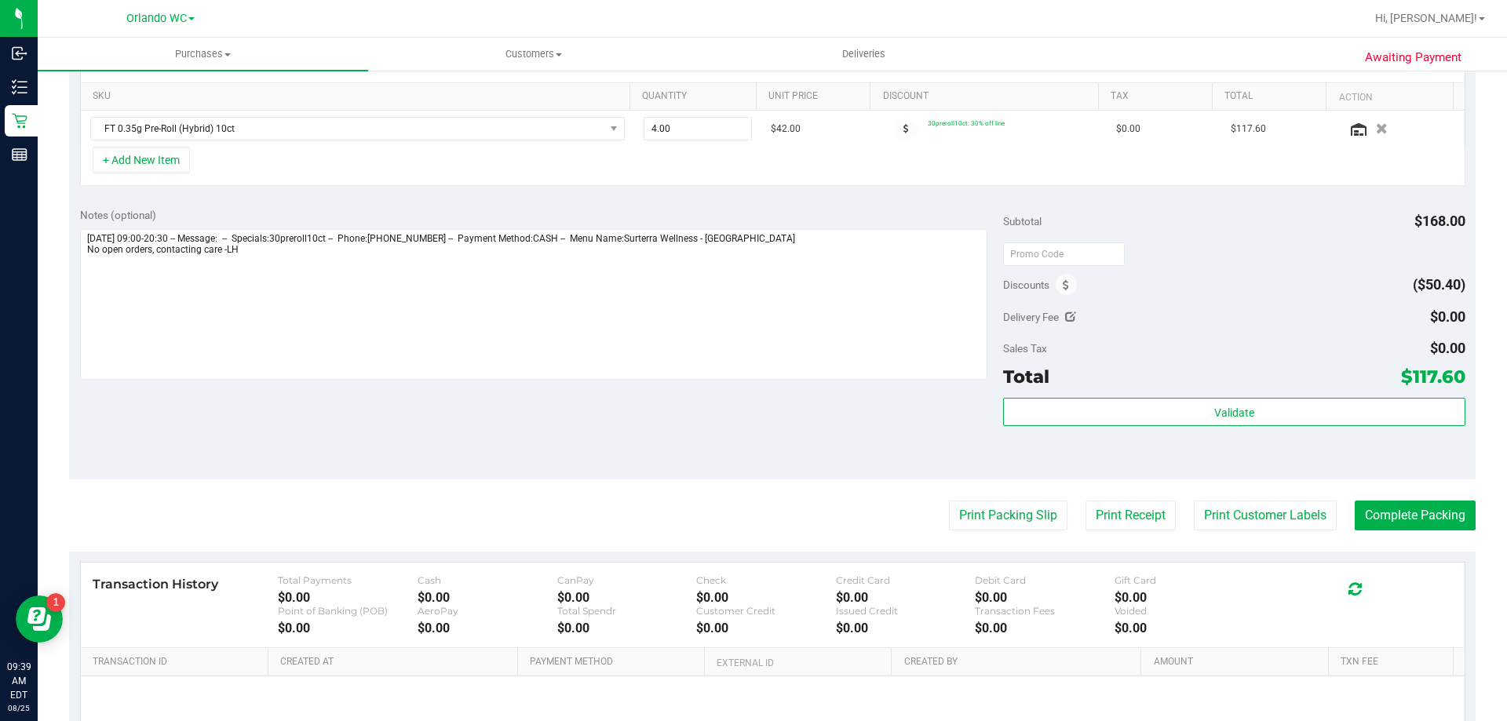
click at [1337, 429] on div "Validate" at bounding box center [1234, 433] width 462 height 71
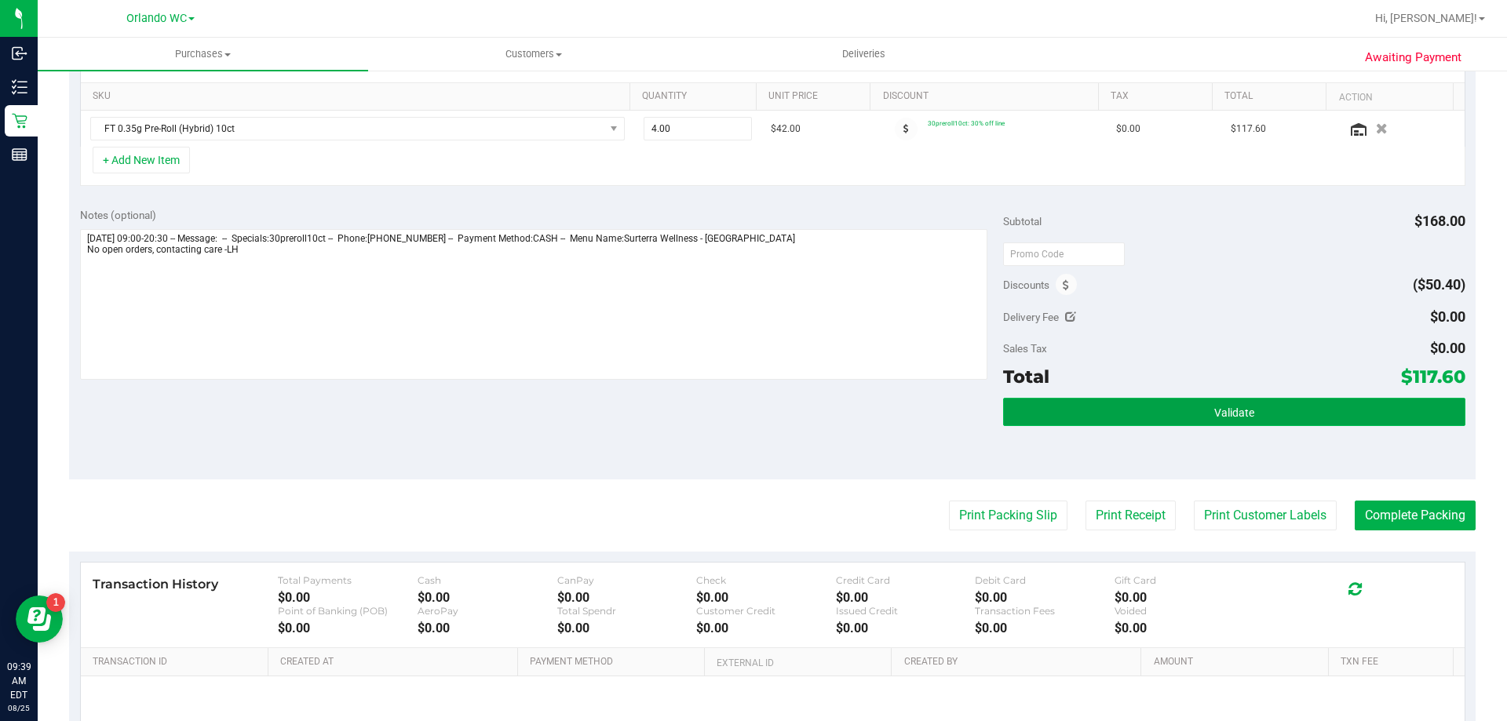
click at [1332, 416] on button "Validate" at bounding box center [1234, 412] width 462 height 28
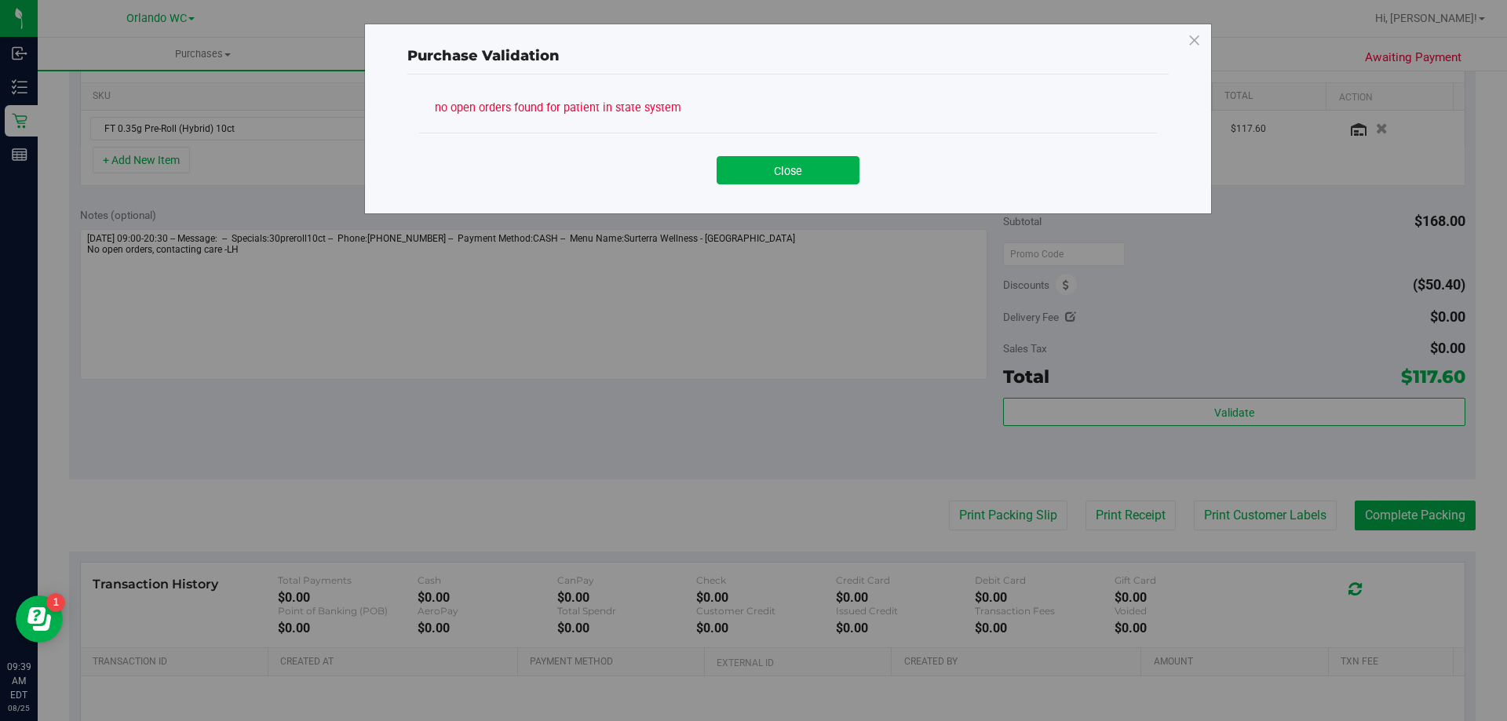
click at [786, 191] on div "Close" at bounding box center [788, 165] width 738 height 64
click at [794, 174] on button "Close" at bounding box center [788, 170] width 143 height 28
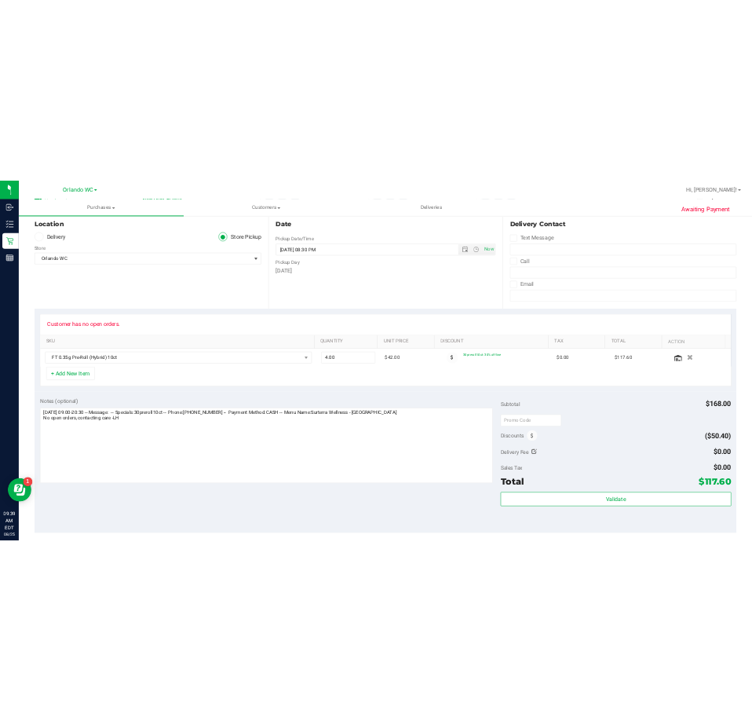
scroll to position [0, 0]
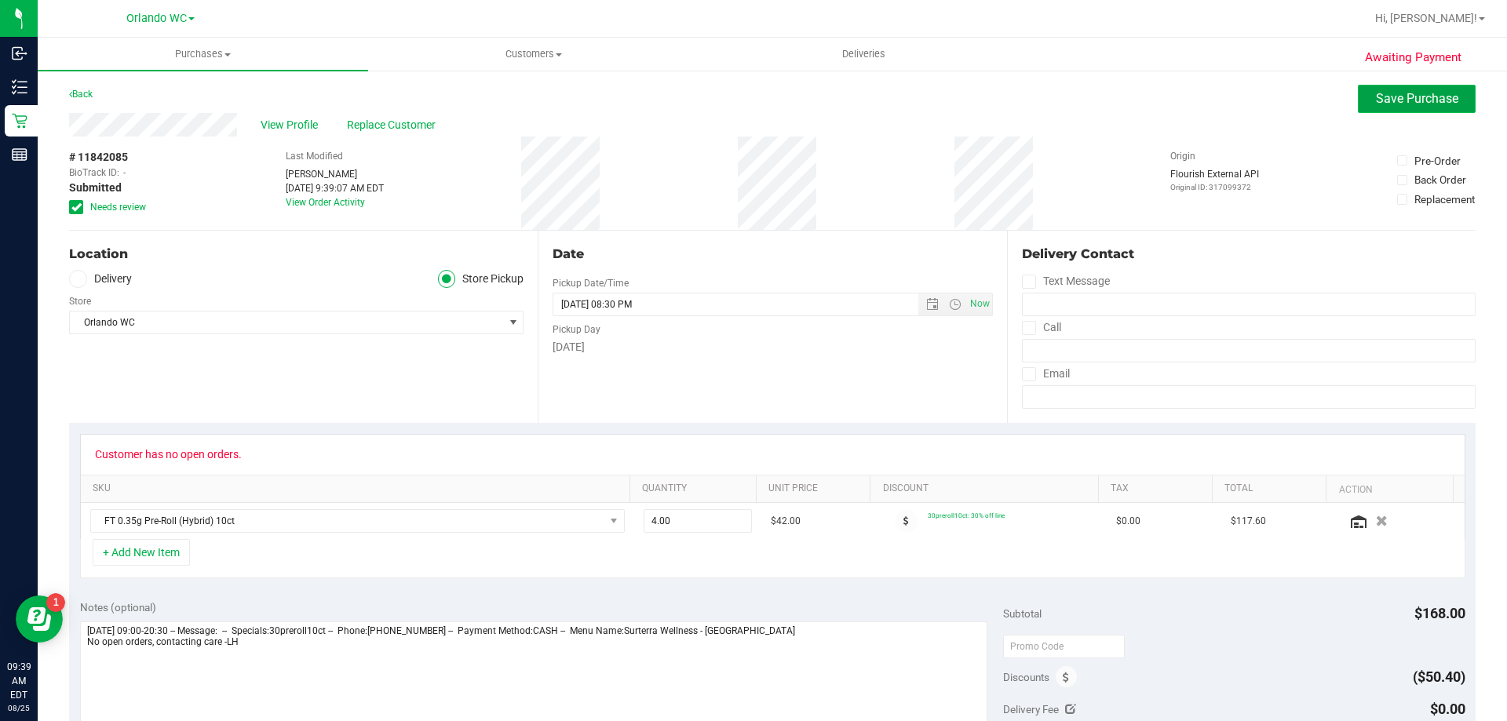
click at [1376, 94] on span "Save Purchase" at bounding box center [1417, 98] width 82 height 15
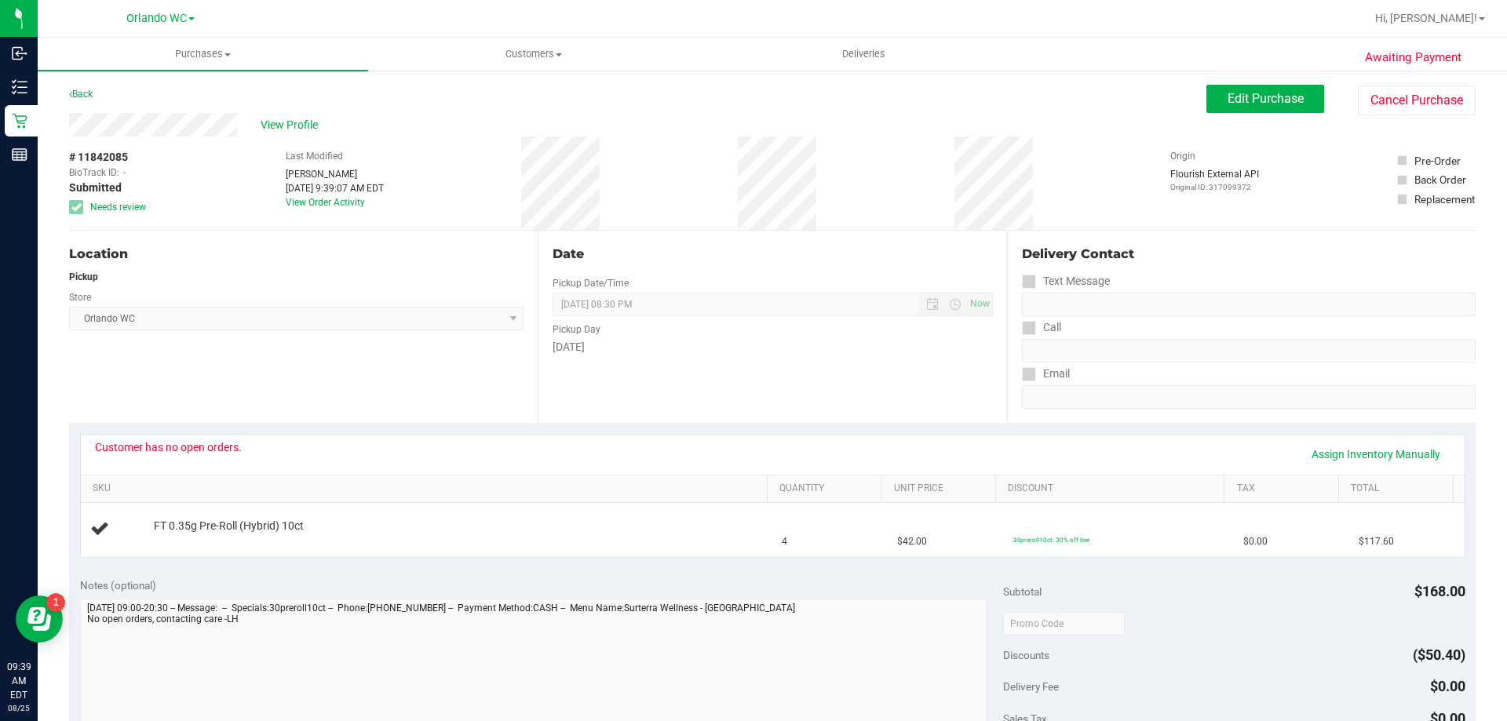
drag, startPoint x: 148, startPoint y: 155, endPoint x: 67, endPoint y: 162, distance: 81.2
click at [67, 162] on div "Awaiting Payment Back Edit Purchase Cancel Purchase View Profile # 11842085 Bio…" at bounding box center [772, 657] width 1469 height 1177
click at [290, 119] on span "View Profile" at bounding box center [292, 125] width 63 height 16
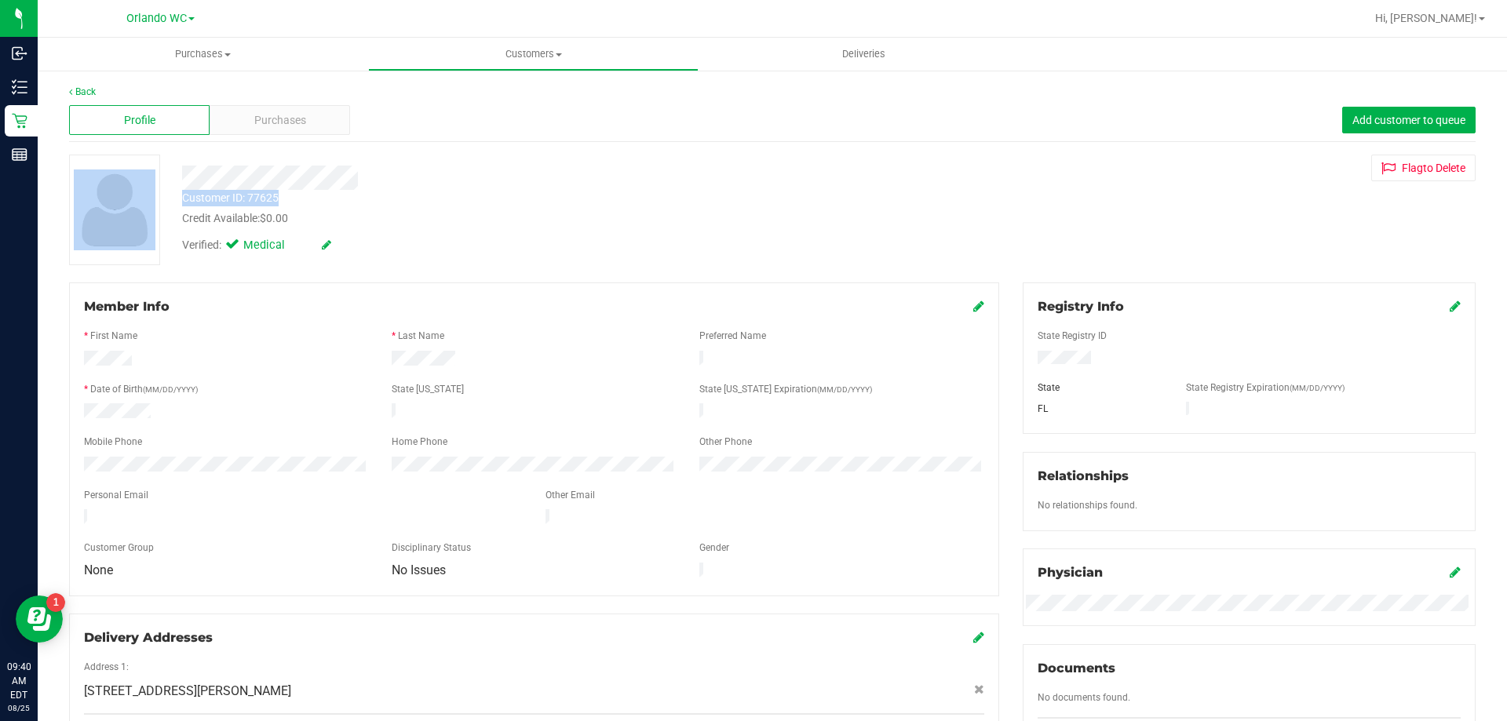
drag, startPoint x: 285, startPoint y: 192, endPoint x: 162, endPoint y: 195, distance: 122.5
click at [162, 195] on div "Customer ID: 77625 Credit Available: $0.00 Verified: Medical Flag to [GEOGRAPHI…" at bounding box center [772, 210] width 1430 height 111
drag, startPoint x: 281, startPoint y: 199, endPoint x: 175, endPoint y: 200, distance: 106.0
click at [175, 200] on div "Customer ID: 77625 Credit Available: $0.00" at bounding box center [527, 208] width 715 height 37
copy div "Customer ID: 77625"
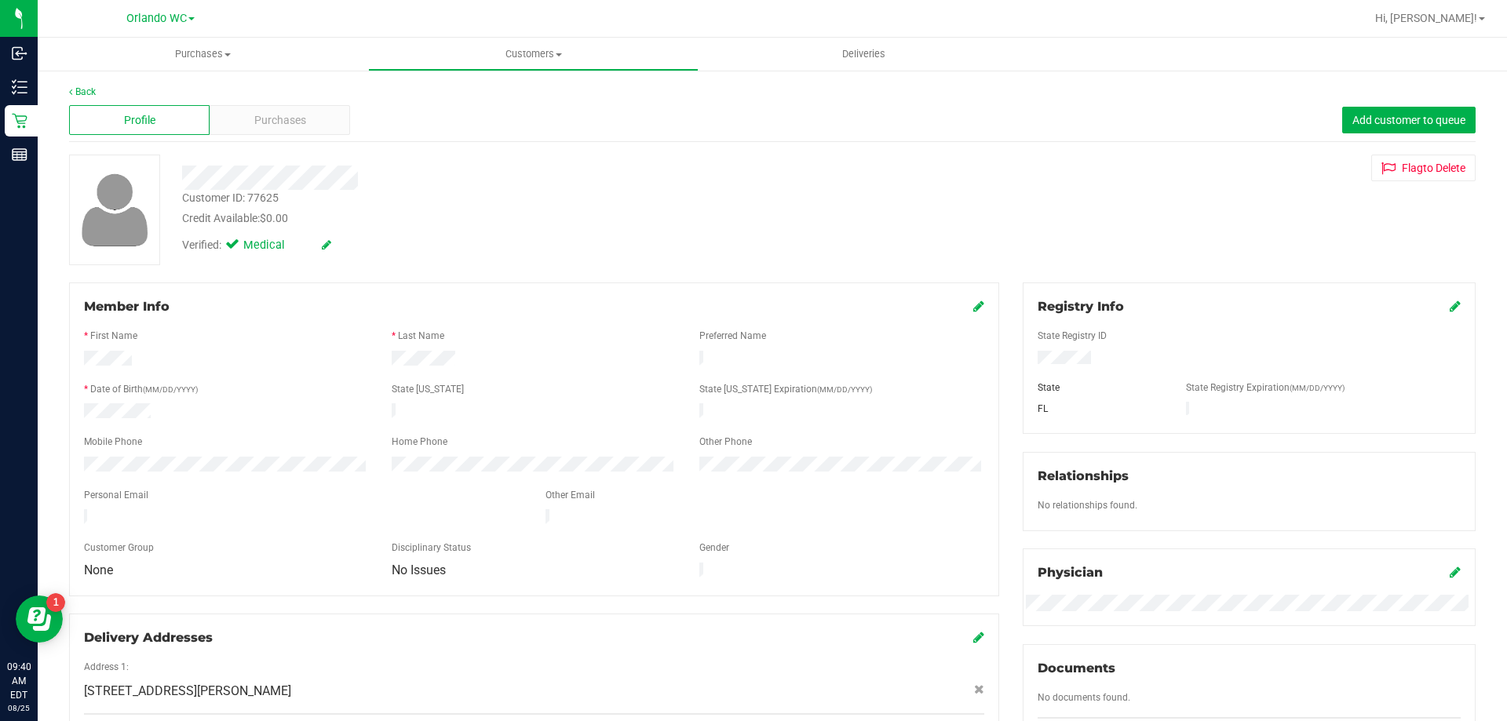
click at [582, 191] on div "Customer ID: 77625 Credit Available: $0.00" at bounding box center [527, 208] width 715 height 37
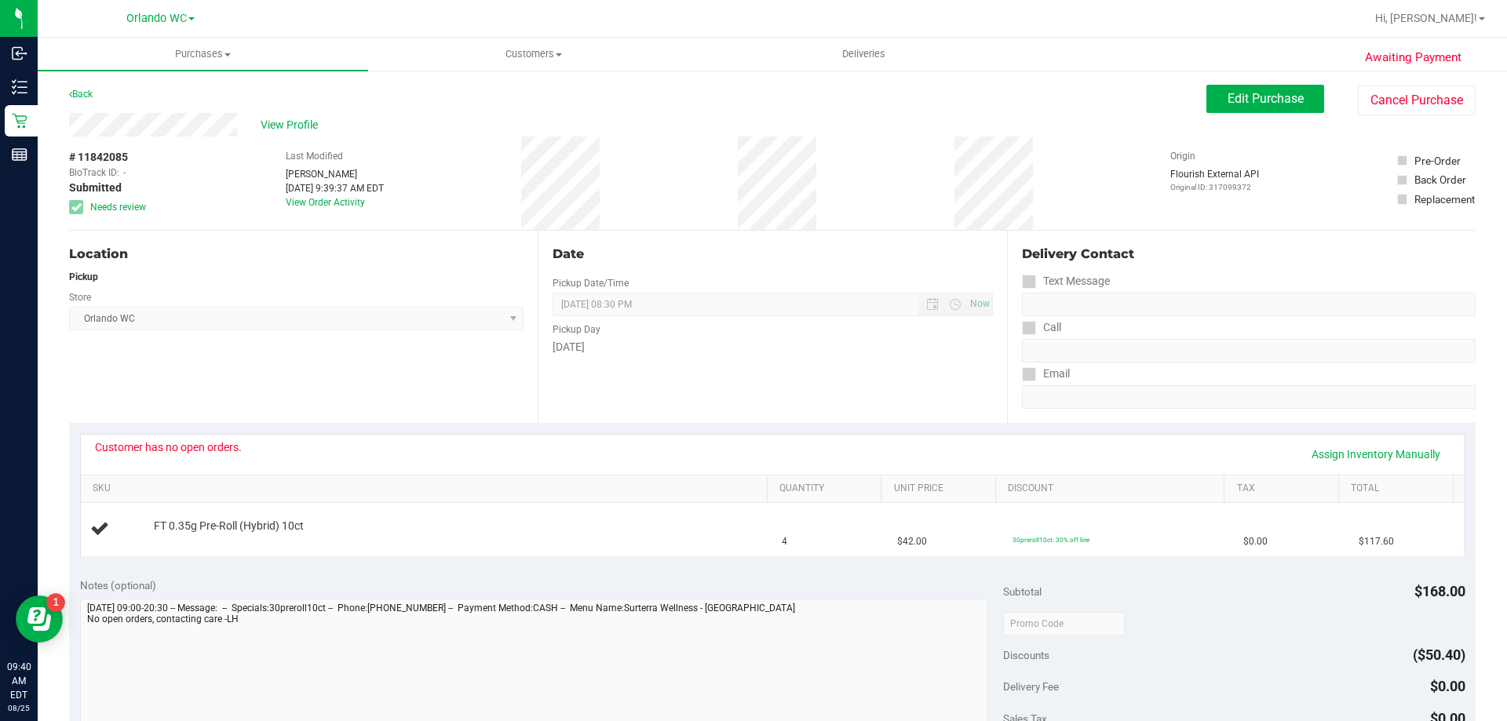
drag, startPoint x: 147, startPoint y: 161, endPoint x: 71, endPoint y: 161, distance: 76.1
click at [71, 161] on div "# 11842085 BioTrack ID: - Submitted Needs review" at bounding box center [108, 181] width 78 height 65
copy div "# 11842085"
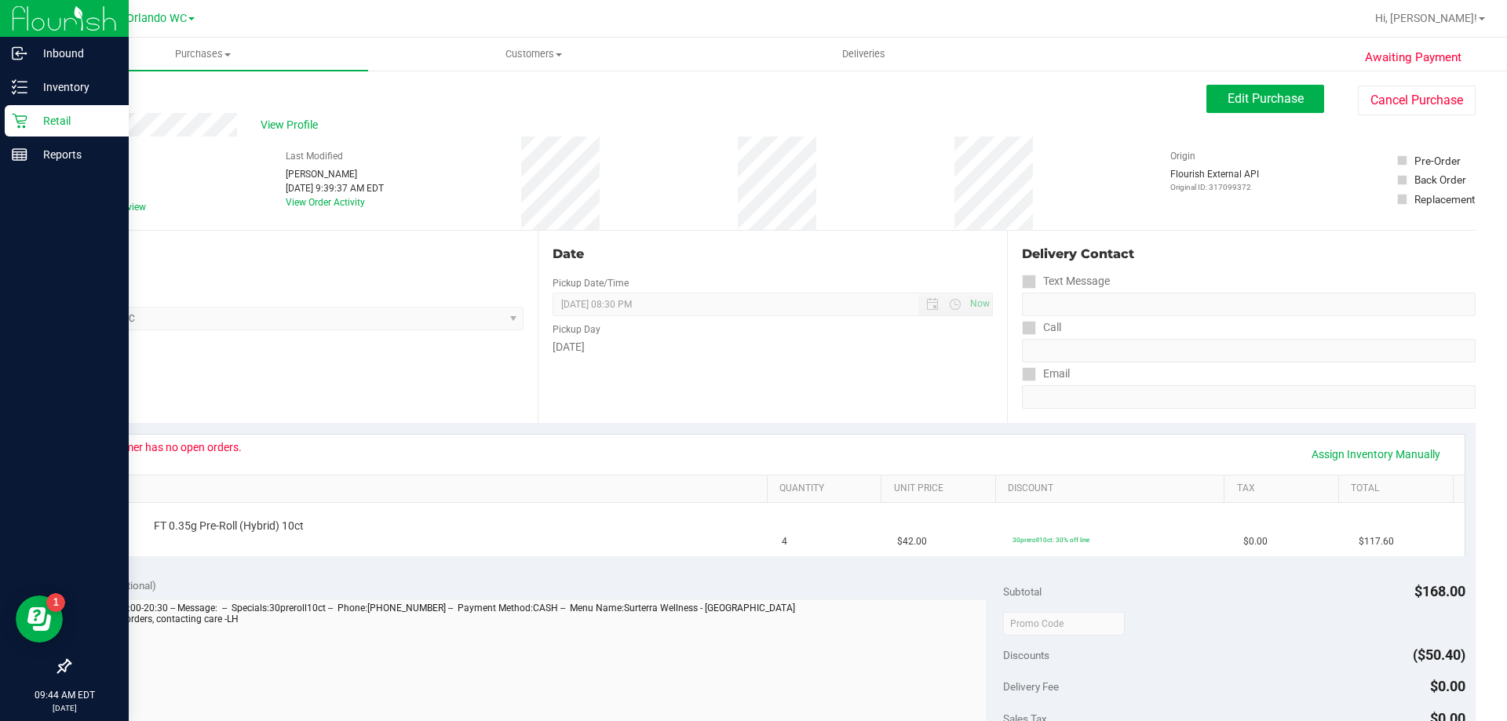
click at [35, 116] on p "Retail" at bounding box center [74, 120] width 94 height 19
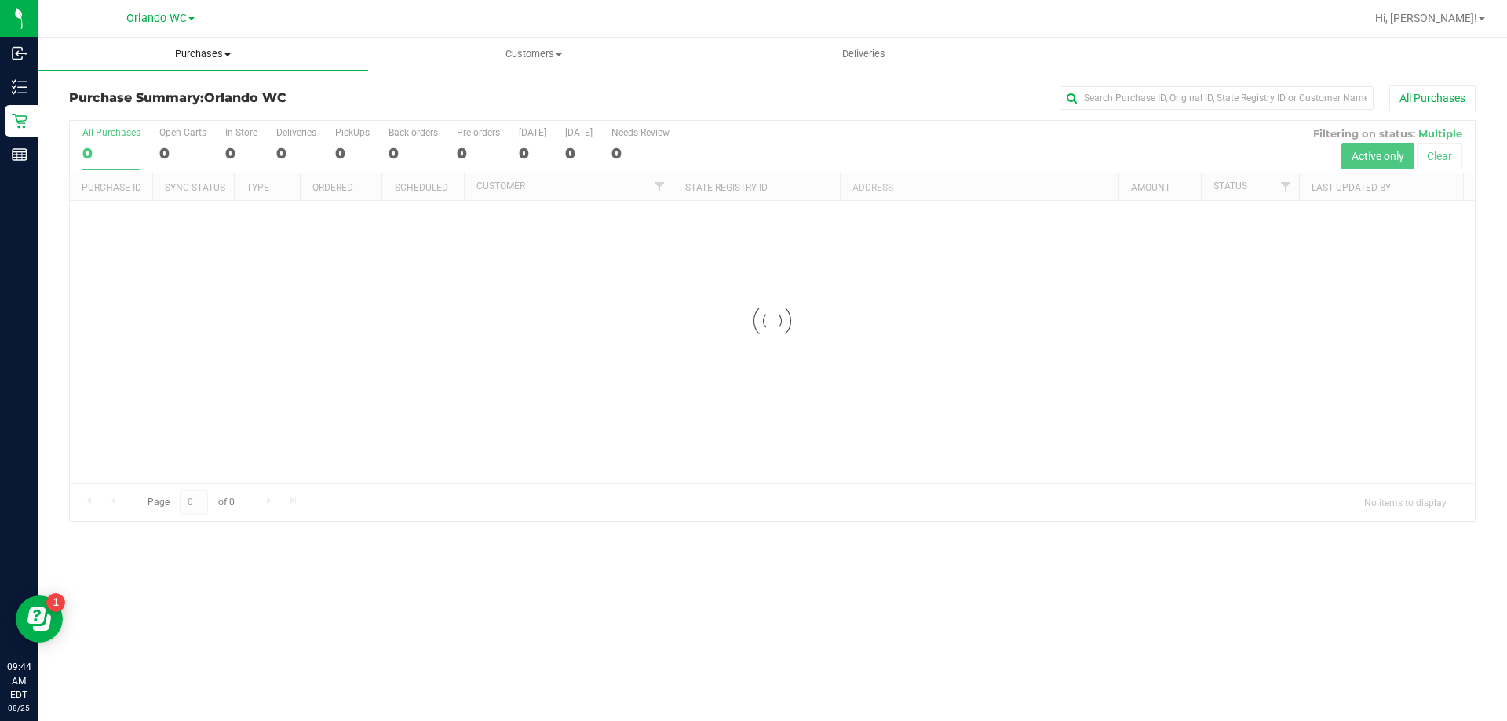
click at [176, 59] on span "Purchases" at bounding box center [203, 54] width 330 height 14
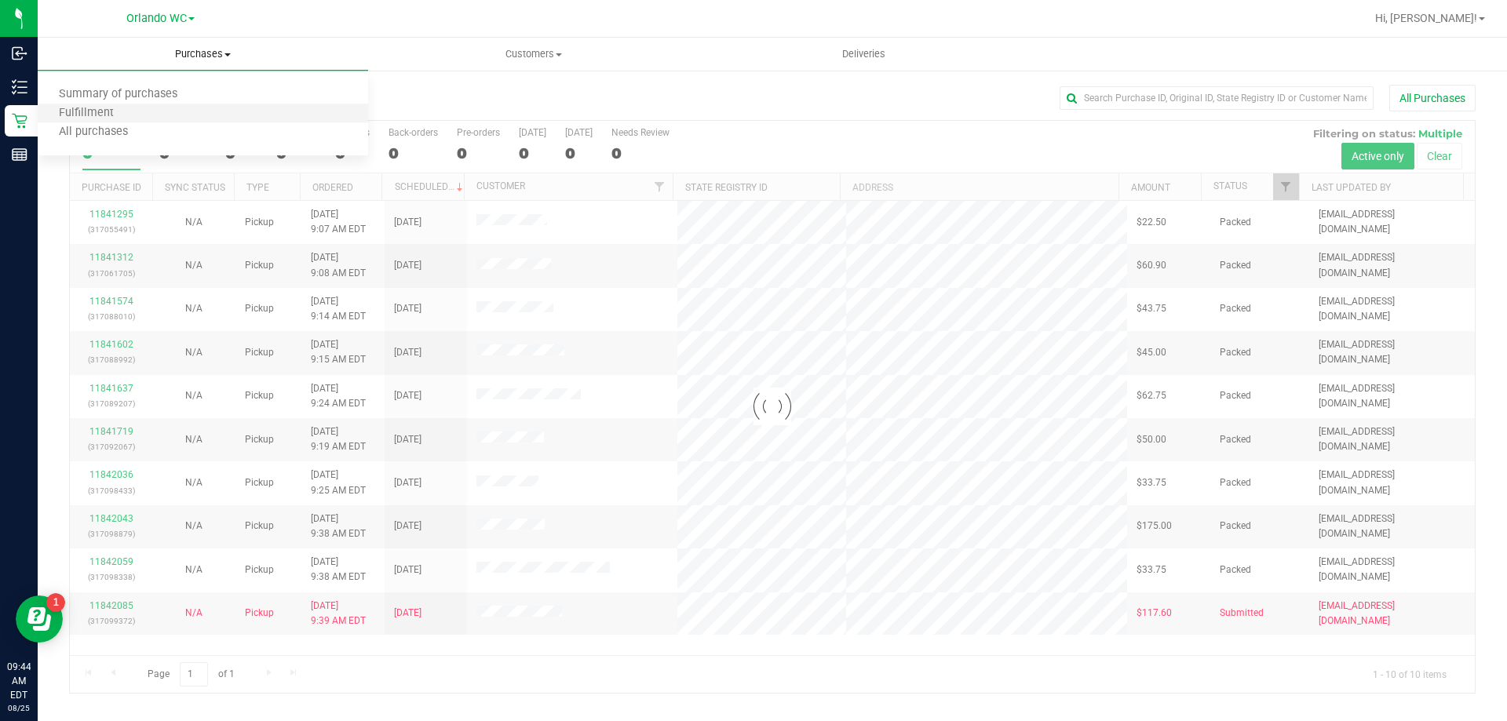
click at [140, 111] on li "Fulfillment" at bounding box center [203, 113] width 330 height 19
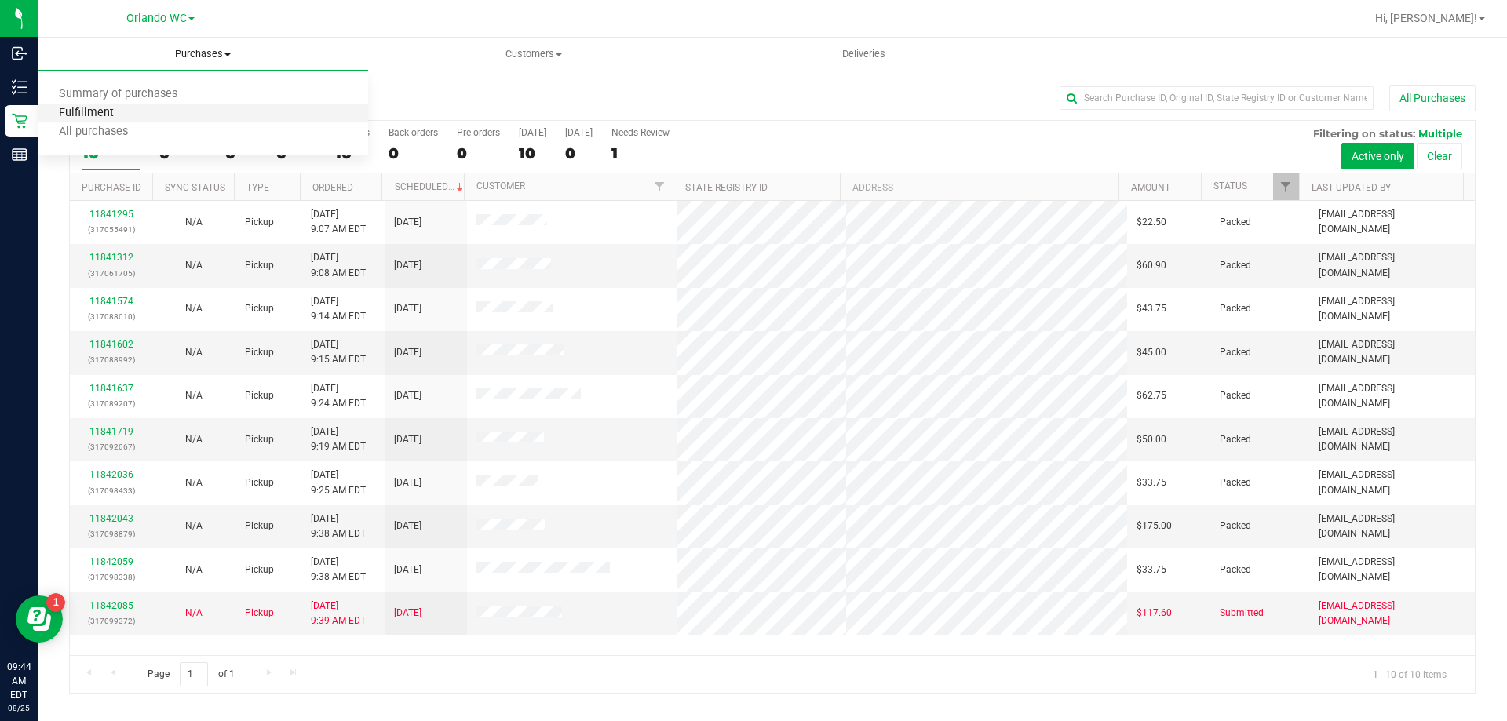
click at [118, 112] on span "Fulfillment" at bounding box center [86, 113] width 97 height 13
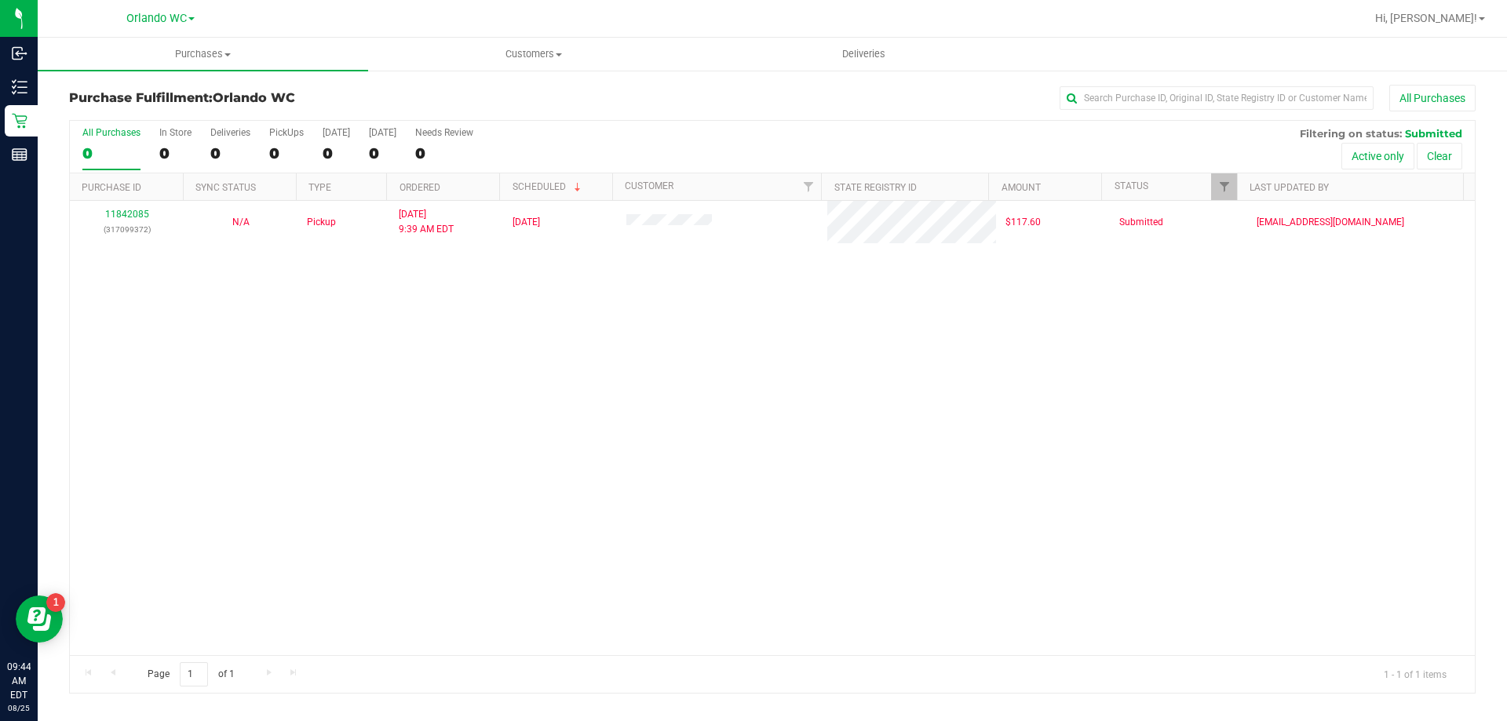
click at [279, 321] on div "11842085 (317099372) N/A Pickup [DATE] 9:39 AM EDT 8/25/2025 $117.60 Submitted …" at bounding box center [772, 428] width 1405 height 454
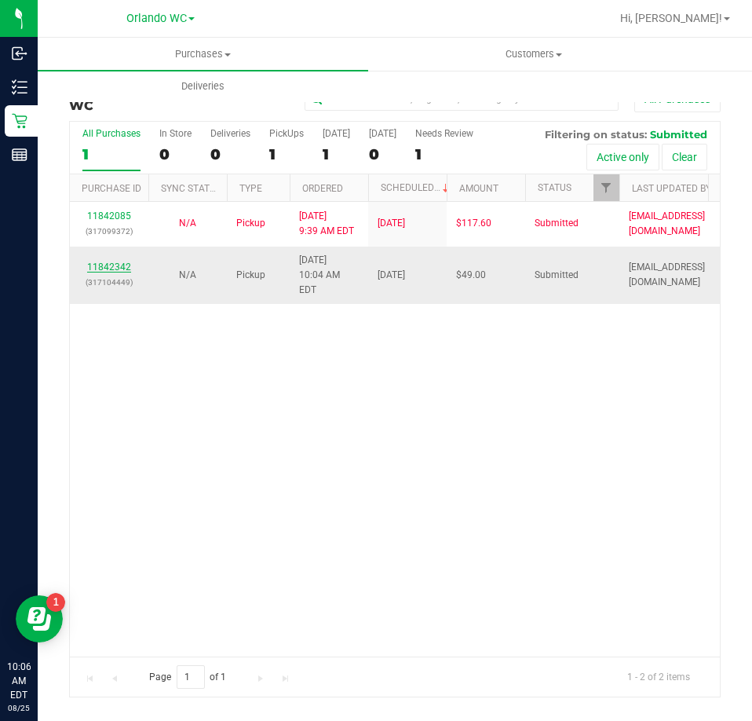
click at [107, 261] on link "11842342" at bounding box center [109, 266] width 44 height 11
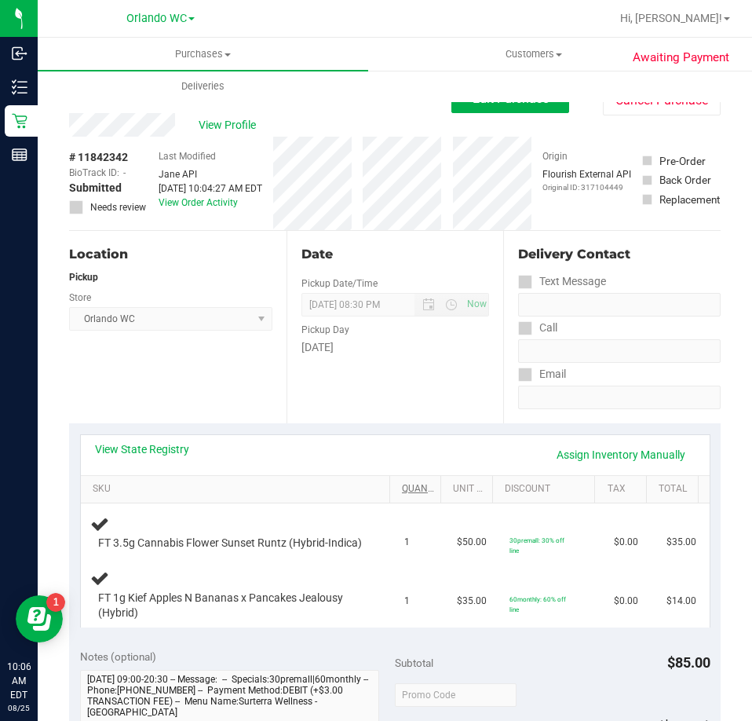
scroll to position [78, 0]
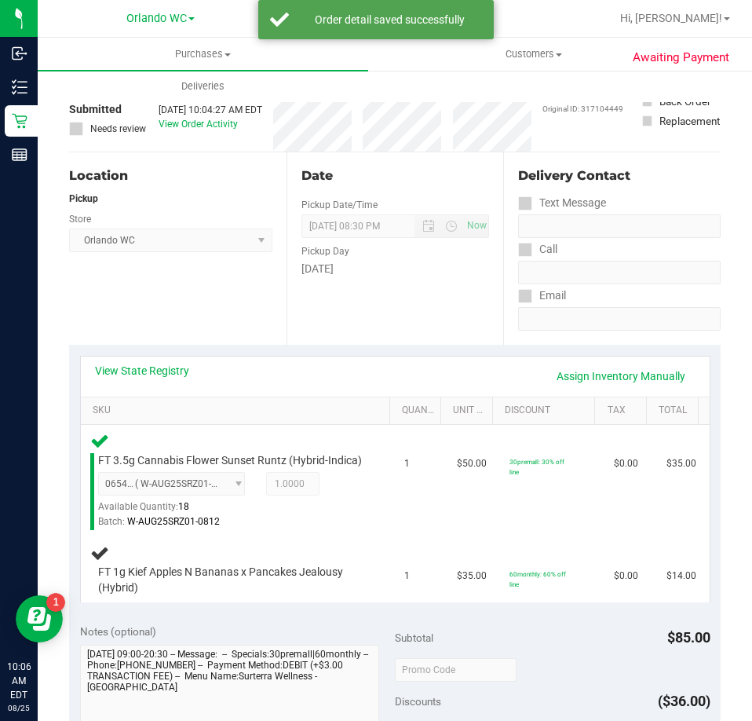
drag, startPoint x: 348, startPoint y: 481, endPoint x: 535, endPoint y: 662, distance: 260.3
click at [535, 651] on div "Subtotal $85.00" at bounding box center [553, 637] width 316 height 28
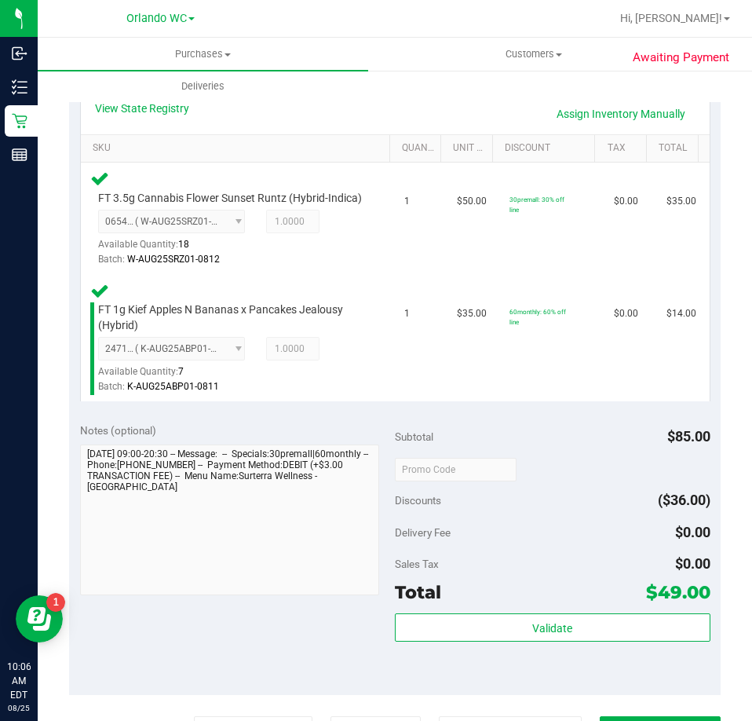
scroll to position [471, 0]
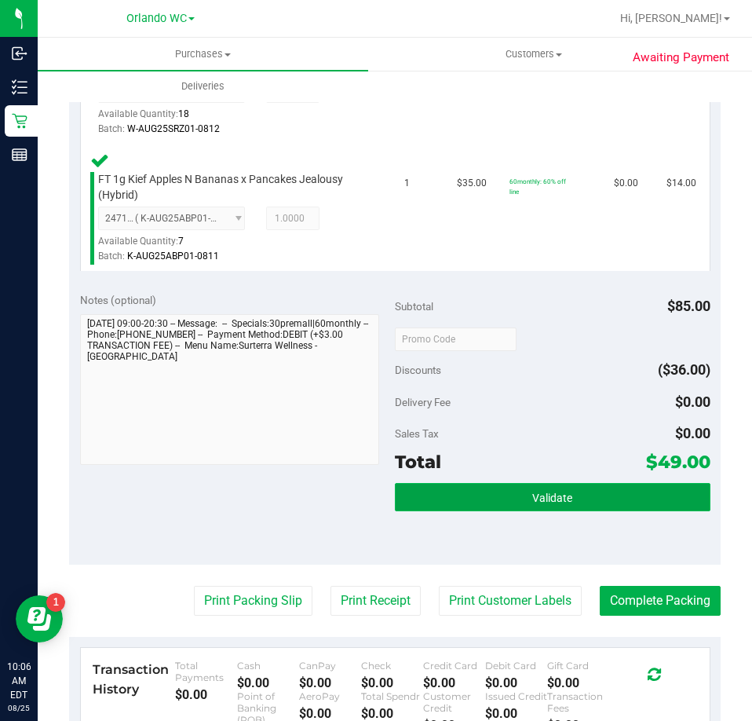
click at [633, 511] on button "Validate" at bounding box center [553, 497] width 316 height 28
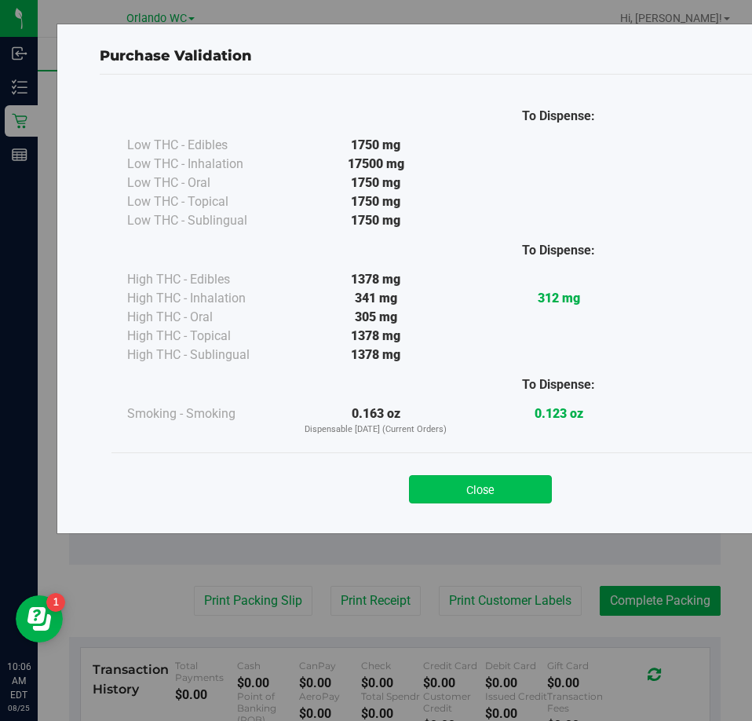
click at [521, 493] on button "Close" at bounding box center [480, 489] width 143 height 28
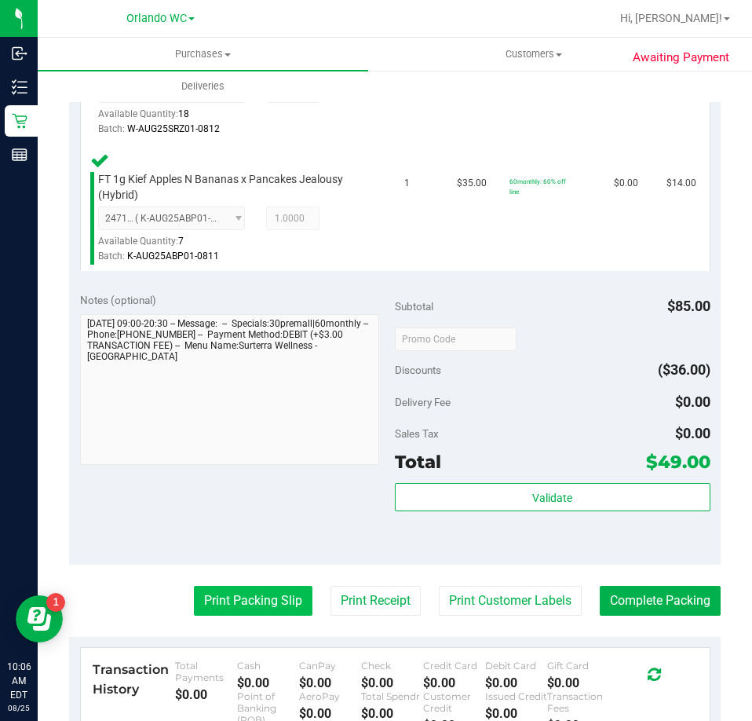
click at [250, 615] on button "Print Packing Slip" at bounding box center [253, 601] width 119 height 30
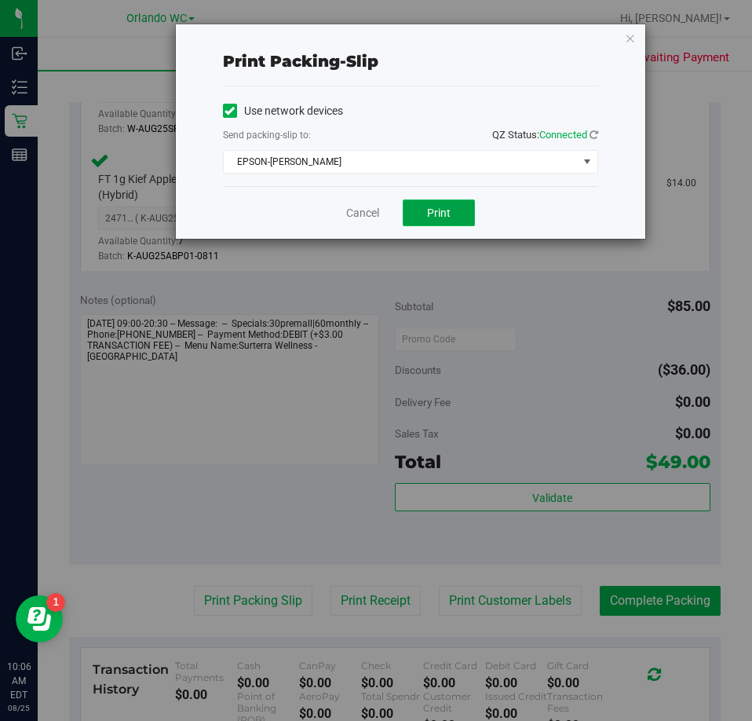
click at [453, 208] on button "Print" at bounding box center [439, 212] width 72 height 27
click at [625, 42] on icon "button" at bounding box center [630, 37] width 11 height 19
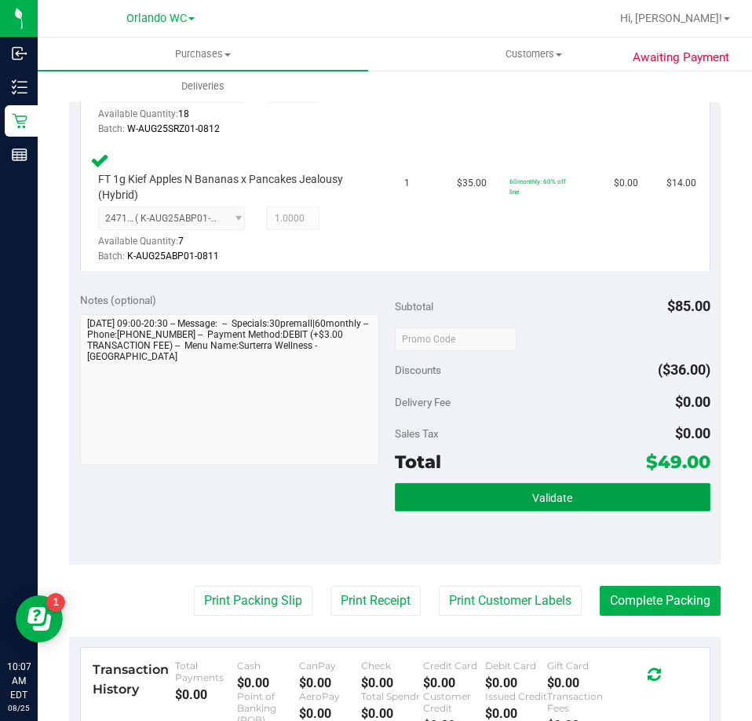
click at [586, 511] on button "Validate" at bounding box center [553, 497] width 316 height 28
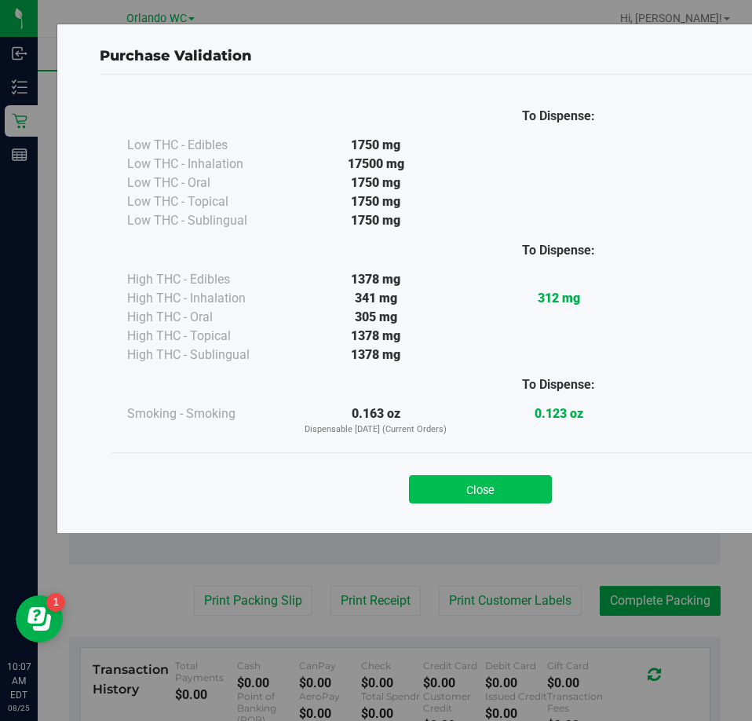
click at [454, 491] on button "Close" at bounding box center [480, 489] width 143 height 28
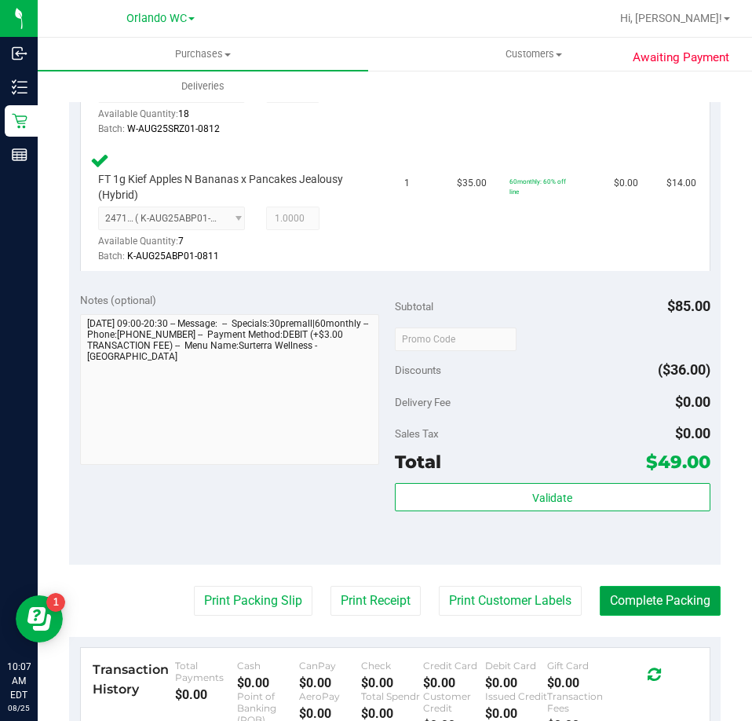
click at [682, 615] on button "Complete Packing" at bounding box center [660, 601] width 121 height 30
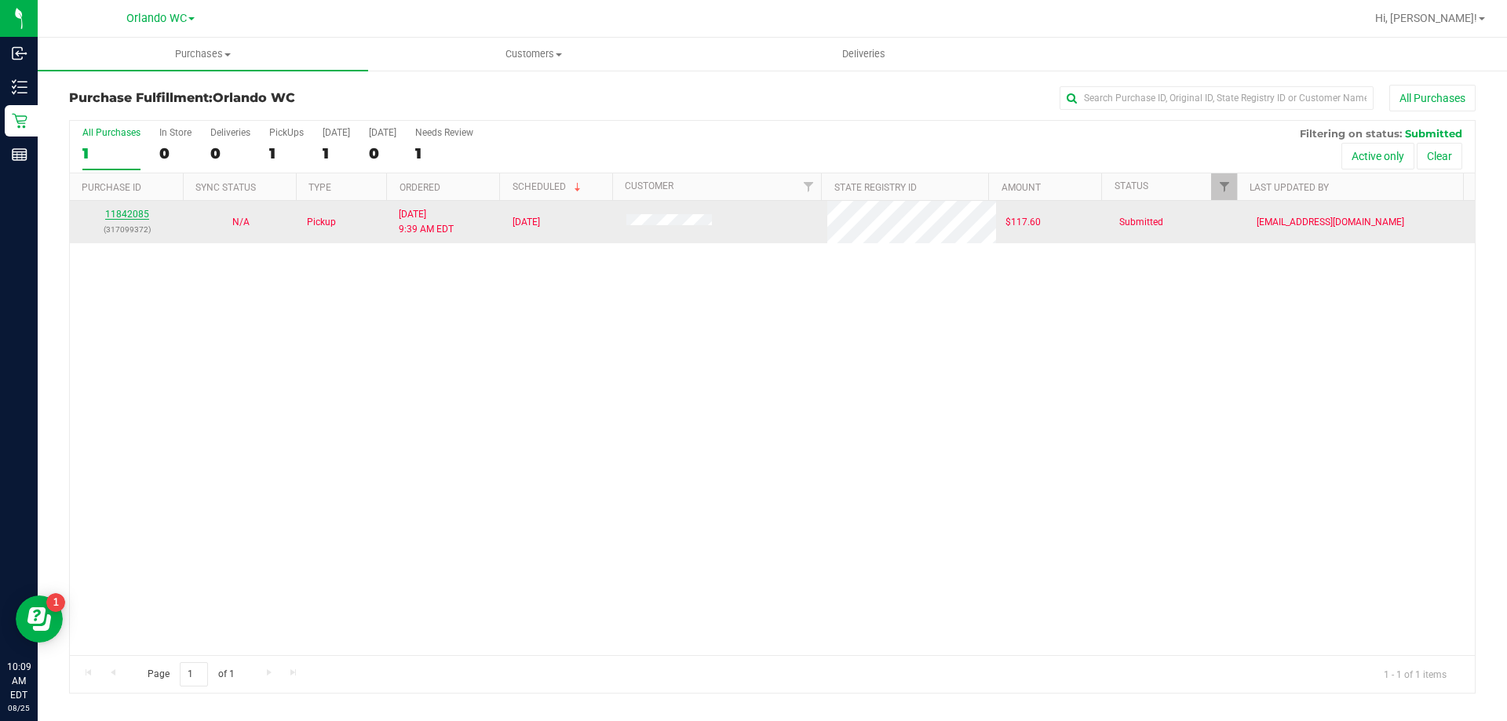
click at [139, 218] on link "11842085" at bounding box center [127, 214] width 44 height 11
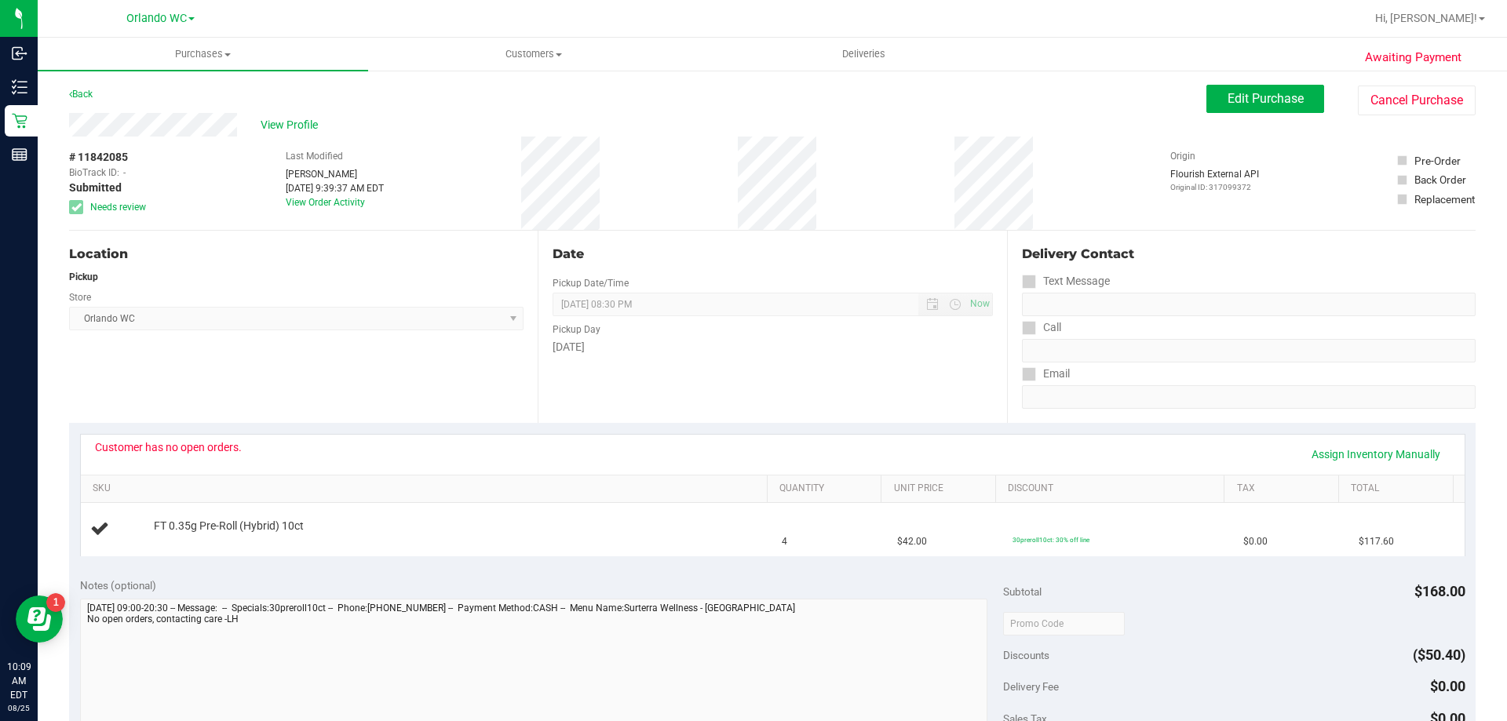
click at [419, 334] on div "Location Pickup Store [GEOGRAPHIC_DATA] WC Select Store [PERSON_NAME][GEOGRAPHI…" at bounding box center [303, 327] width 469 height 192
click at [272, 242] on div "Location Pickup Store [GEOGRAPHIC_DATA] WC Select Store [PERSON_NAME][GEOGRAPHI…" at bounding box center [303, 327] width 469 height 192
drag, startPoint x: 223, startPoint y: 276, endPoint x: 260, endPoint y: 276, distance: 36.9
click at [224, 276] on div "Pickup" at bounding box center [296, 277] width 454 height 14
drag, startPoint x: 403, startPoint y: 265, endPoint x: 367, endPoint y: 396, distance: 135.7
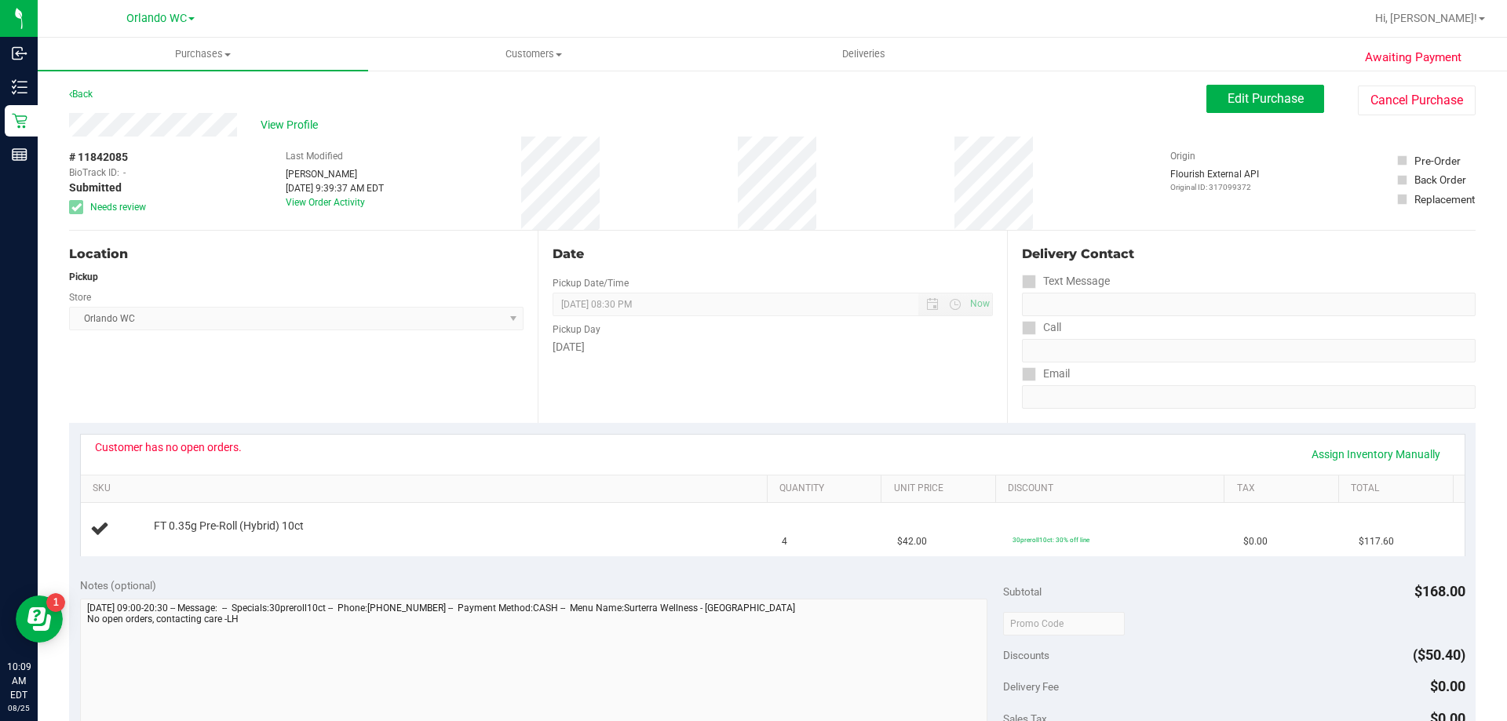
click at [403, 266] on div "Location Pickup Store [GEOGRAPHIC_DATA] WC Select Store [PERSON_NAME][GEOGRAPHI…" at bounding box center [303, 327] width 469 height 192
click at [363, 414] on div "Location Pickup Store [GEOGRAPHIC_DATA] WC Select Store [PERSON_NAME][GEOGRAPHI…" at bounding box center [303, 327] width 469 height 192
click at [271, 120] on span "View Profile" at bounding box center [292, 125] width 63 height 16
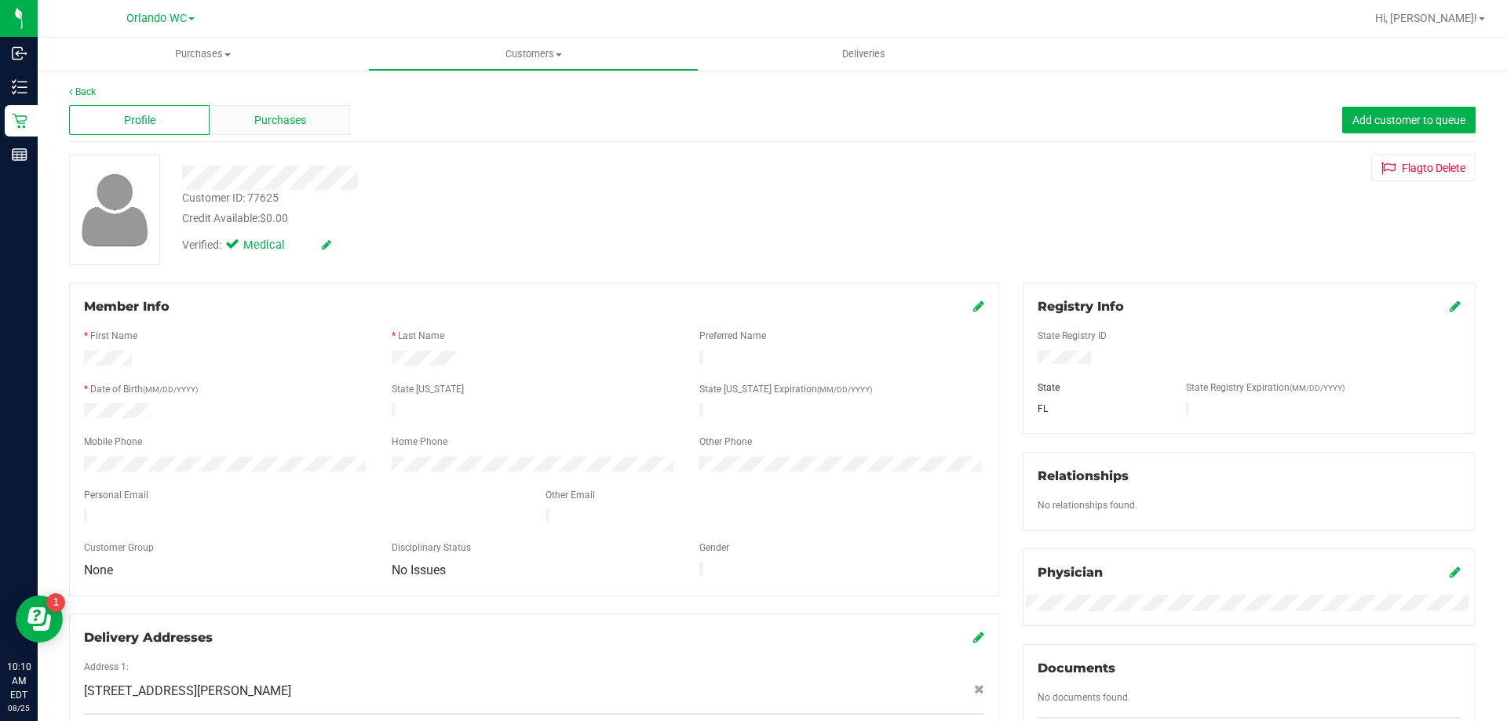
click at [309, 116] on div "Purchases" at bounding box center [280, 120] width 140 height 30
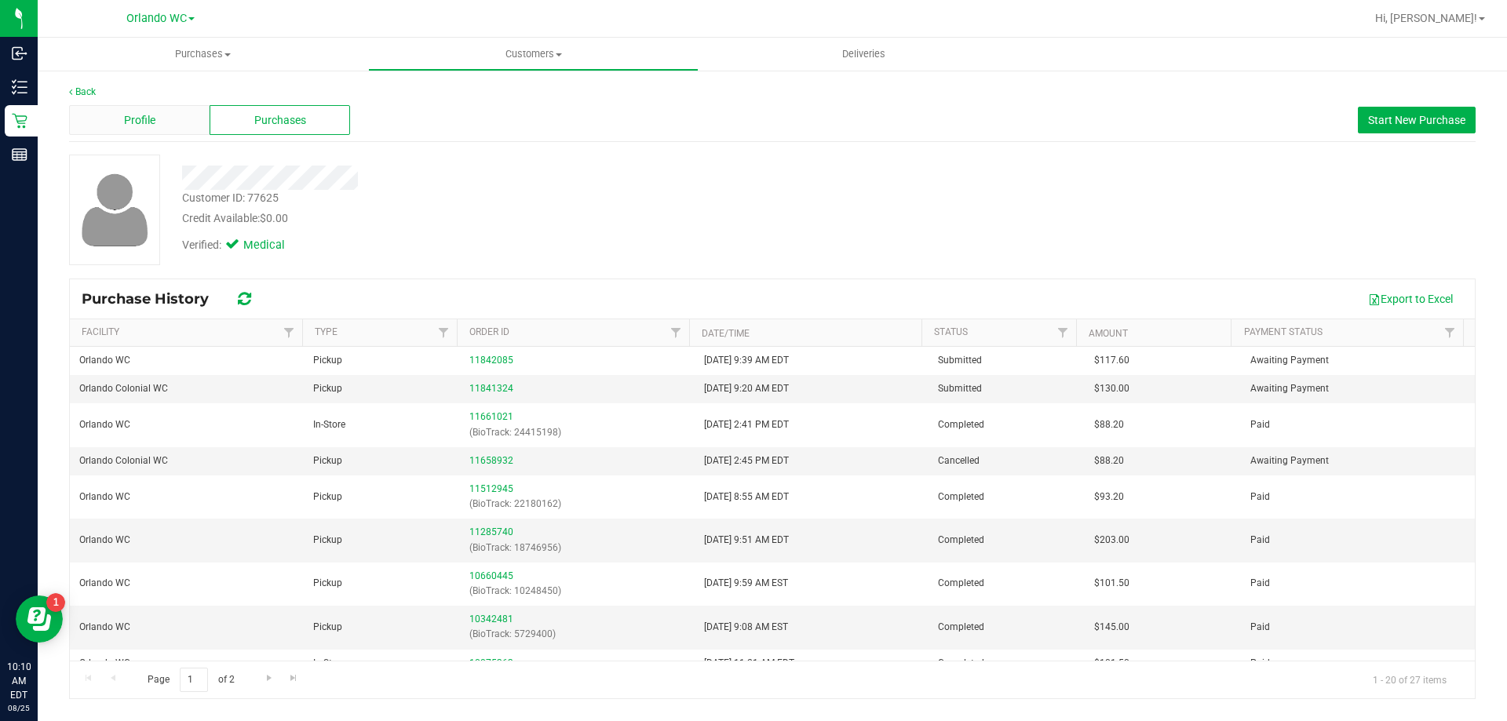
click at [139, 124] on span "Profile" at bounding box center [139, 120] width 31 height 16
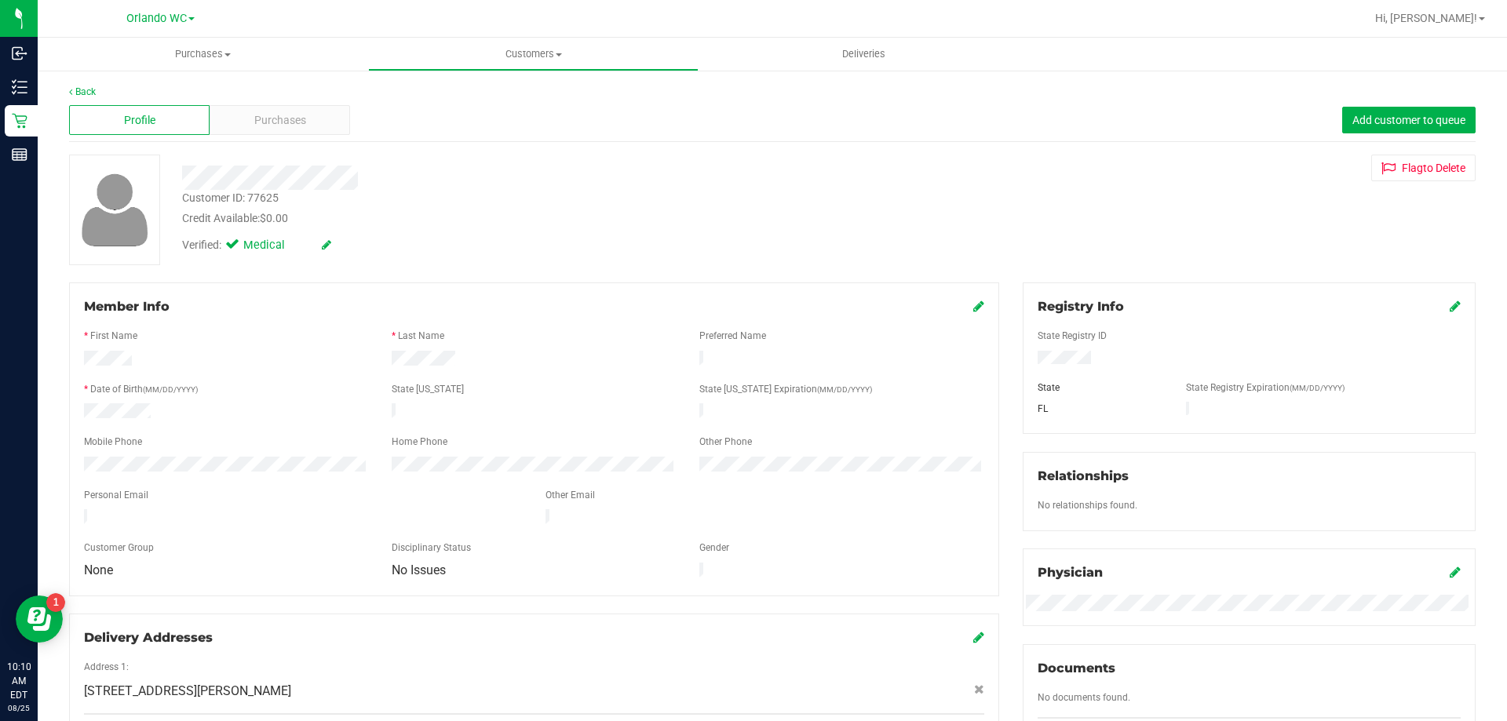
click at [415, 184] on div at bounding box center [527, 178] width 715 height 24
click at [270, 197] on div "Customer ID: 77625" at bounding box center [230, 198] width 97 height 16
click at [330, 212] on div "Credit Available: $0.00" at bounding box center [527, 218] width 691 height 16
click at [275, 129] on div "Purchases" at bounding box center [280, 120] width 140 height 30
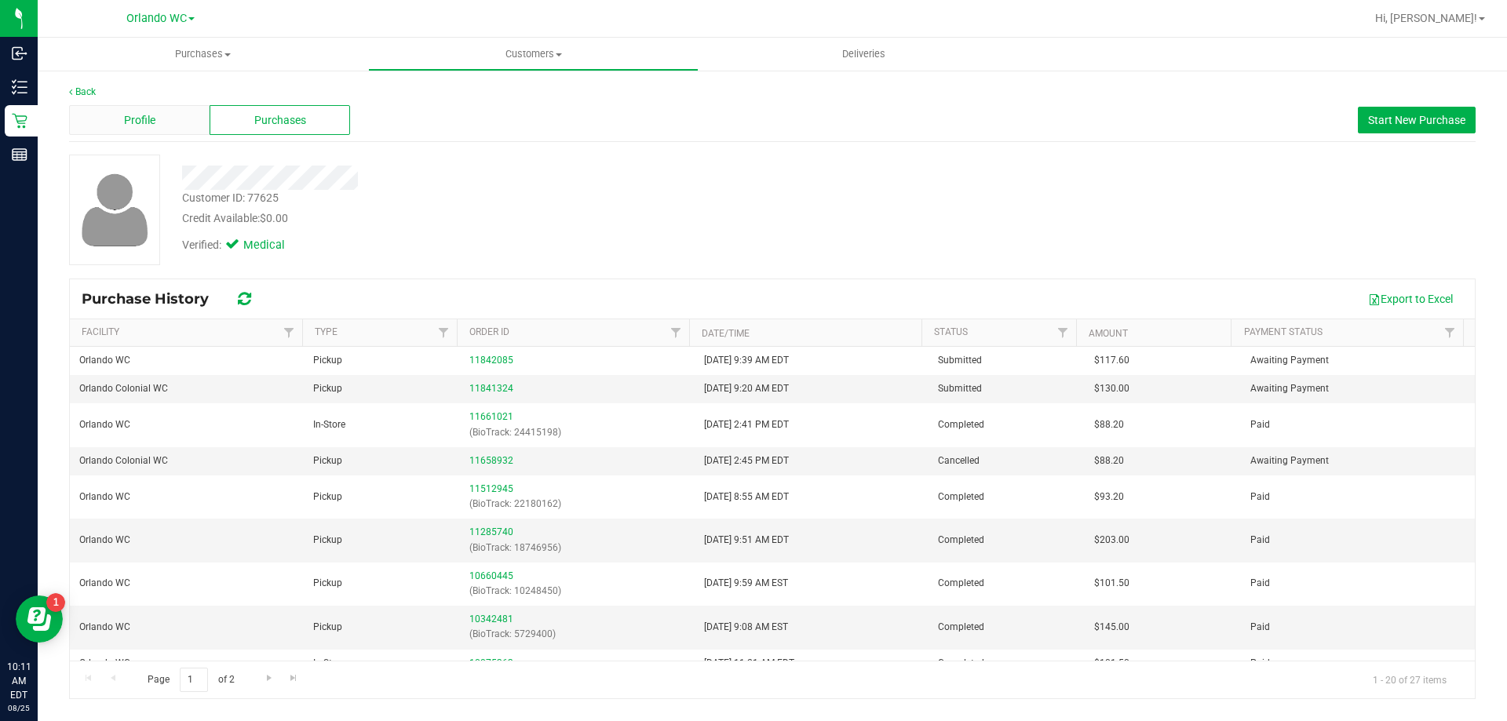
click at [168, 113] on div "Profile" at bounding box center [139, 120] width 140 height 30
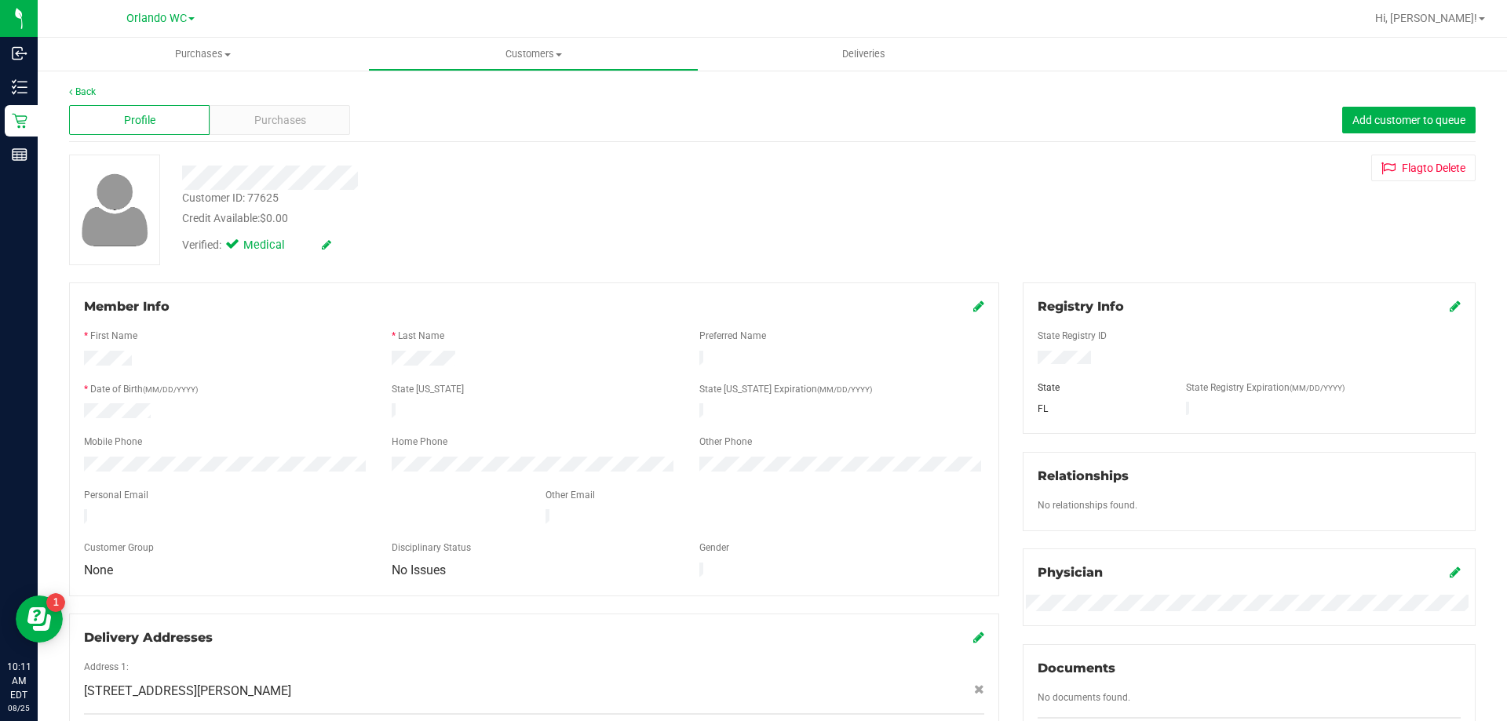
click at [86, 405] on div at bounding box center [226, 412] width 308 height 19
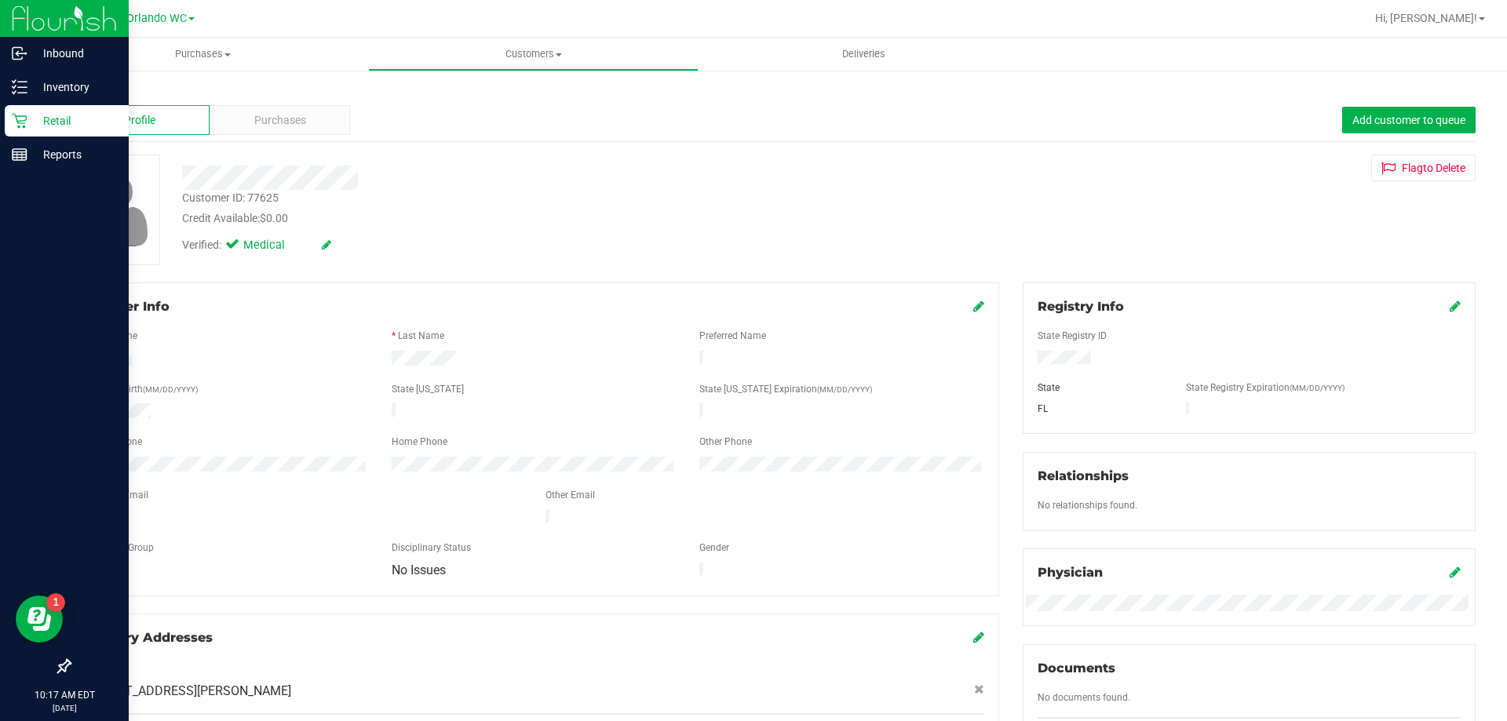
click at [13, 119] on icon at bounding box center [20, 121] width 16 height 16
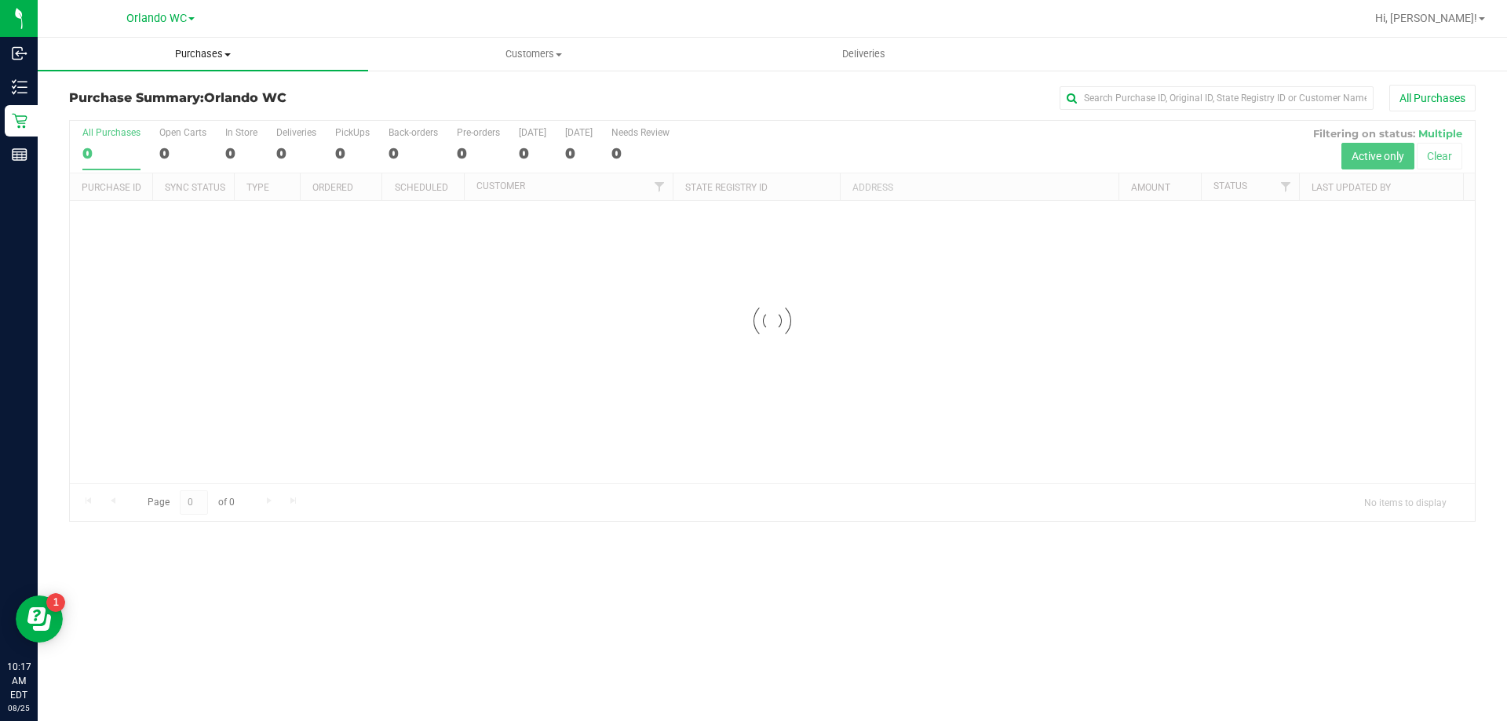
click at [210, 53] on span "Purchases" at bounding box center [203, 54] width 330 height 14
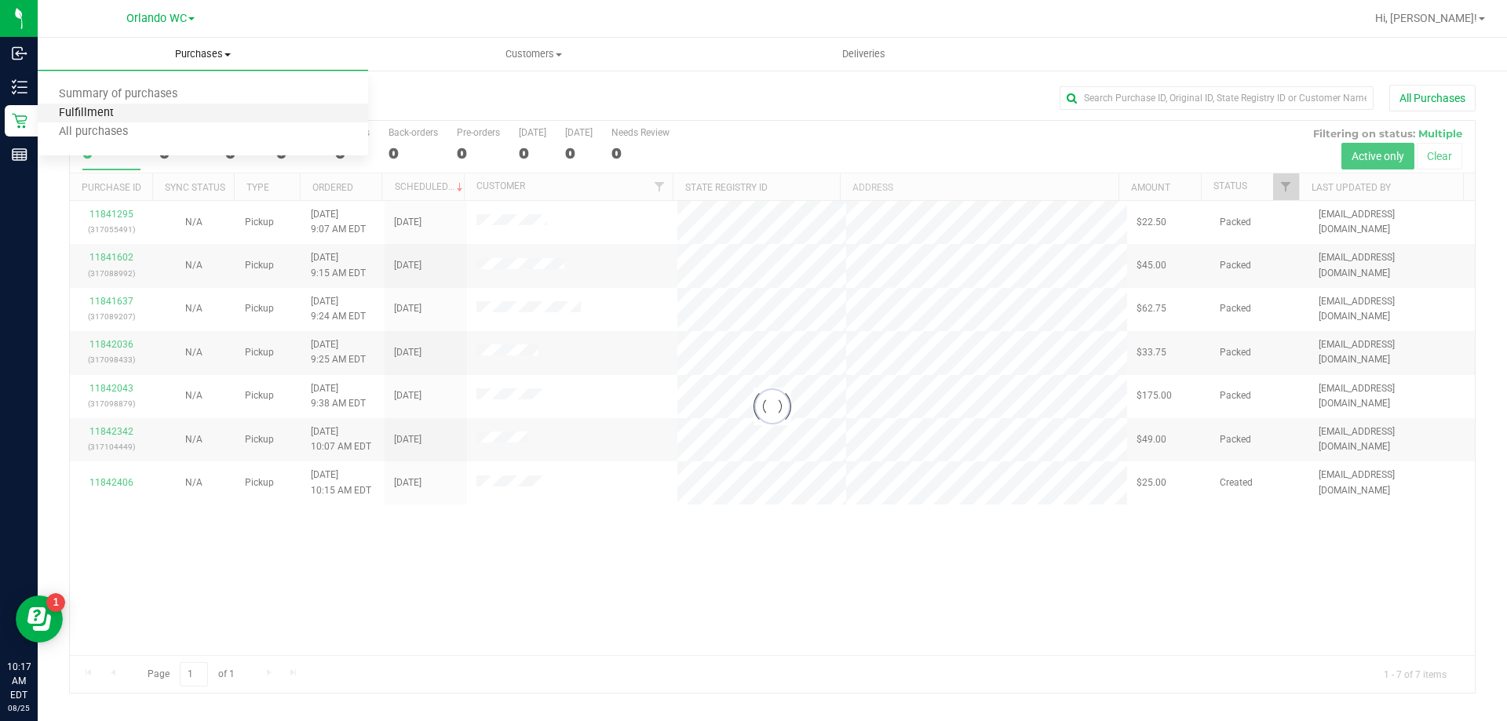
click at [130, 118] on span "Fulfillment" at bounding box center [86, 113] width 97 height 13
